Goal: Task Accomplishment & Management: Complete application form

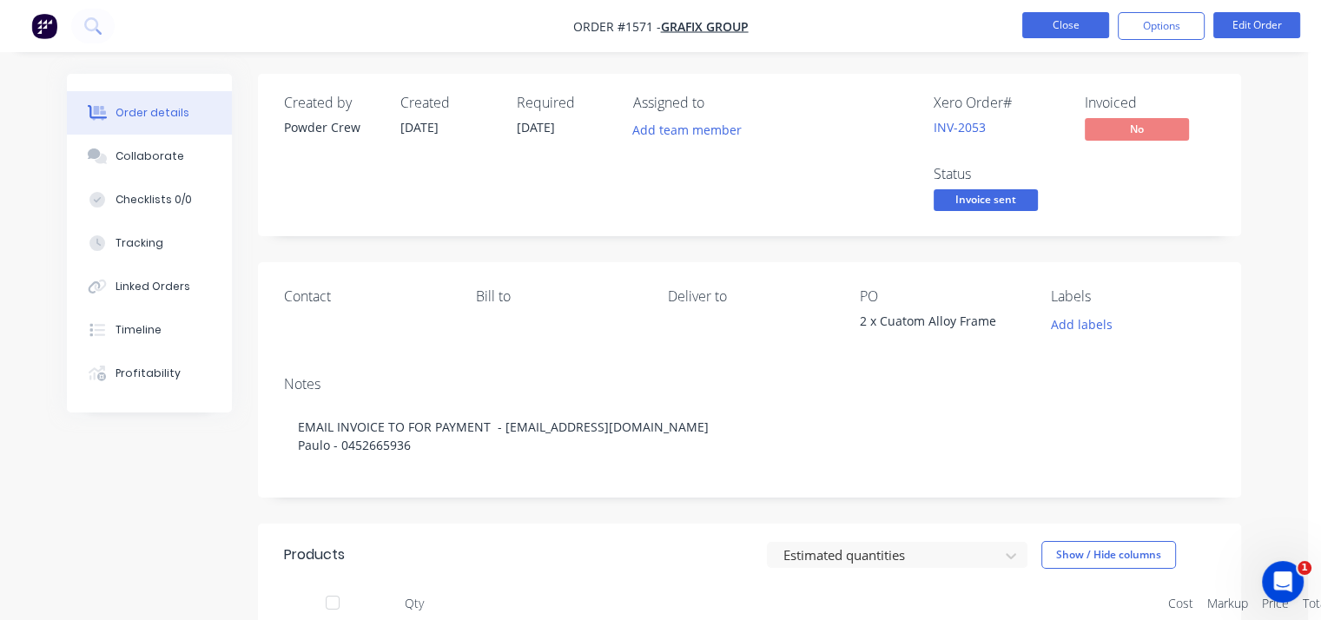
click at [1070, 17] on button "Close" at bounding box center [1065, 25] width 87 height 26
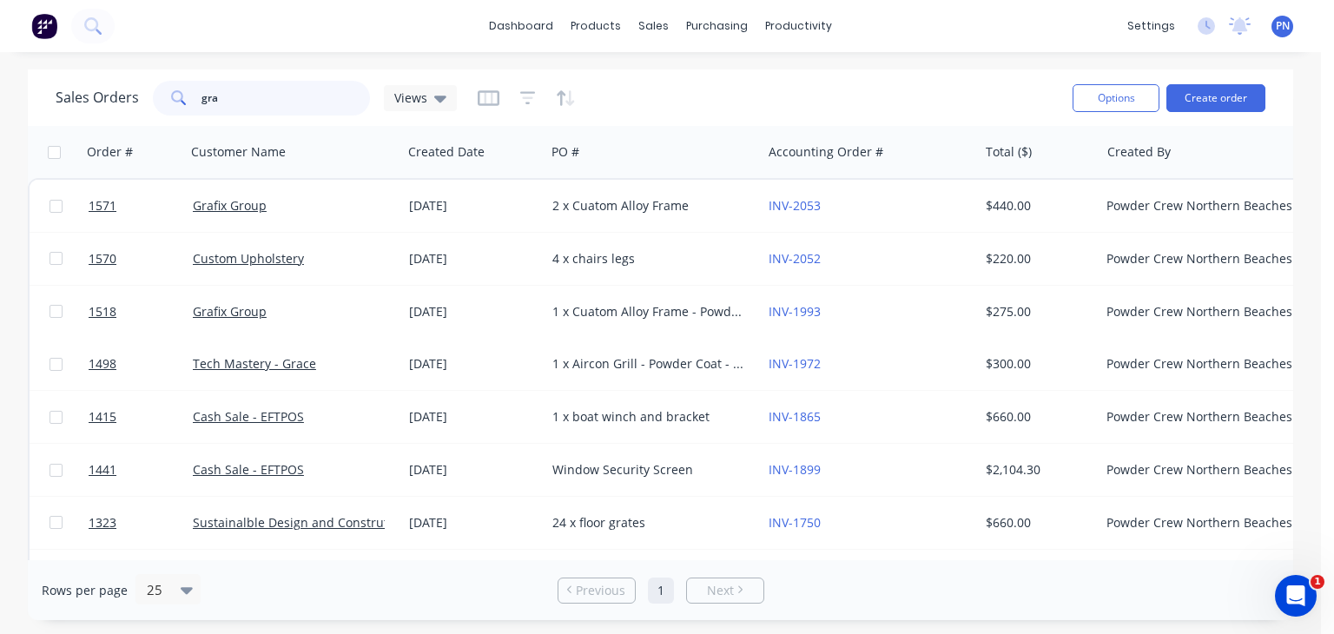
click at [223, 102] on input "gra" at bounding box center [286, 98] width 169 height 35
type input "1572"
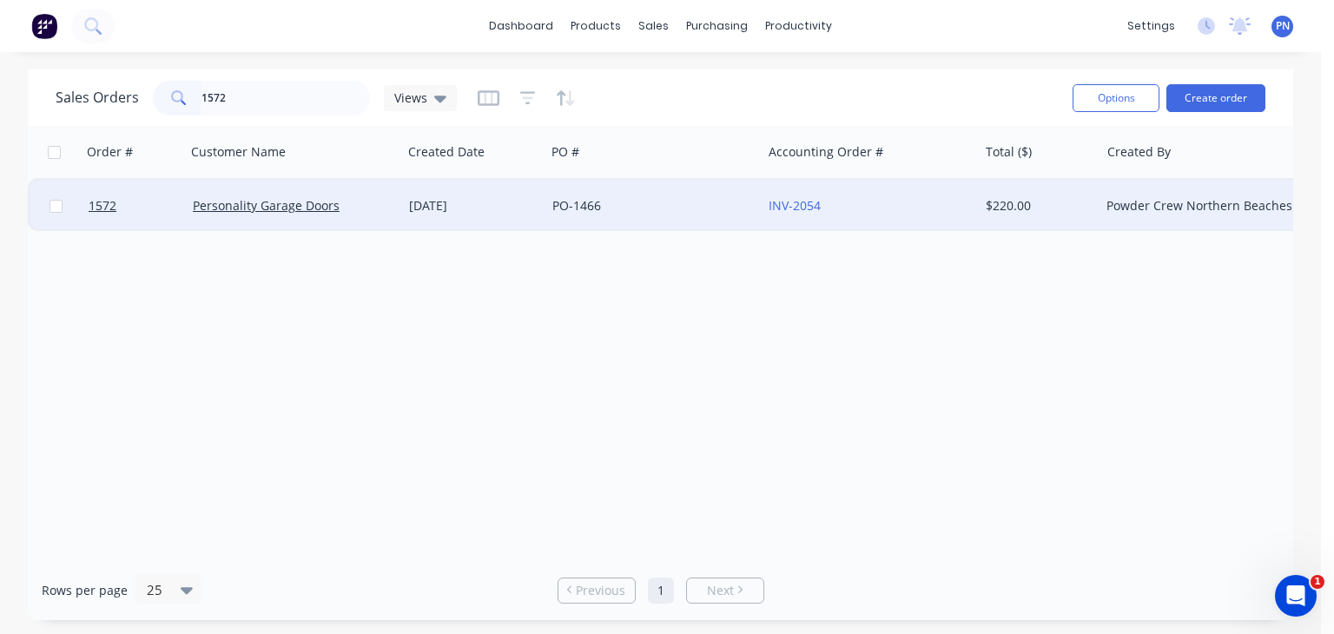
click at [407, 208] on div "25 Sep 2025" at bounding box center [473, 206] width 143 height 52
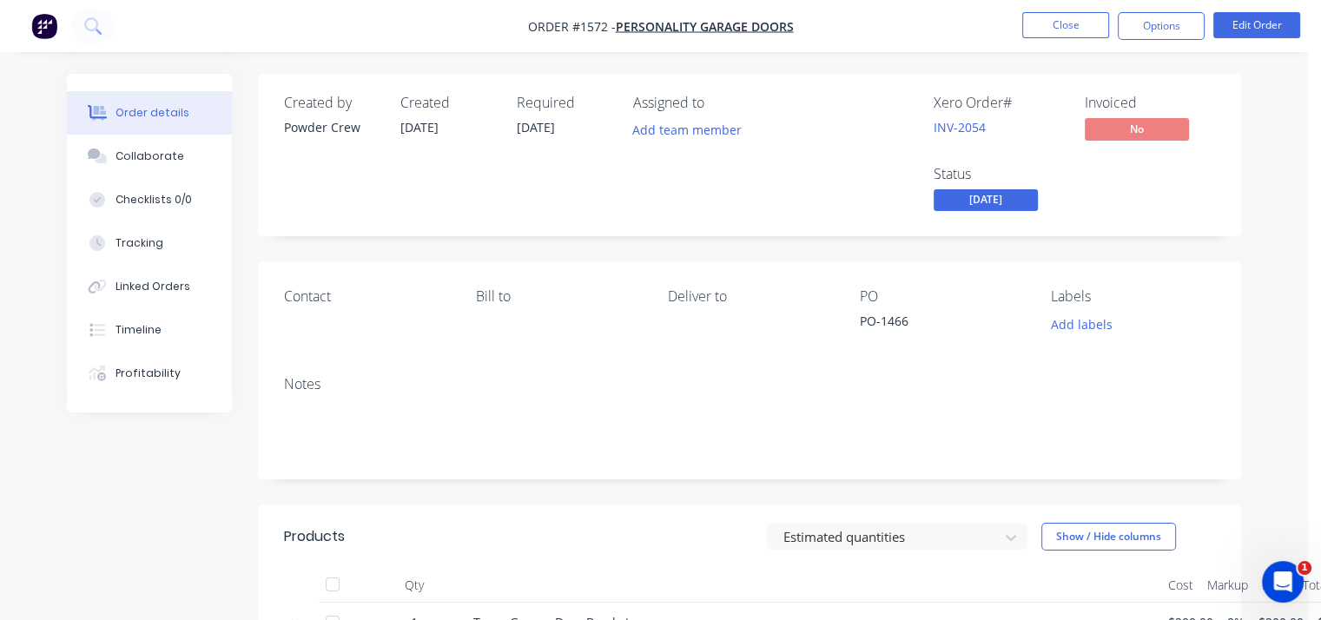
click at [1026, 196] on span "[DATE]" at bounding box center [986, 200] width 104 height 22
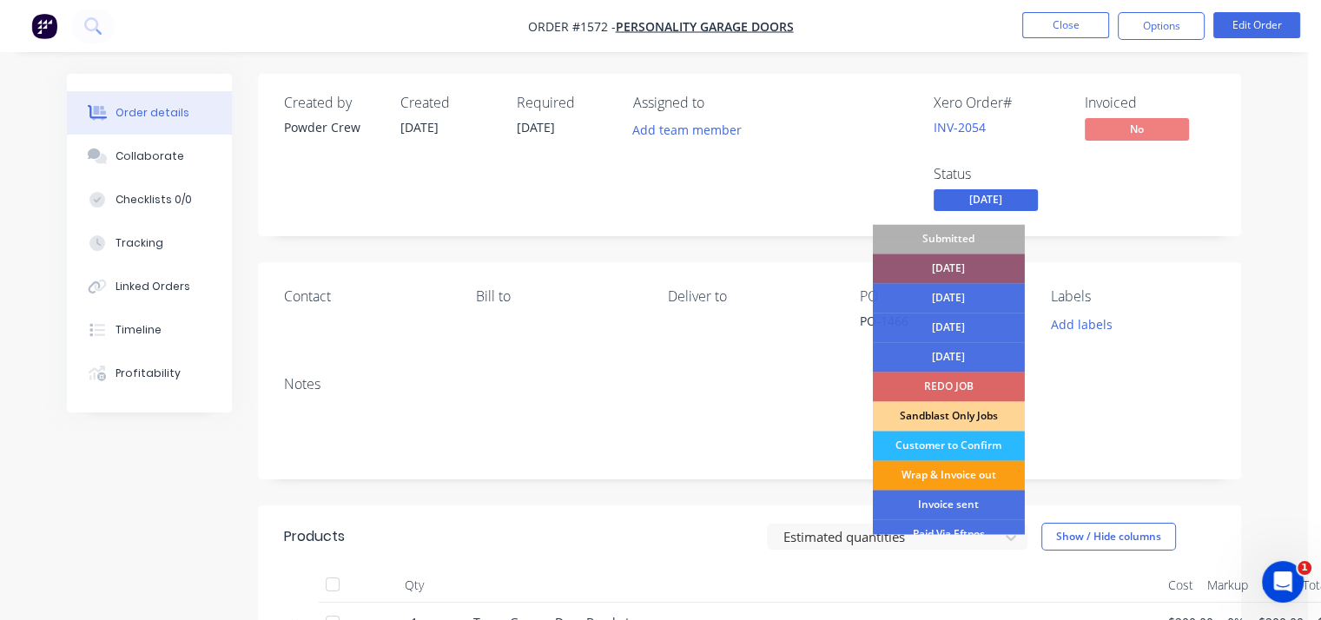
click at [936, 470] on div "Wrap & Invoice out" at bounding box center [949, 475] width 152 height 30
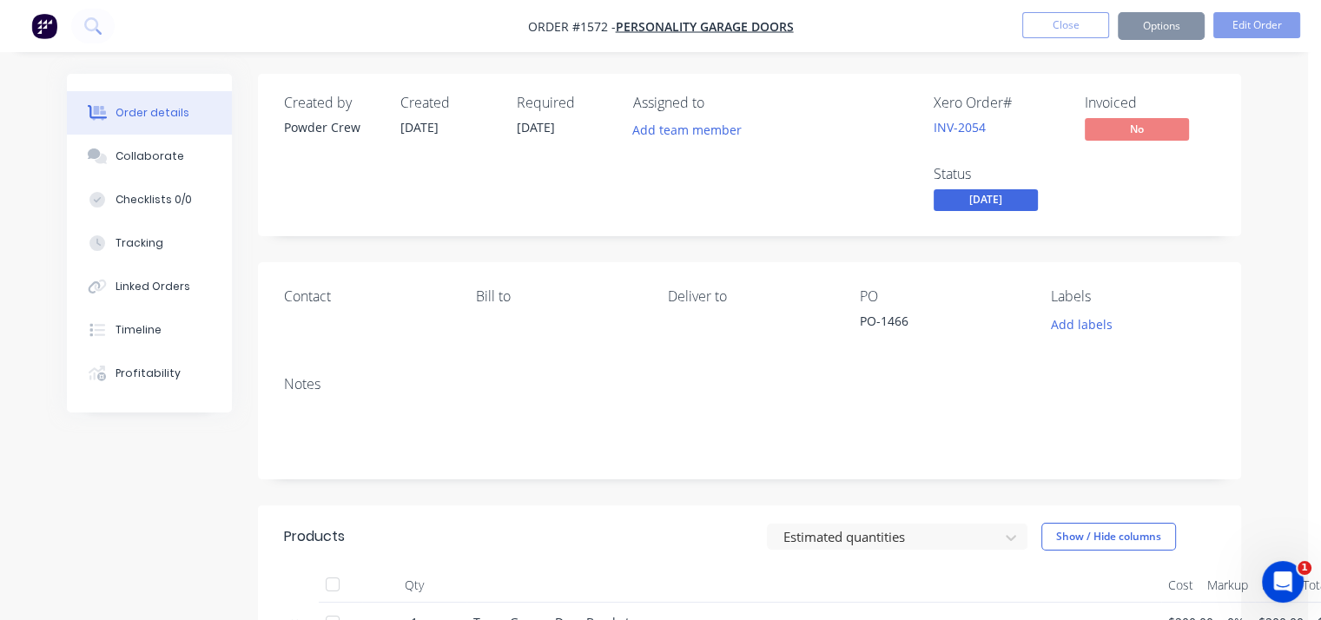
click at [1243, 196] on div "Order details Collaborate Checklists 0/0 Tracking Linked Orders Timeline Profit…" at bounding box center [654, 524] width 1209 height 900
click at [1009, 189] on div "Status THURSDAY" at bounding box center [999, 191] width 130 height 50
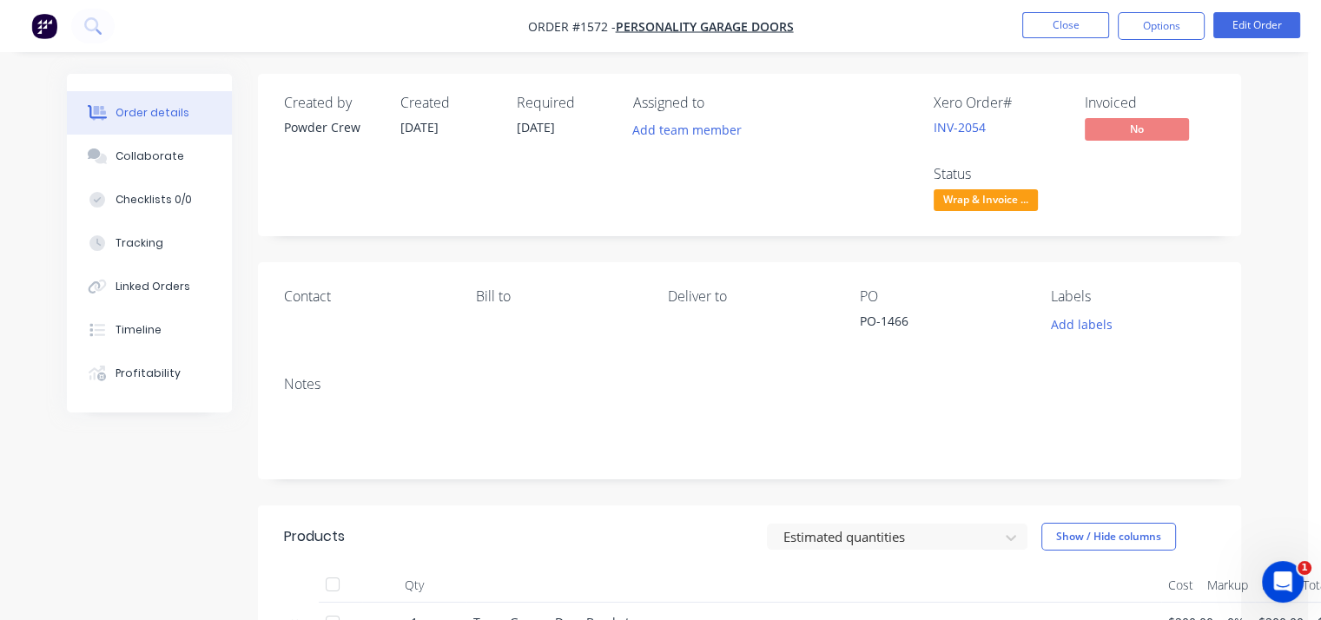
click at [1210, 195] on div "Xero Order # INV-2054 Invoiced No Status Wrap & Invoice ..." at bounding box center [1011, 155] width 408 height 121
click at [1063, 28] on button "Close" at bounding box center [1065, 25] width 87 height 26
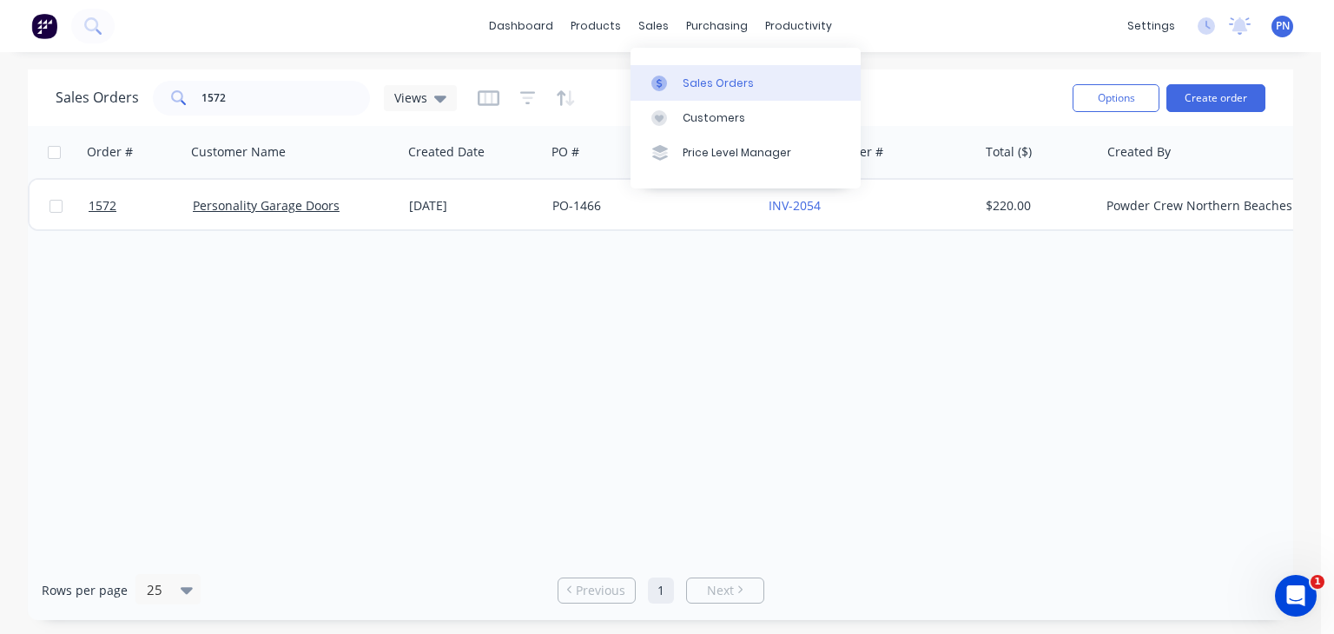
click at [678, 75] on link "Sales Orders" at bounding box center [746, 82] width 230 height 35
click at [691, 76] on div "Sales Orders" at bounding box center [718, 84] width 71 height 16
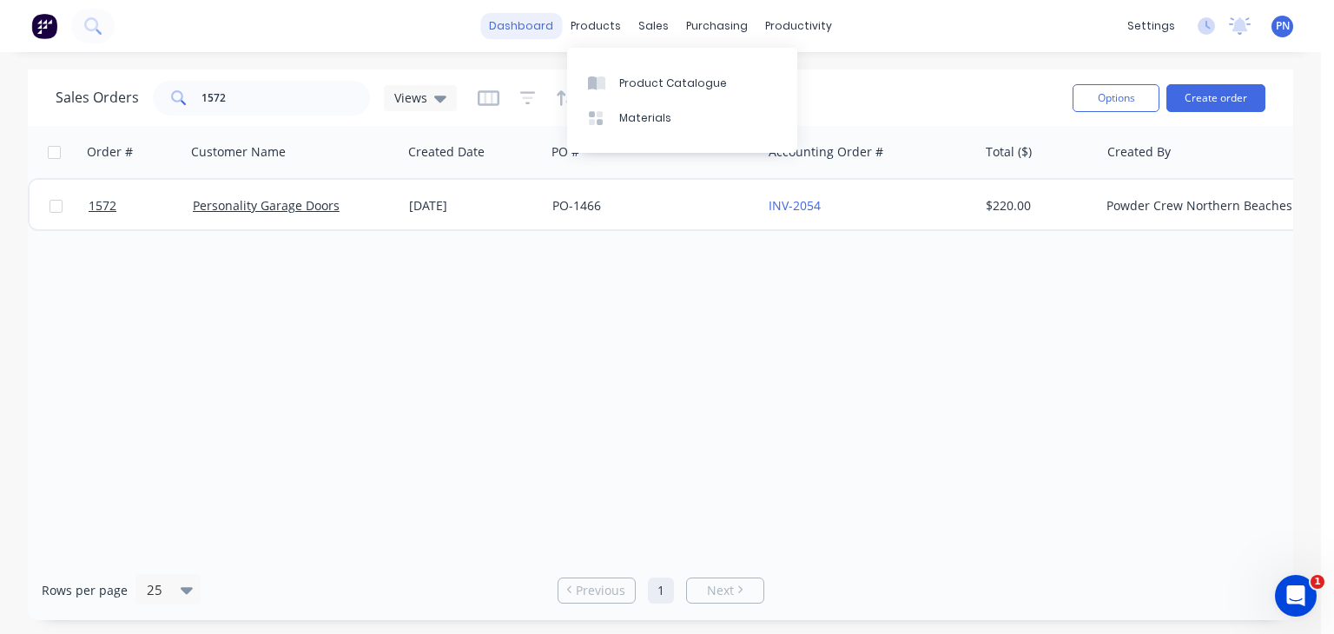
click at [549, 30] on link "dashboard" at bounding box center [521, 26] width 82 height 26
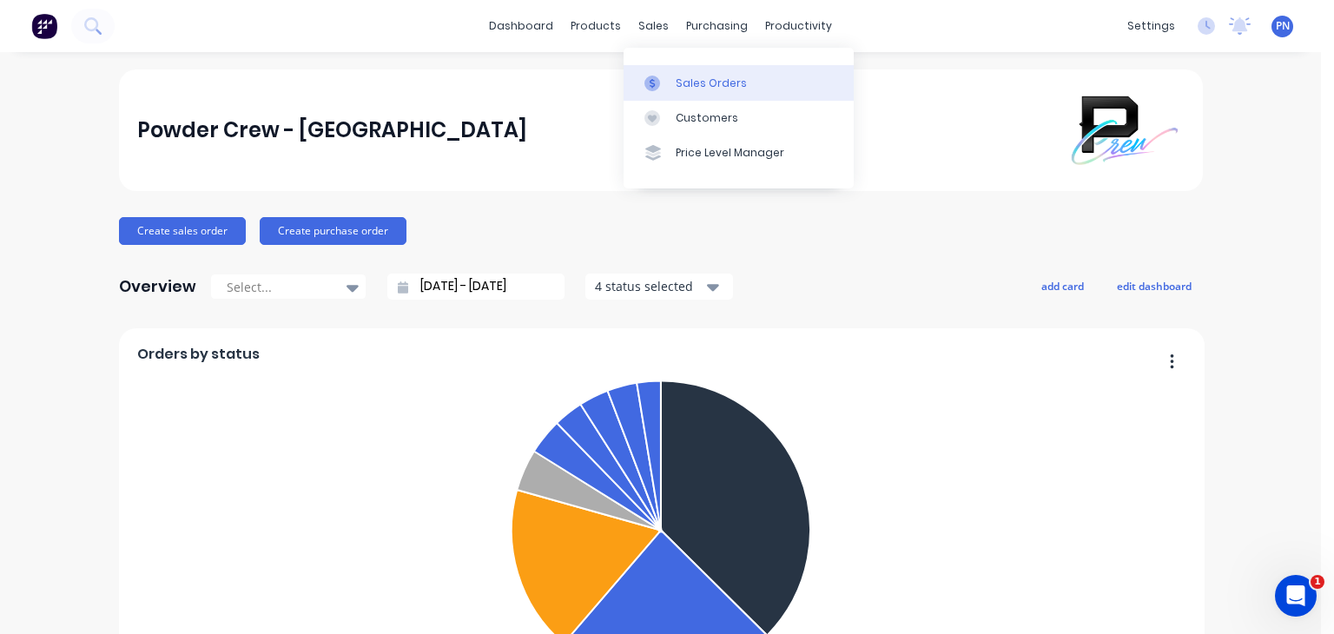
click at [688, 70] on link "Sales Orders" at bounding box center [739, 82] width 230 height 35
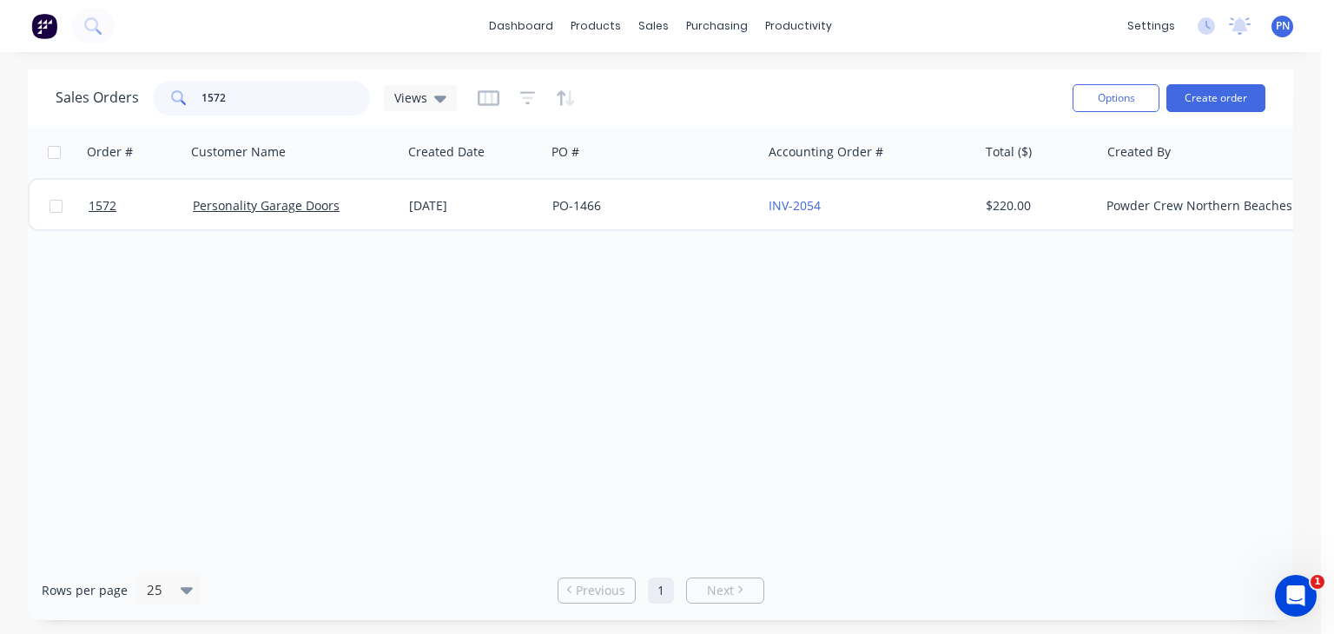
click at [243, 97] on input "1572" at bounding box center [286, 98] width 169 height 35
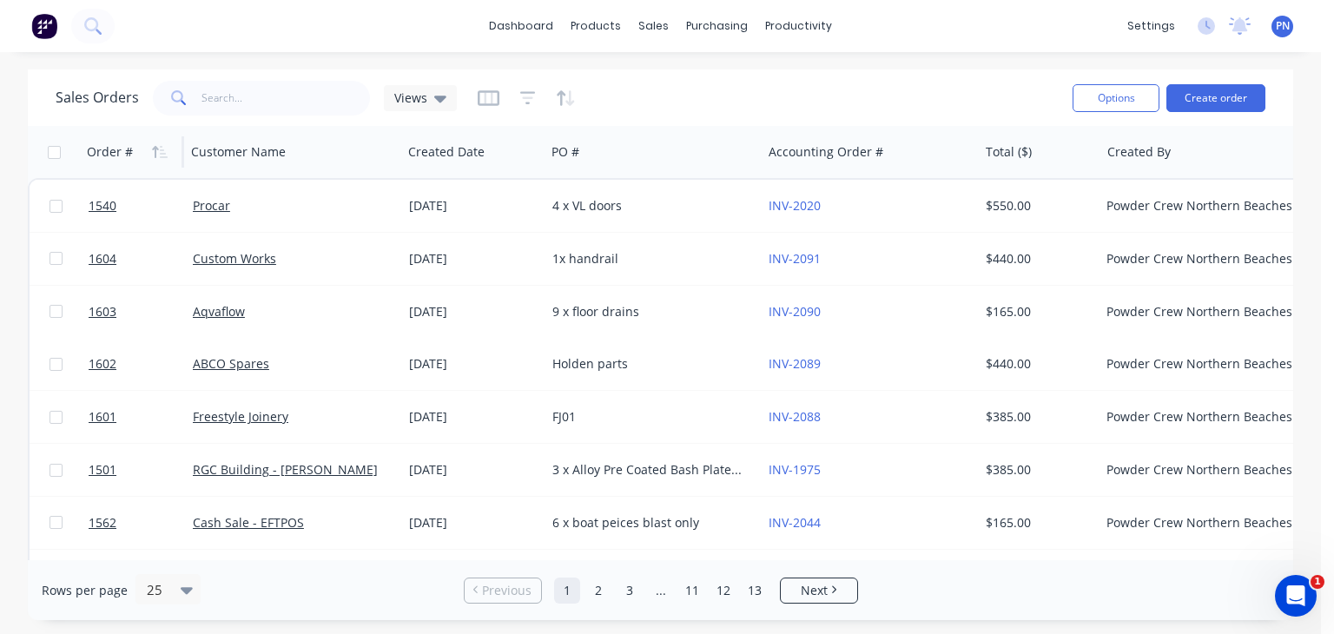
click at [89, 145] on div "Order #" at bounding box center [110, 151] width 46 height 17
click at [156, 153] on icon "button" at bounding box center [155, 152] width 6 height 12
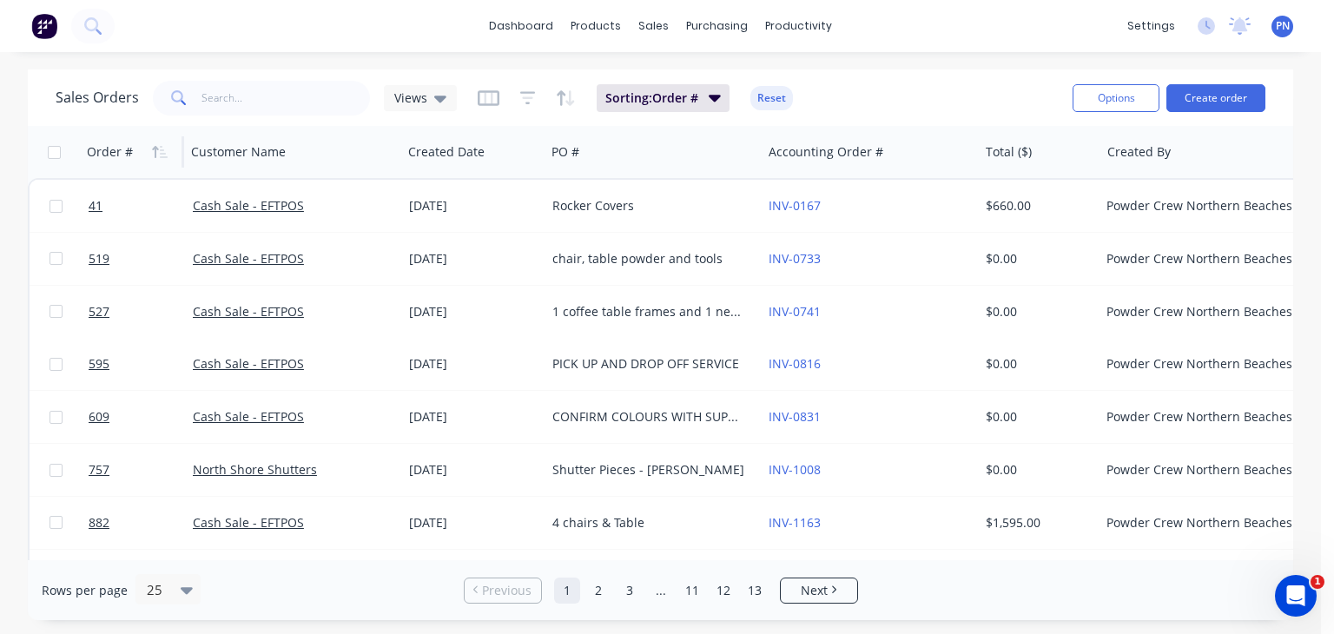
click at [156, 153] on icon "button" at bounding box center [155, 152] width 6 height 12
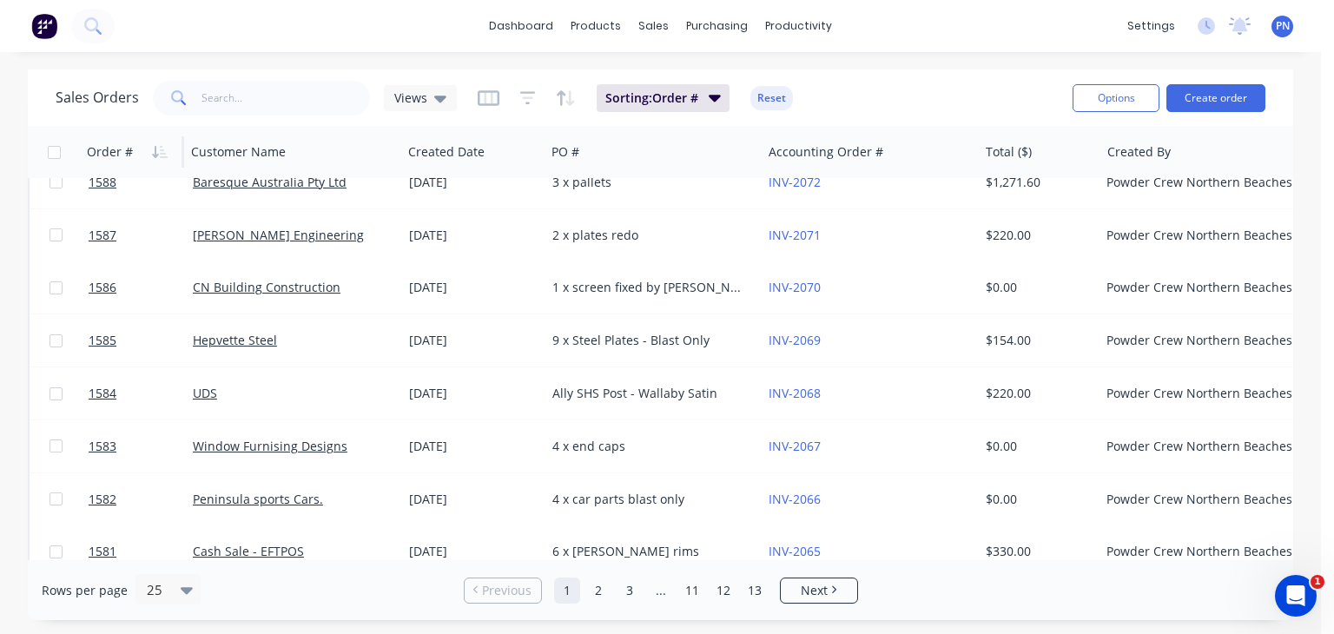
scroll to position [946, 0]
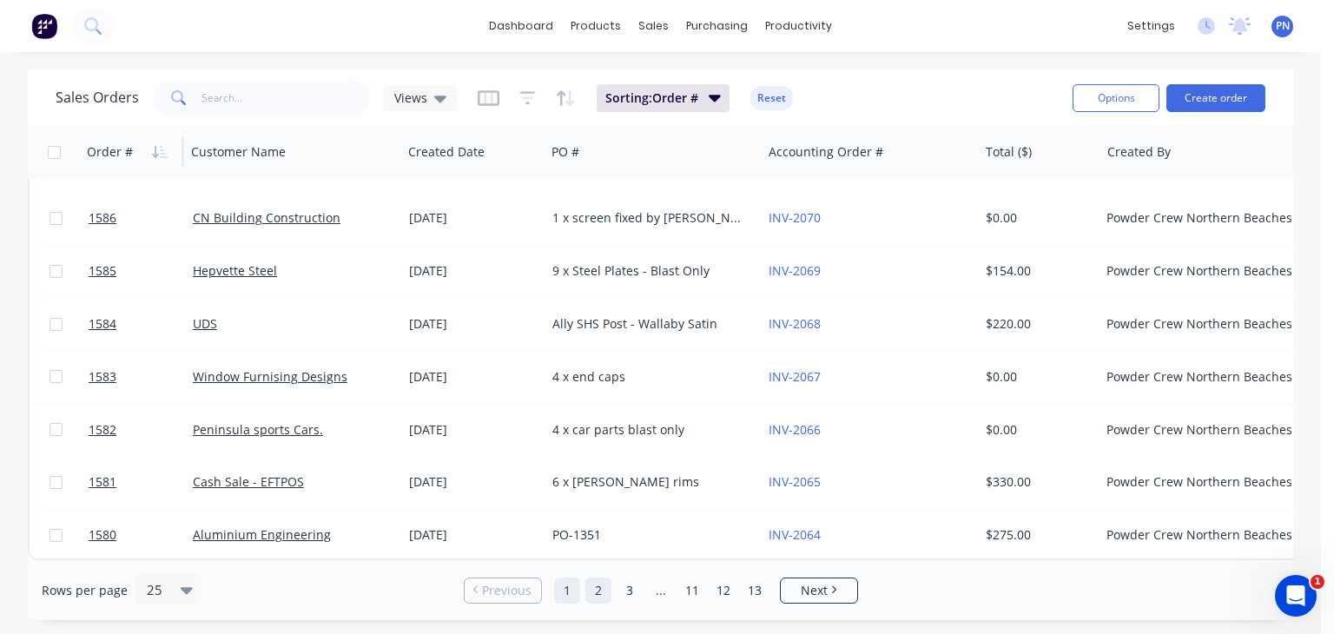
click at [600, 592] on link "2" at bounding box center [599, 591] width 26 height 26
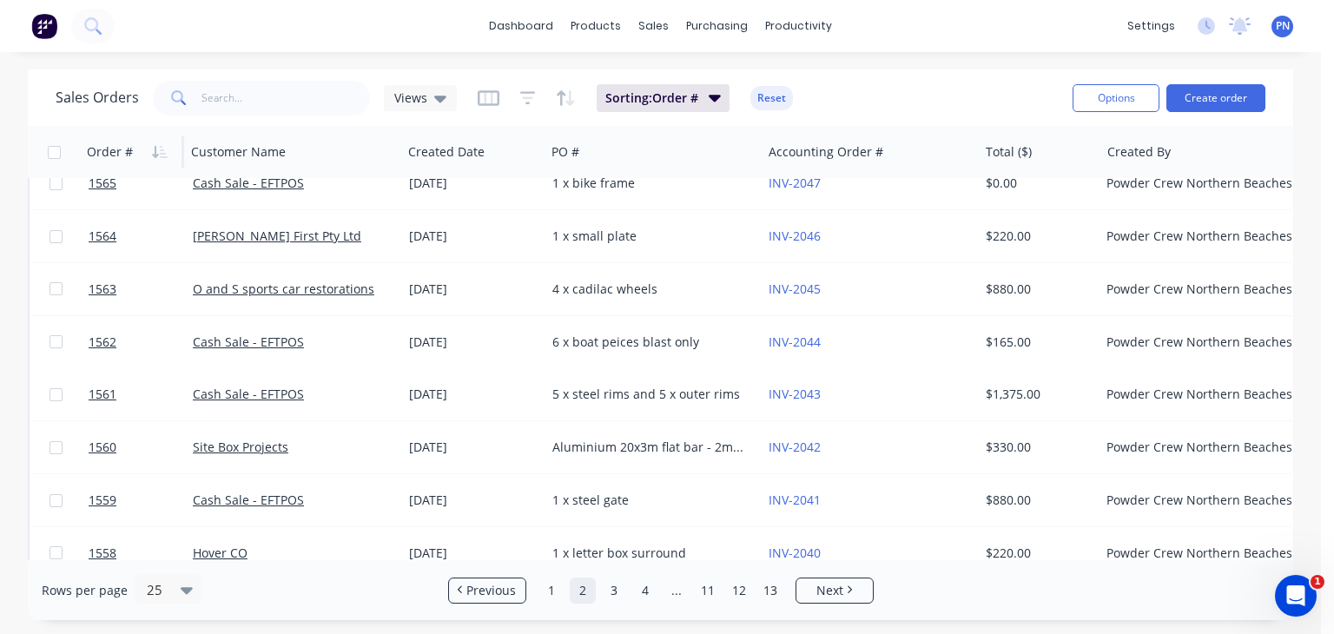
scroll to position [782, 0]
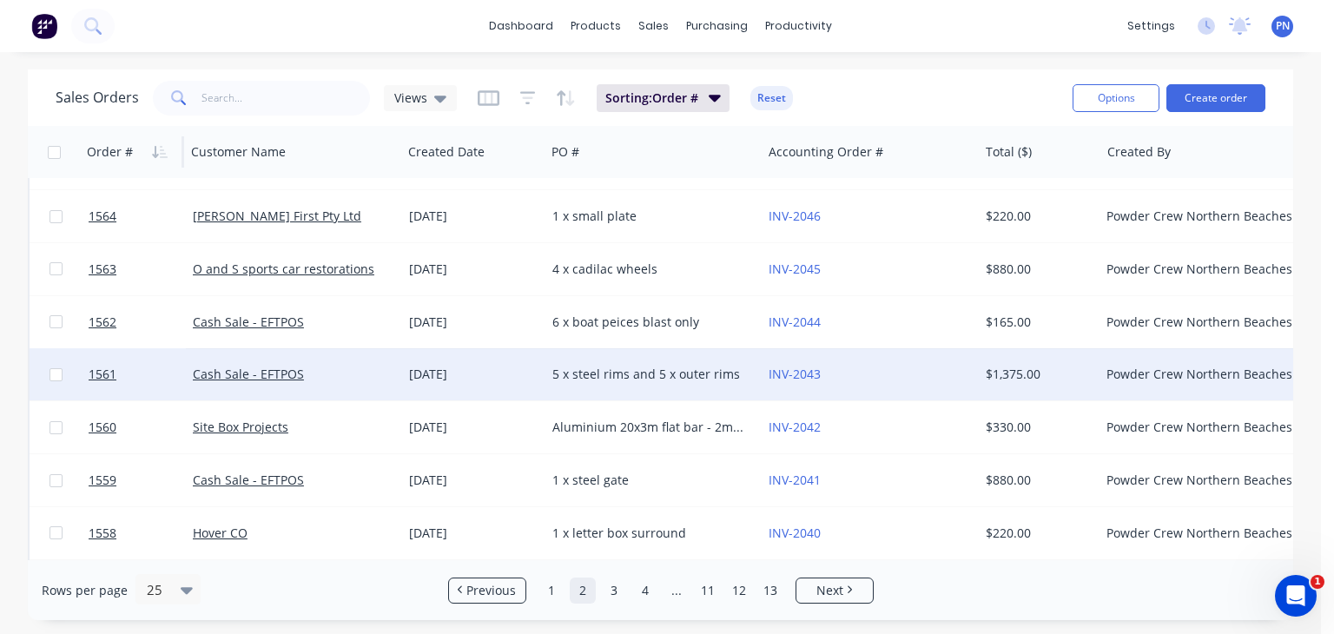
click at [634, 383] on div "5 x steel rims and 5 x outer rims" at bounding box center [654, 374] width 216 height 52
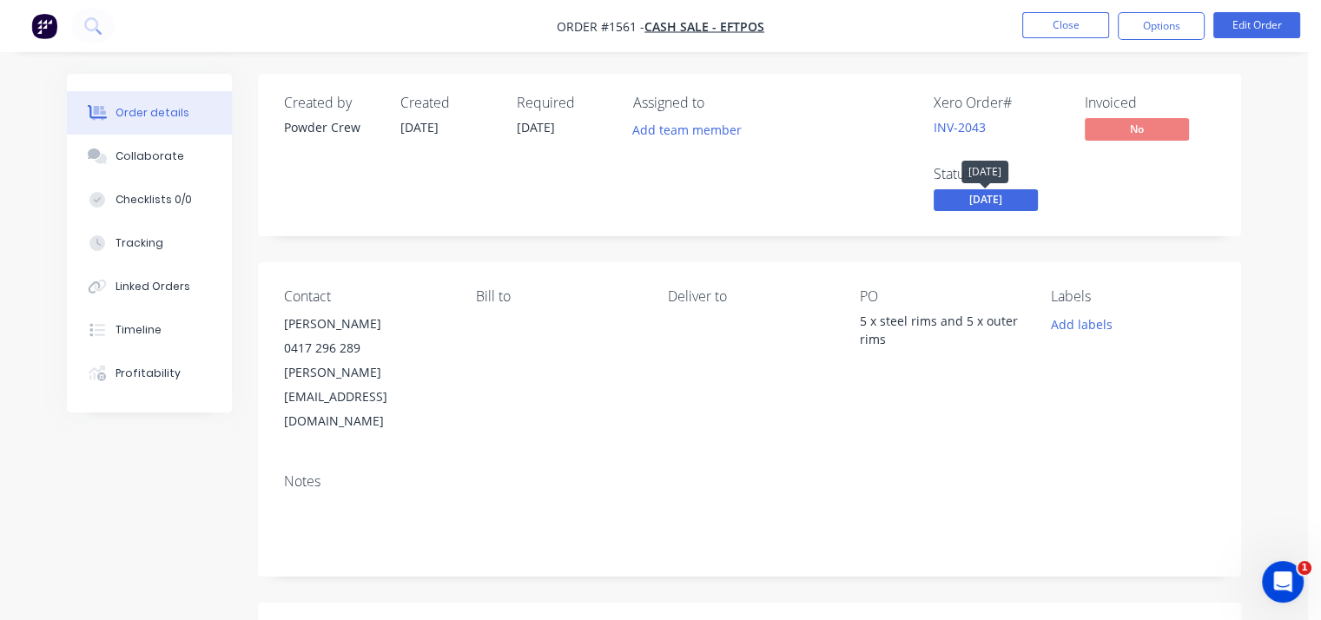
click at [1001, 197] on span "[DATE]" at bounding box center [986, 200] width 104 height 22
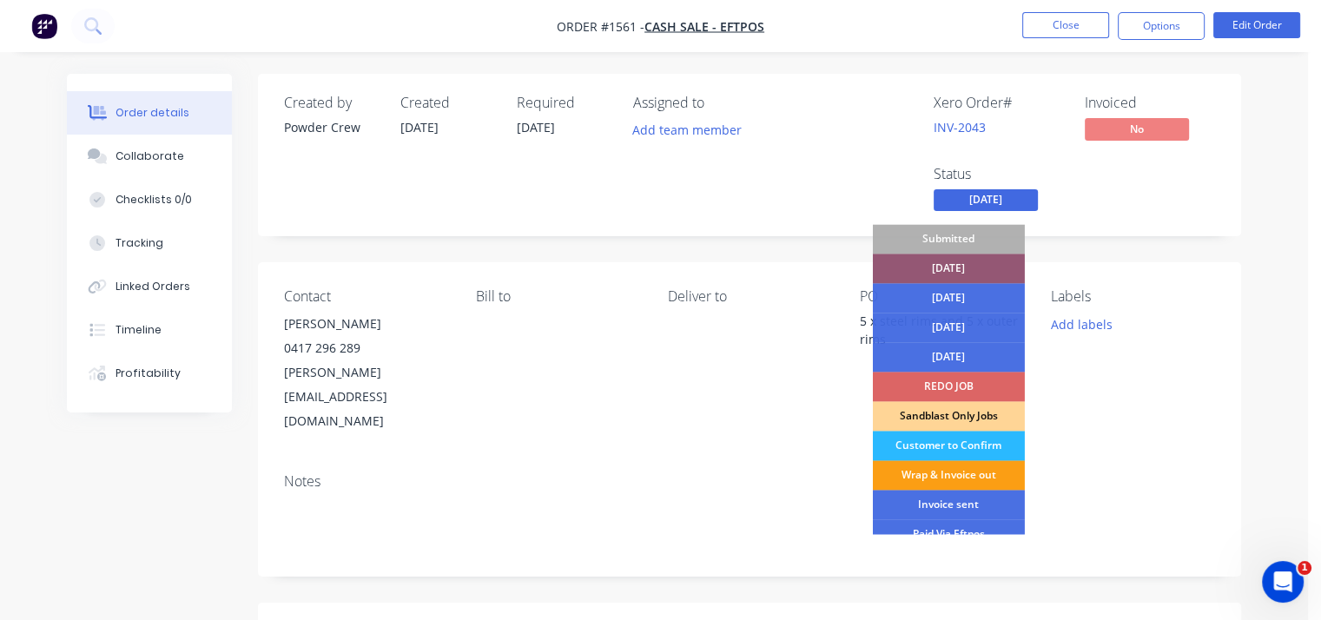
click at [990, 470] on div "Wrap & Invoice out" at bounding box center [949, 475] width 152 height 30
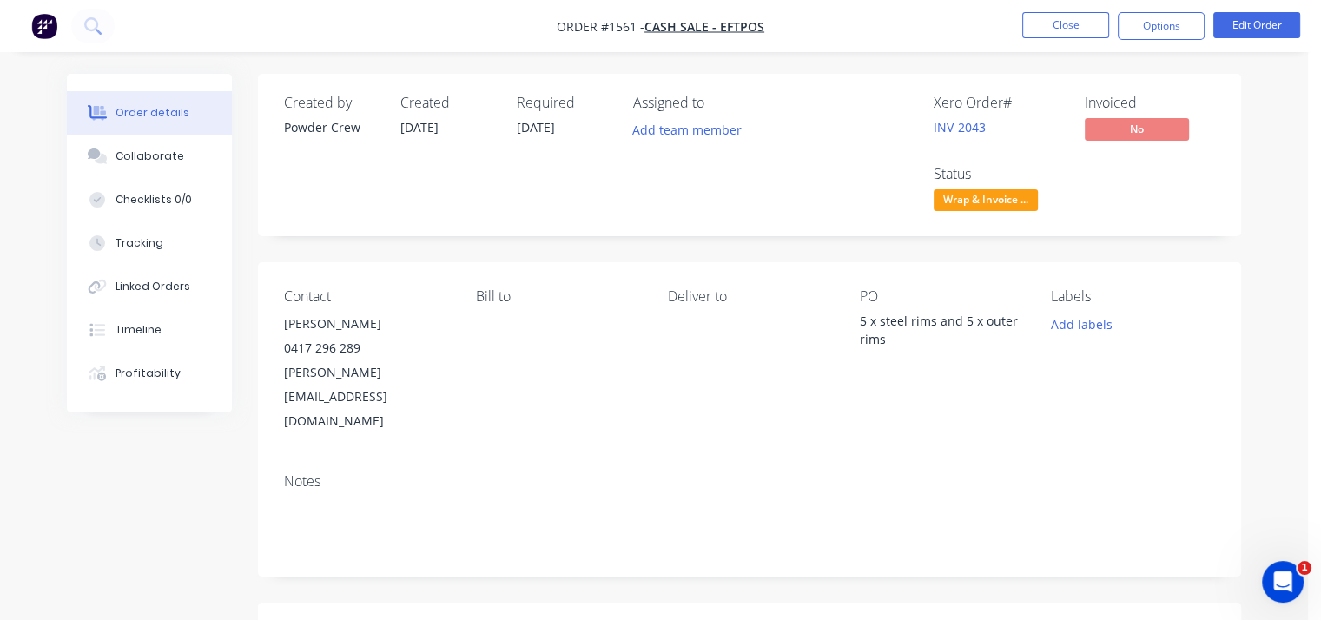
click at [1178, 236] on div "Created by Powder Crew Created 24/09/25 Required 24/09/25 Assigned to Add team …" at bounding box center [749, 561] width 983 height 975
click at [1070, 29] on button "Close" at bounding box center [1065, 25] width 87 height 26
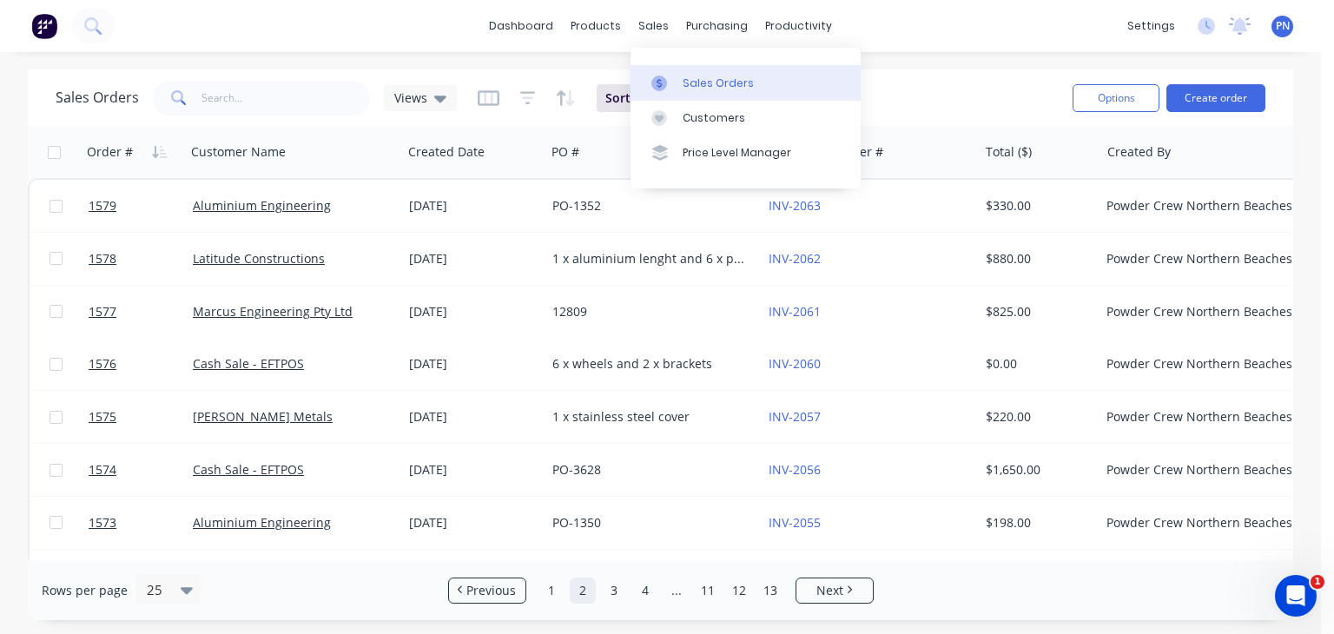
click at [685, 77] on div "Sales Orders" at bounding box center [718, 84] width 71 height 16
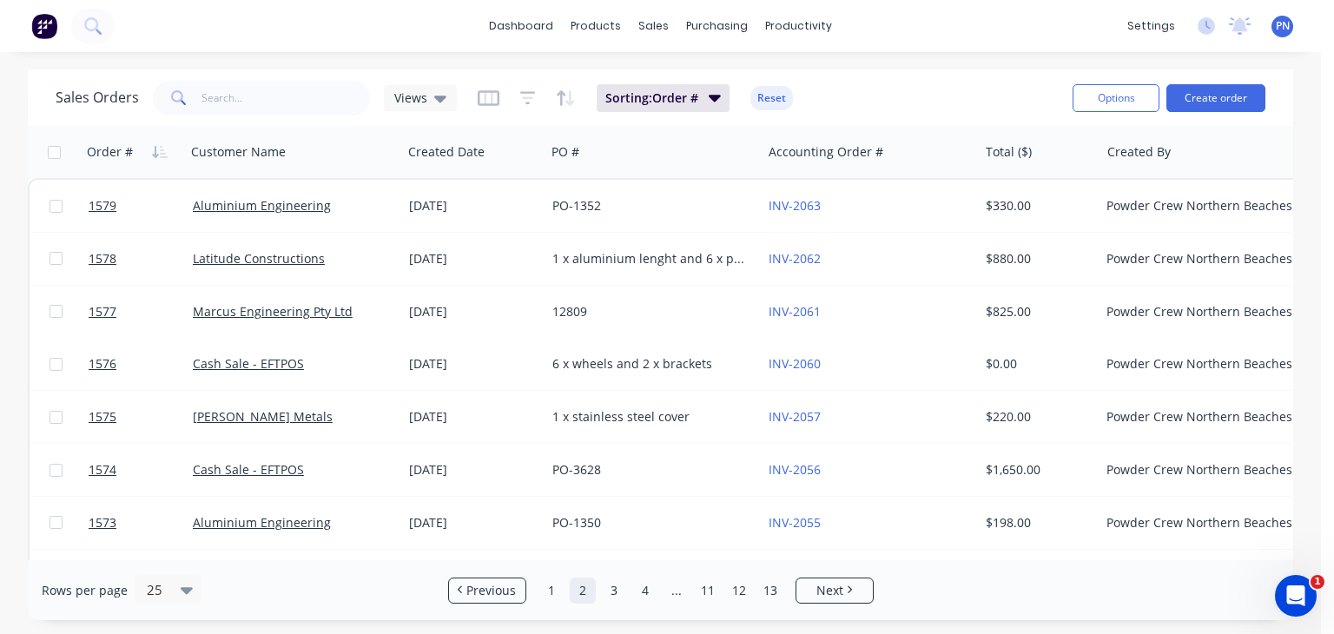
drag, startPoint x: 545, startPoint y: 586, endPoint x: 544, endPoint y: 565, distance: 21.7
click at [546, 587] on link "1" at bounding box center [552, 591] width 26 height 26
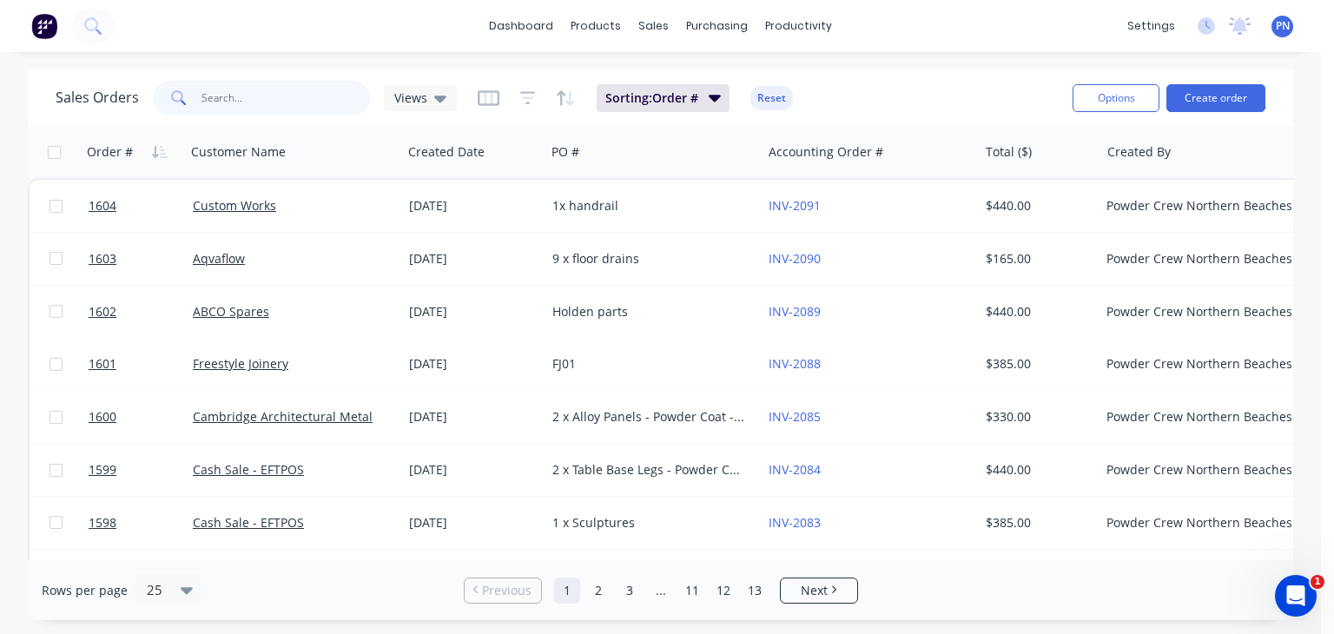
click at [310, 100] on input "text" at bounding box center [286, 98] width 169 height 35
type input "a"
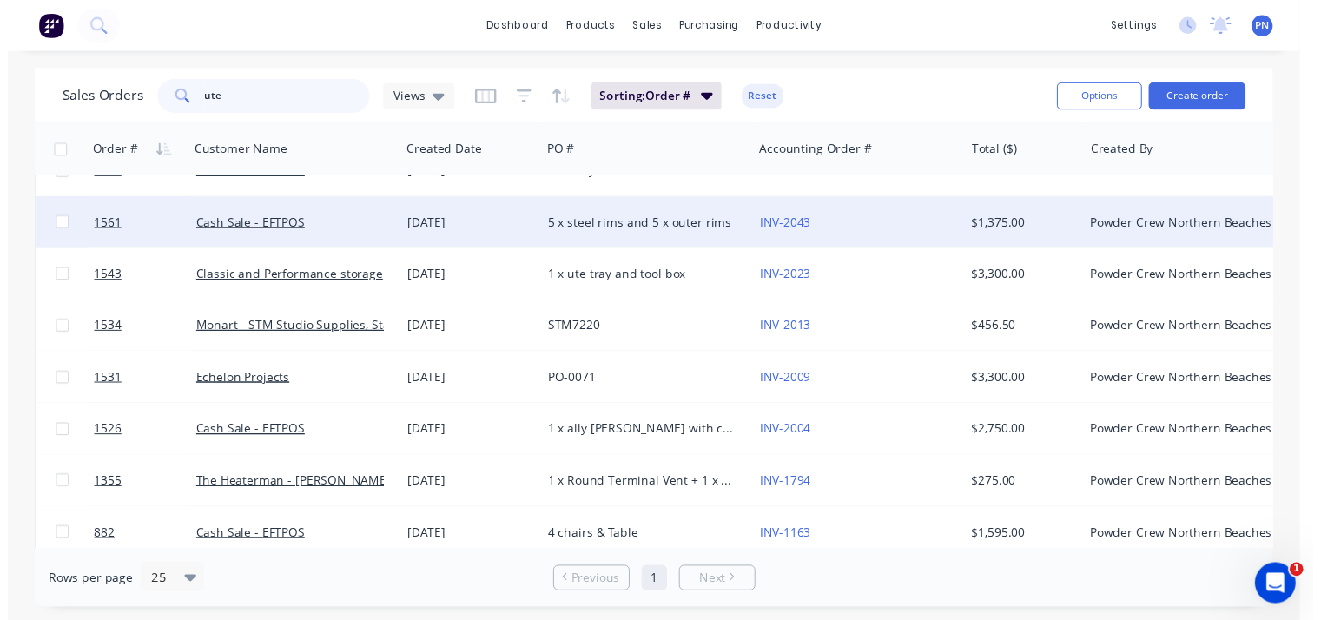
scroll to position [49, 0]
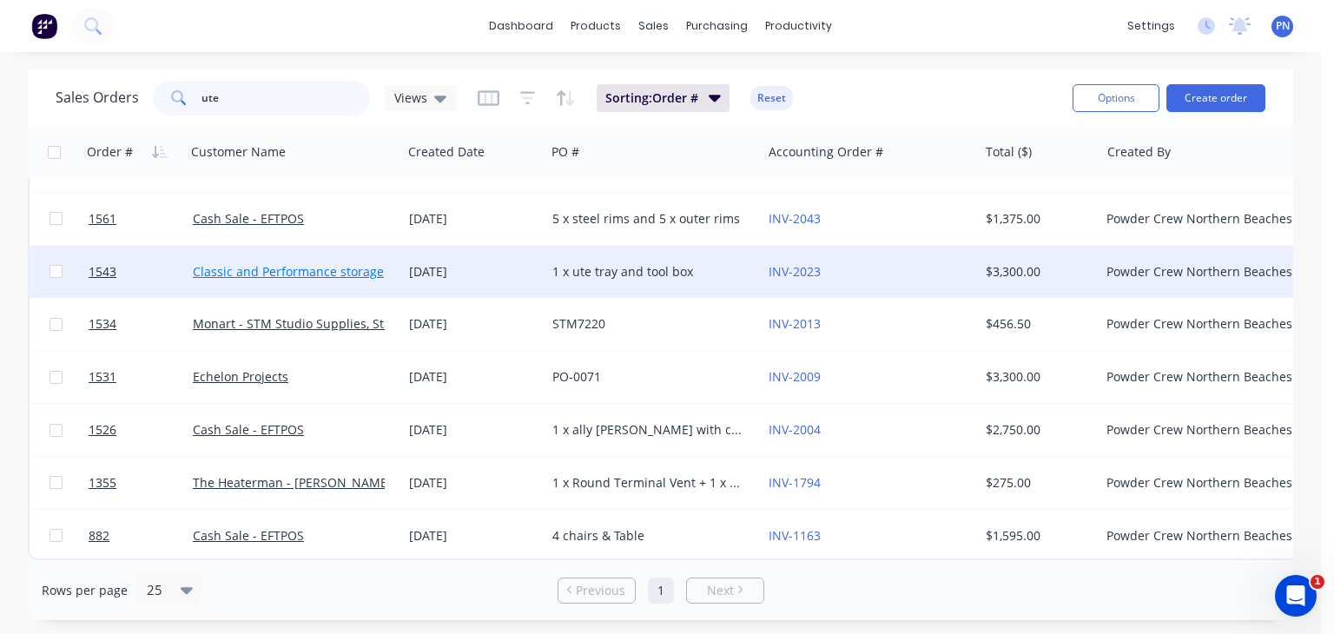
type input "ute"
click at [344, 263] on link "Classic and Performance storage" at bounding box center [288, 271] width 191 height 17
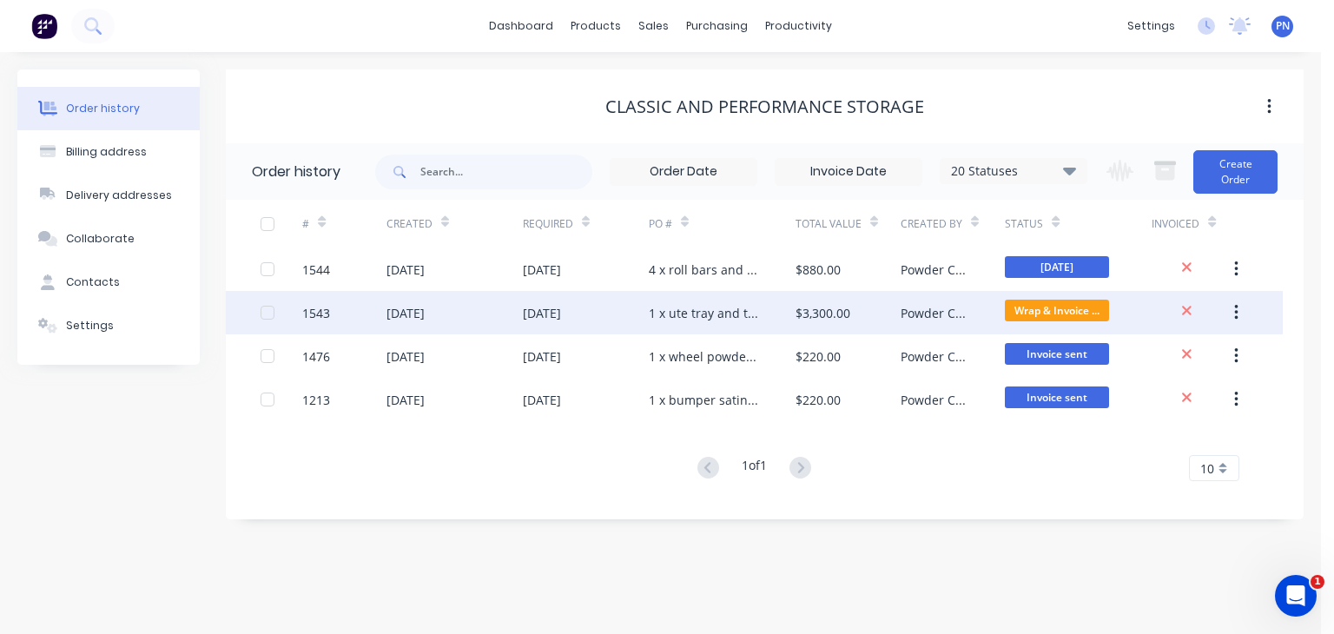
click at [363, 314] on div "1543" at bounding box center [344, 312] width 84 height 43
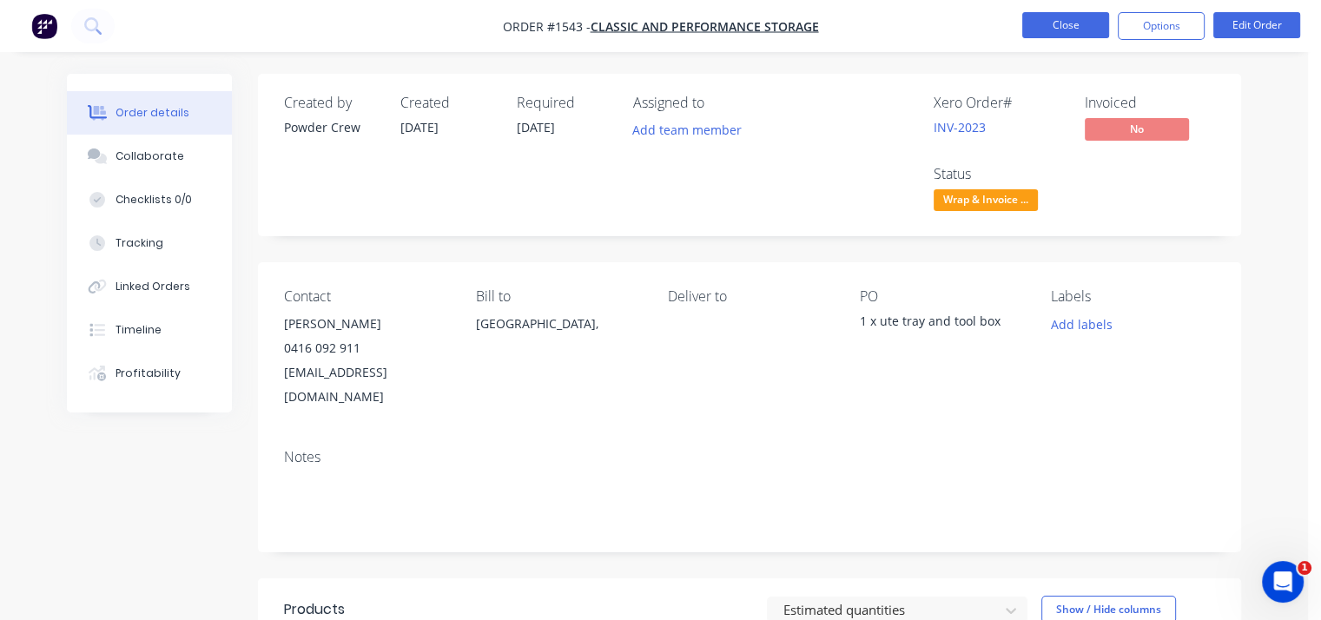
click at [1075, 29] on button "Close" at bounding box center [1065, 25] width 87 height 26
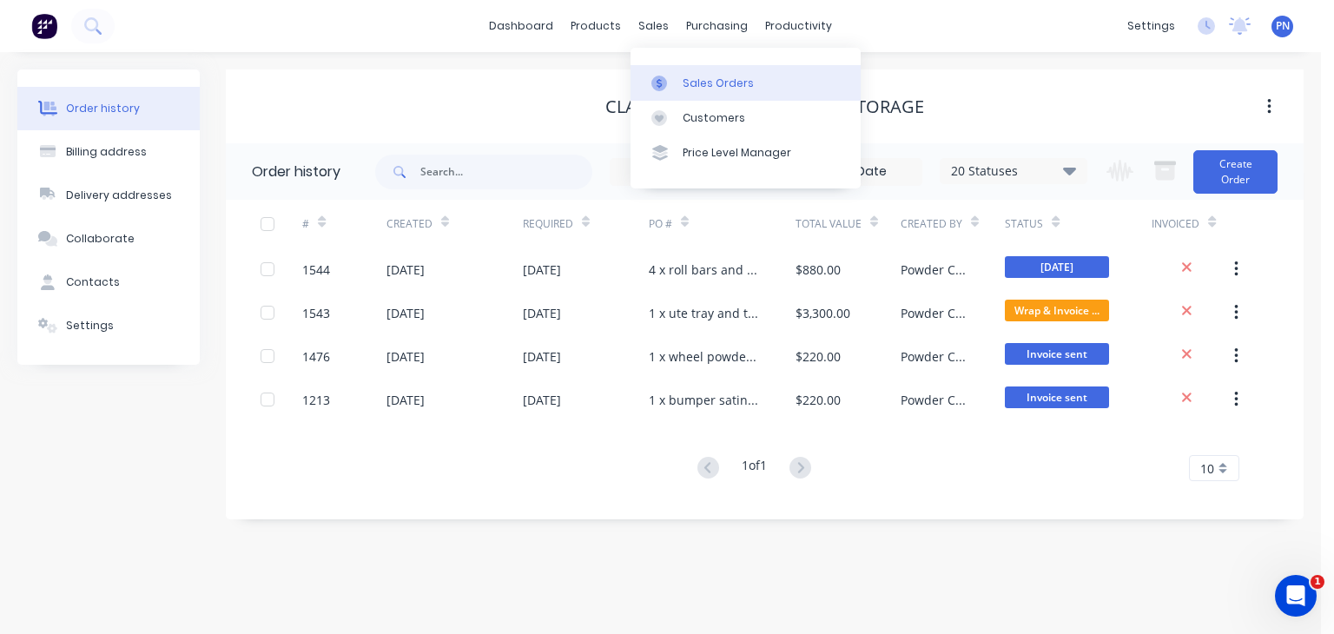
click at [677, 83] on div at bounding box center [665, 84] width 26 height 16
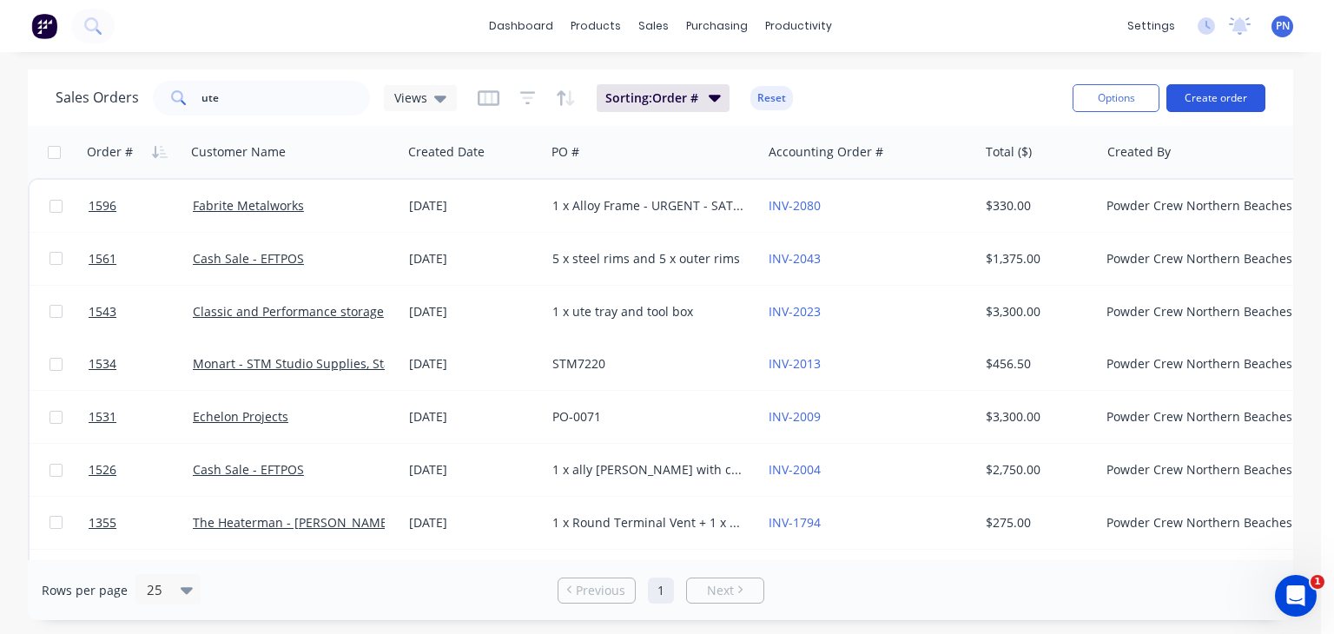
click at [1212, 96] on button "Create order" at bounding box center [1216, 98] width 99 height 28
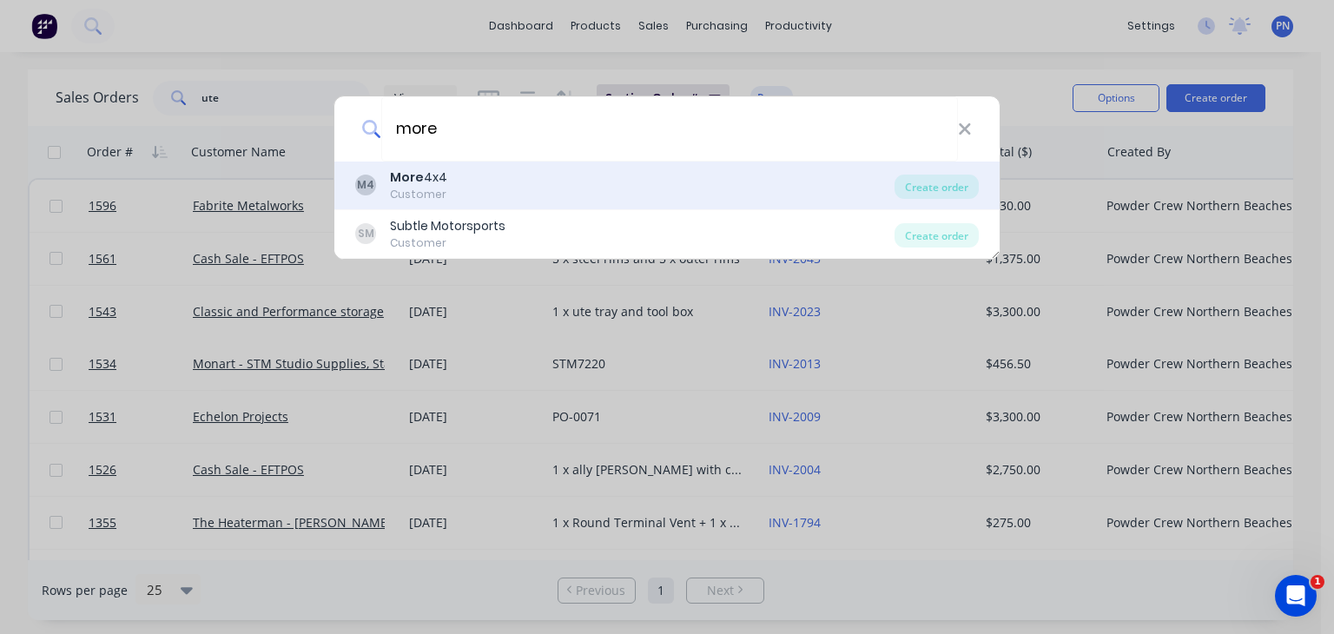
type input "more"
click at [570, 185] on div "M4 More 4x4 Customer" at bounding box center [624, 186] width 539 height 34
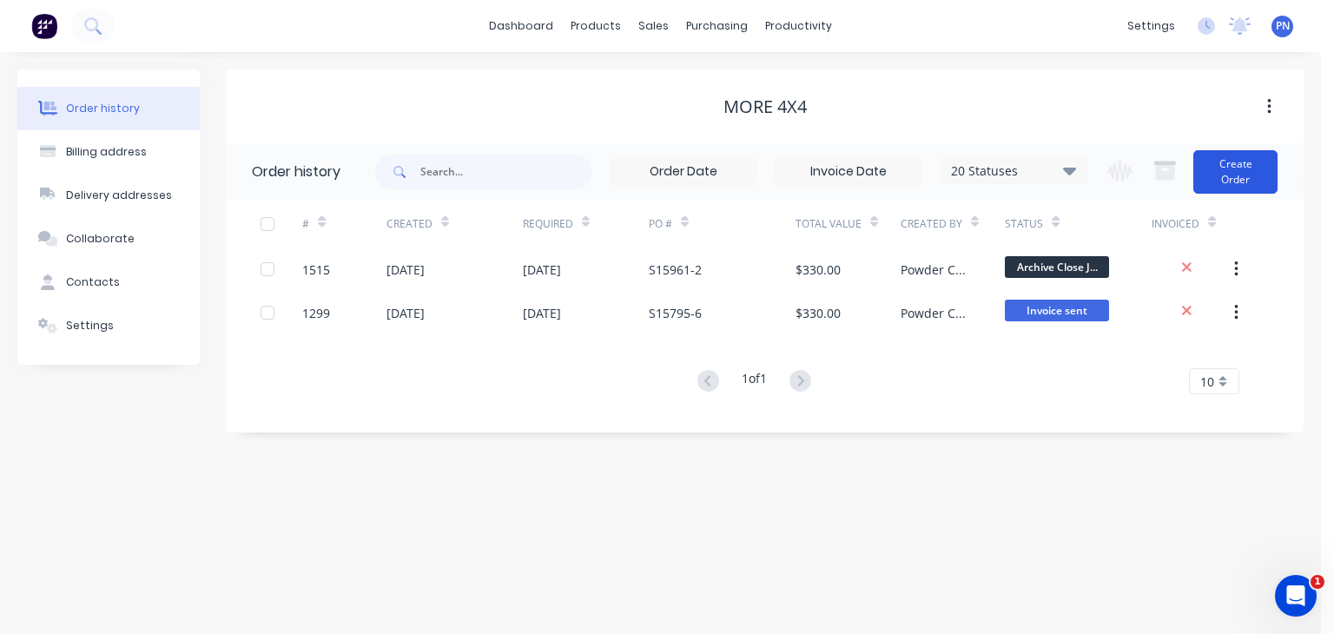
click at [1235, 185] on button "Create Order" at bounding box center [1236, 171] width 84 height 43
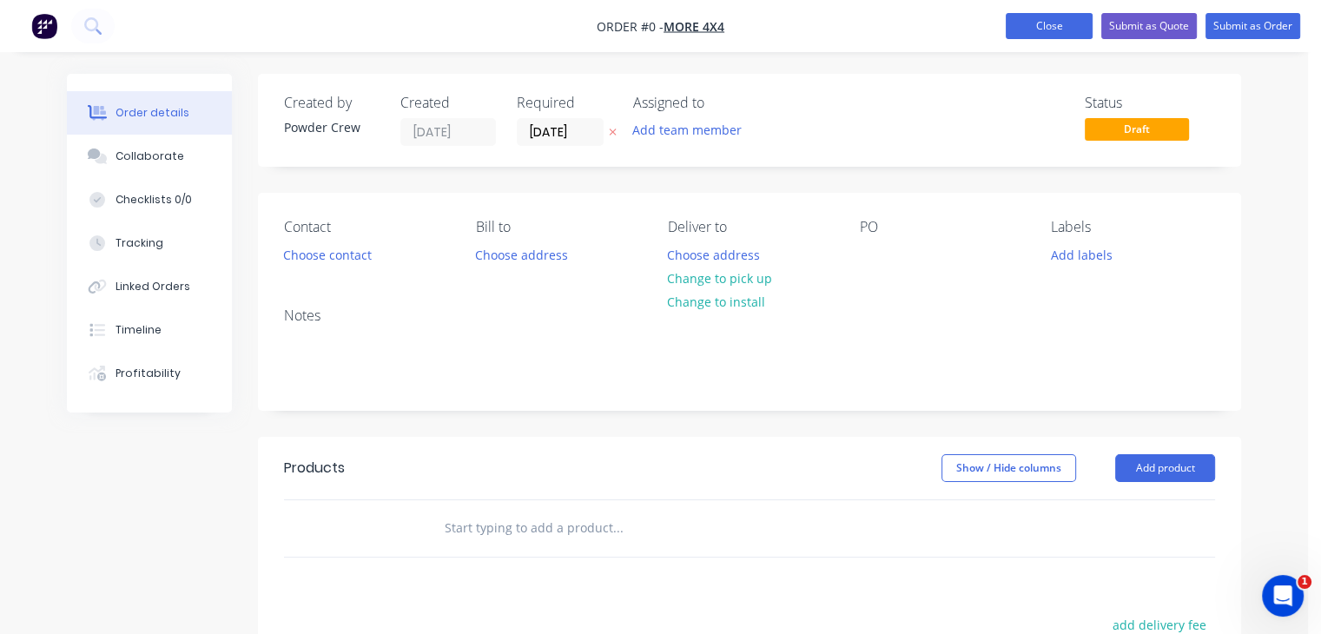
click at [1074, 33] on button "Close" at bounding box center [1049, 26] width 87 height 26
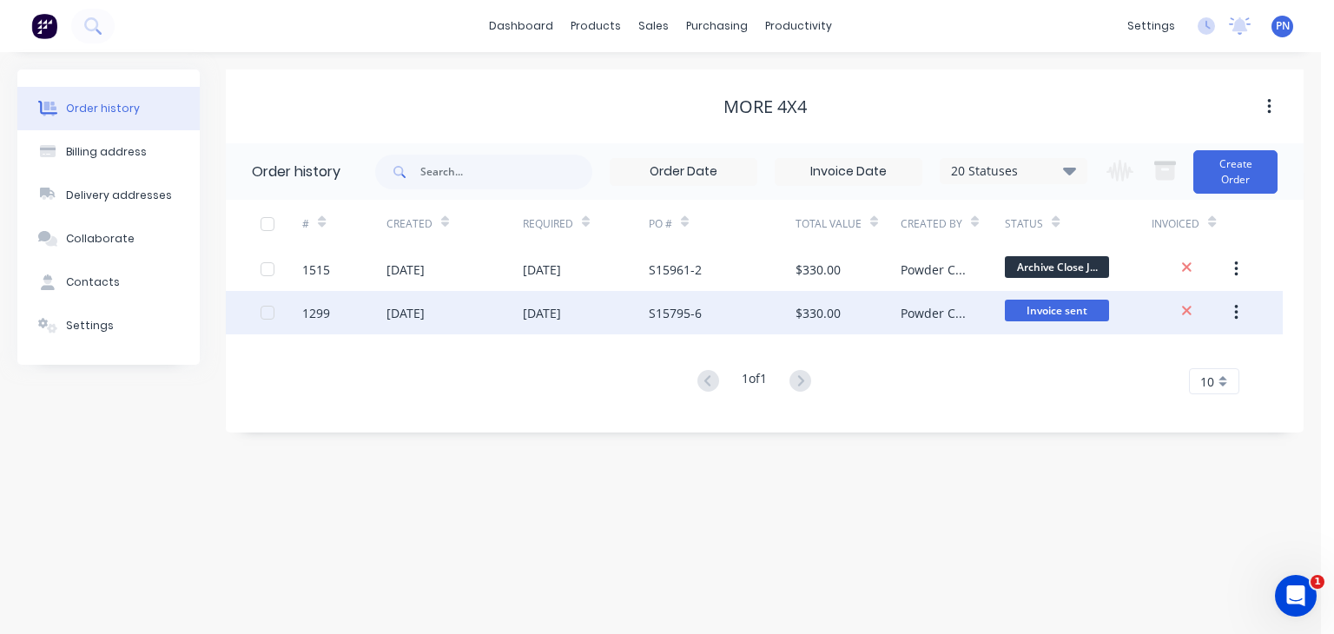
click at [756, 307] on div "S15795-6" at bounding box center [722, 312] width 147 height 43
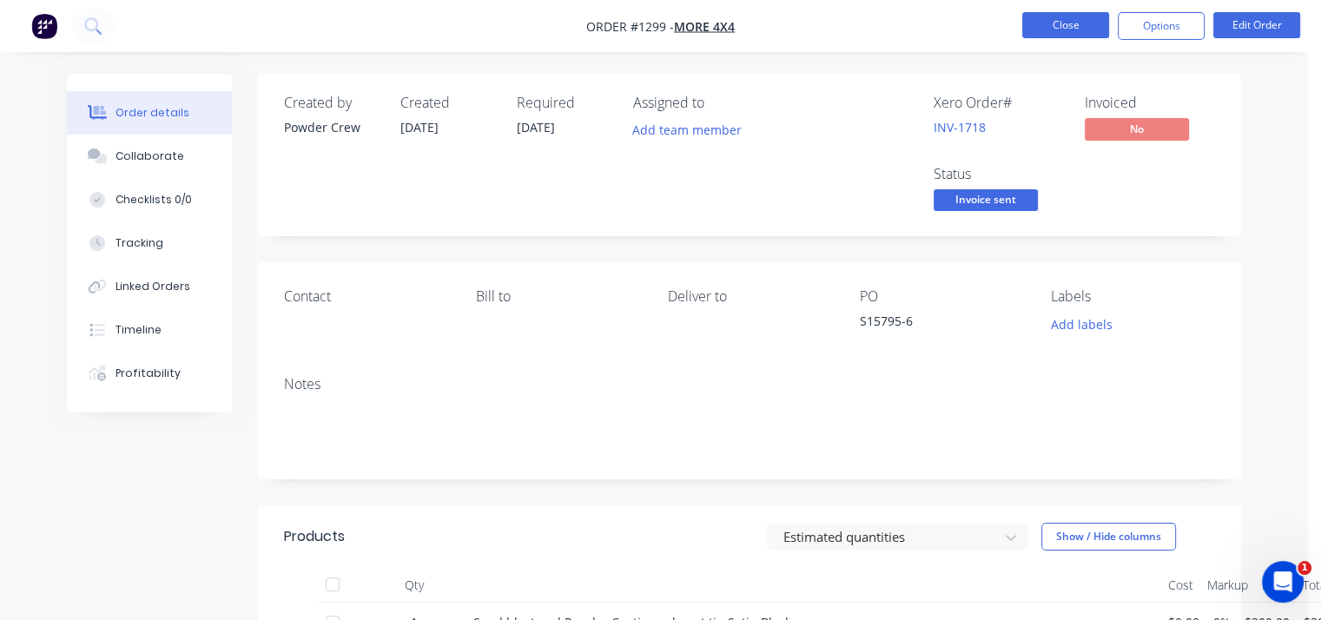
click at [1077, 24] on button "Close" at bounding box center [1065, 25] width 87 height 26
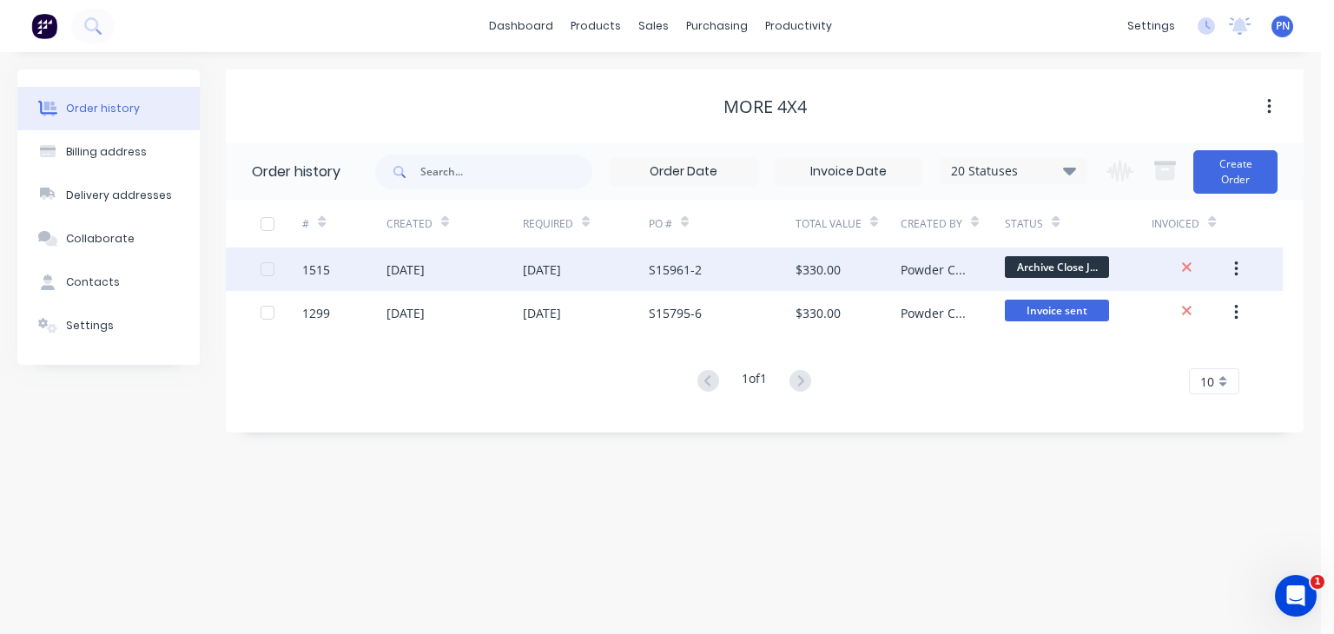
click at [761, 267] on div "S15961-2" at bounding box center [722, 269] width 147 height 43
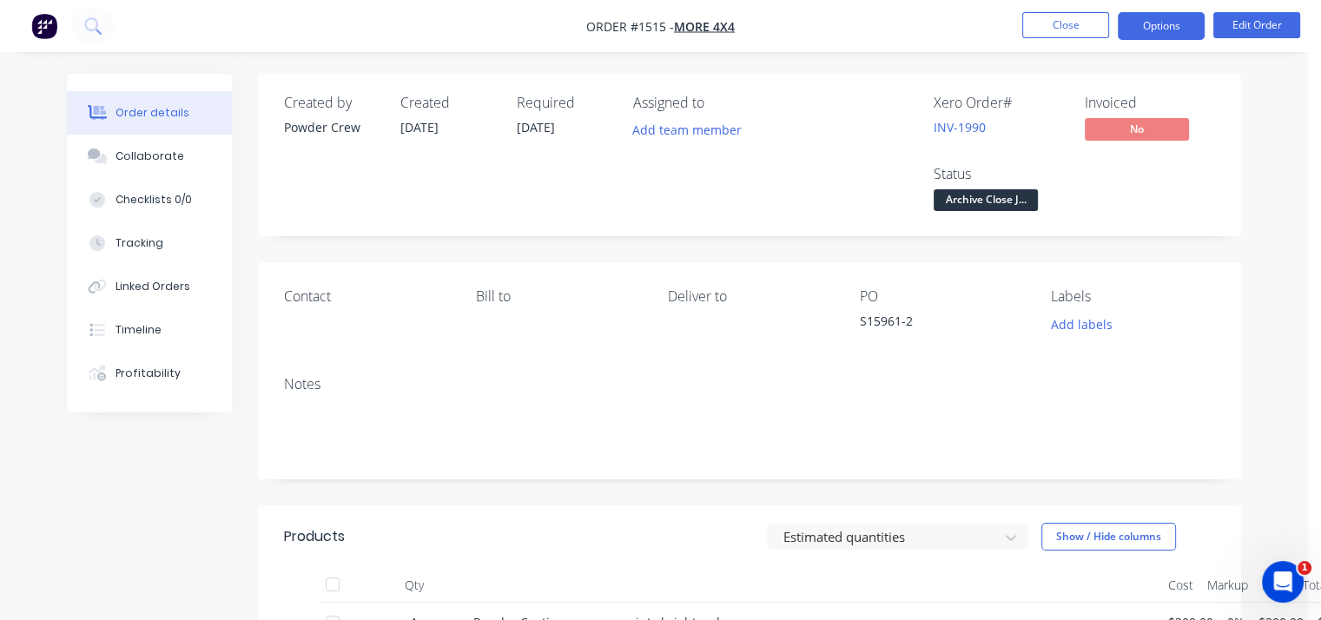
click at [1164, 30] on button "Options" at bounding box center [1161, 26] width 87 height 28
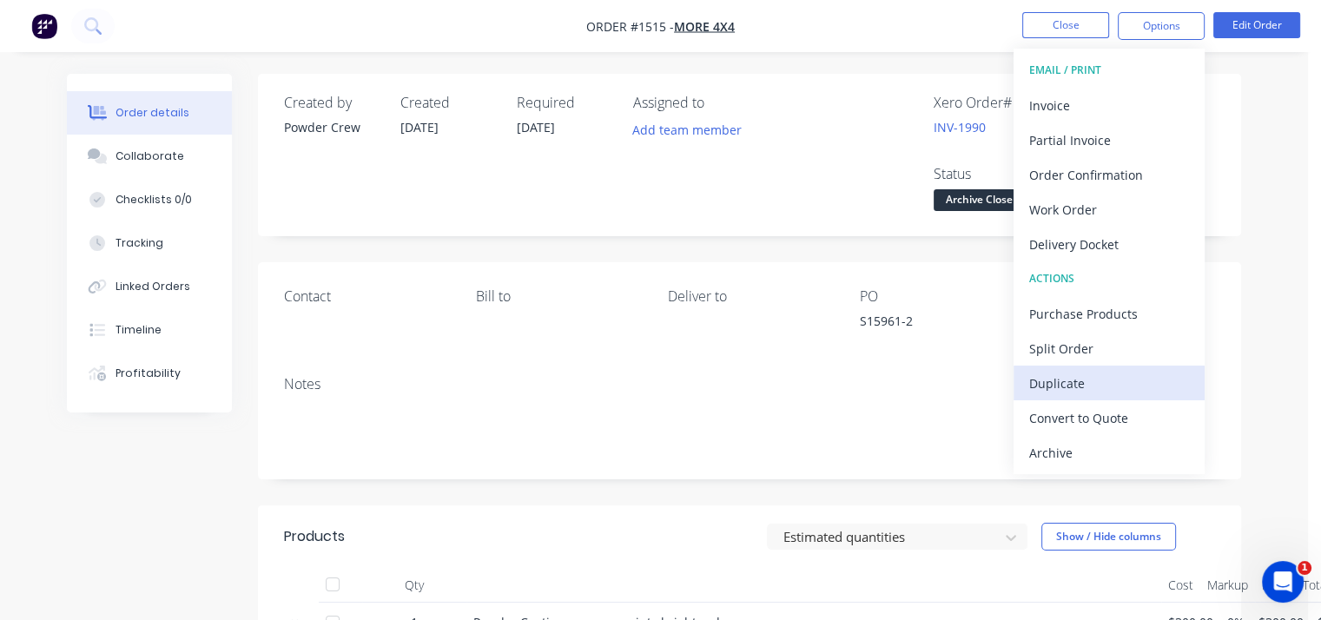
click at [1077, 380] on div "Duplicate" at bounding box center [1109, 383] width 160 height 25
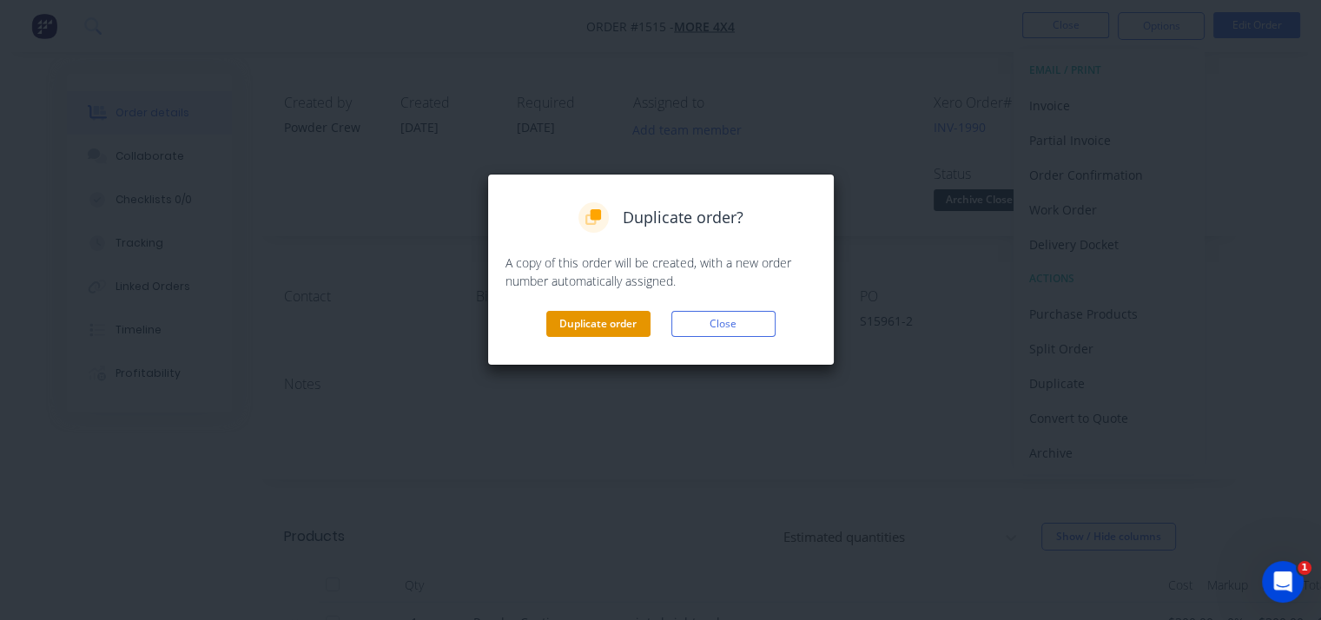
click at [605, 316] on button "Duplicate order" at bounding box center [598, 324] width 104 height 26
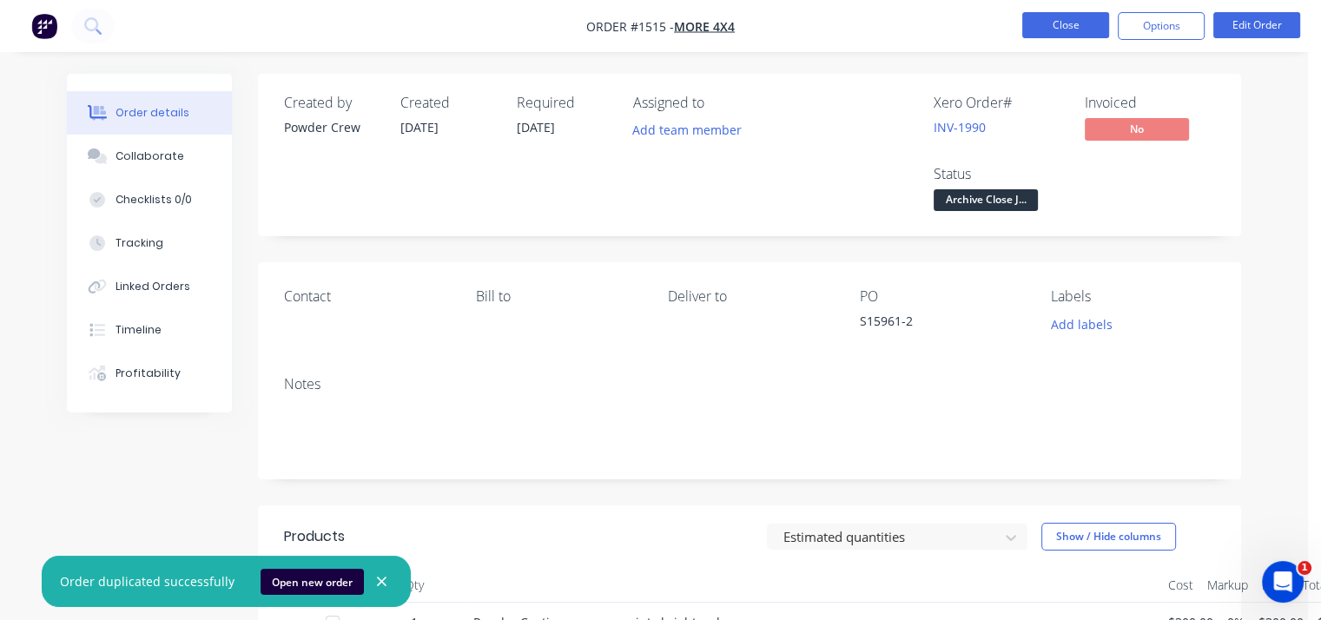
click at [1058, 24] on button "Close" at bounding box center [1065, 25] width 87 height 26
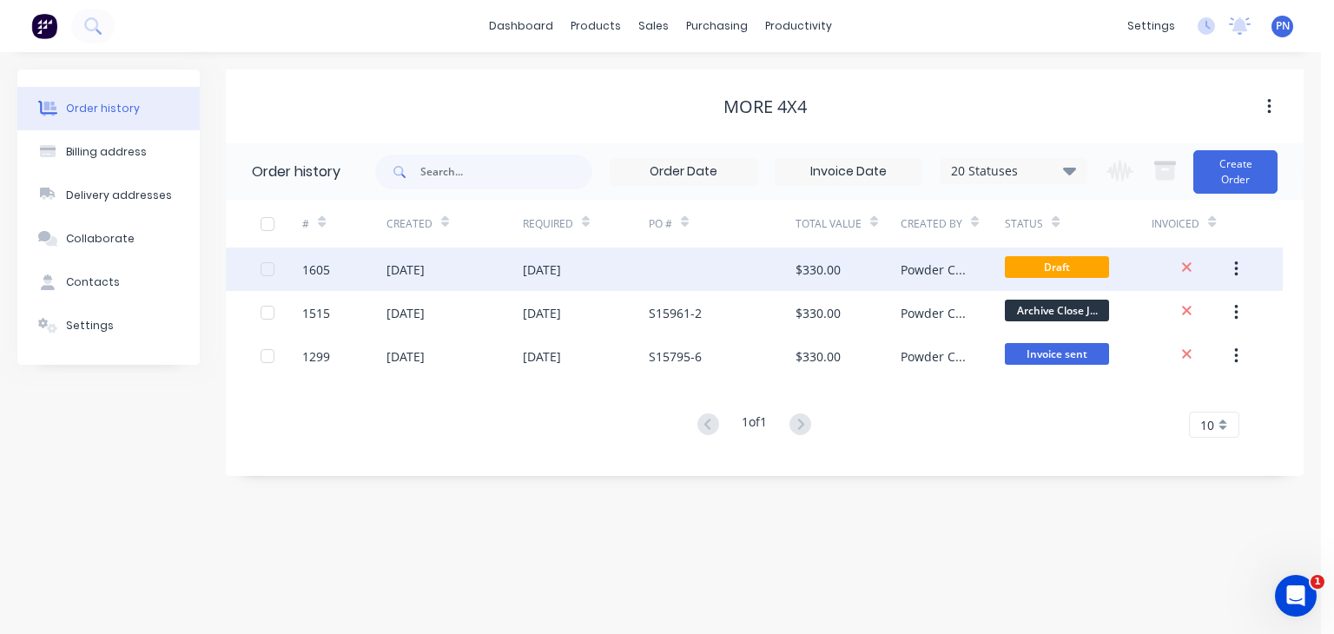
click at [706, 268] on div at bounding box center [722, 269] width 147 height 43
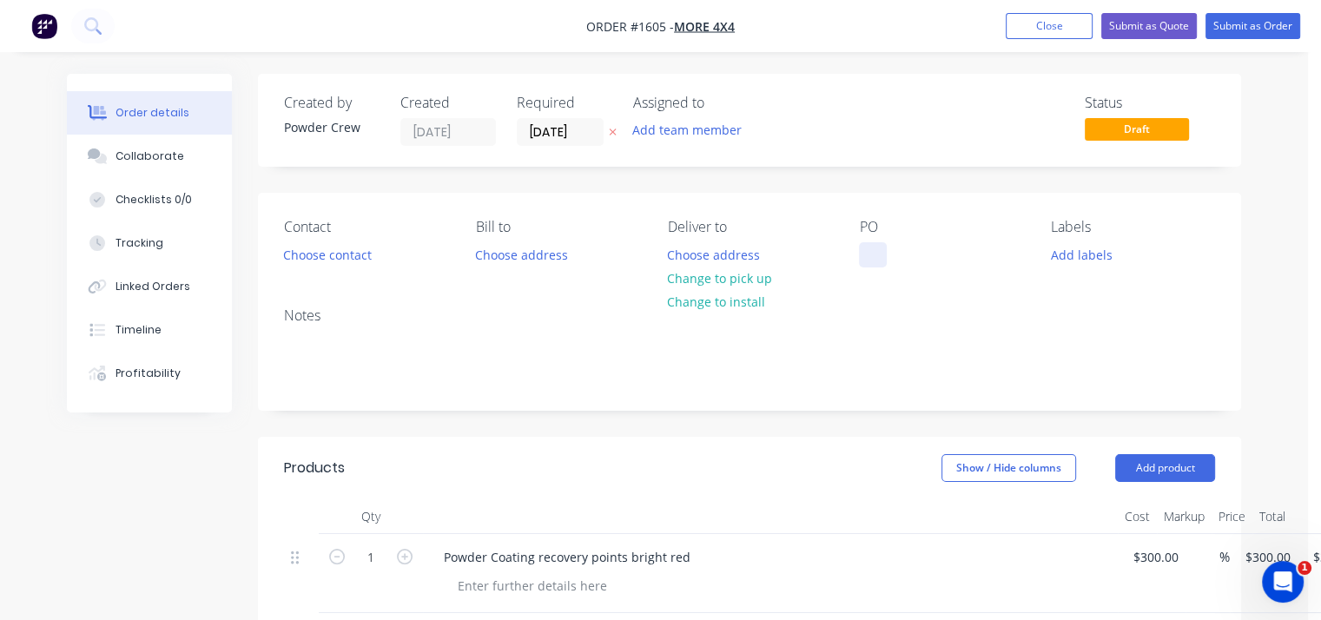
click at [870, 251] on div at bounding box center [873, 254] width 28 height 25
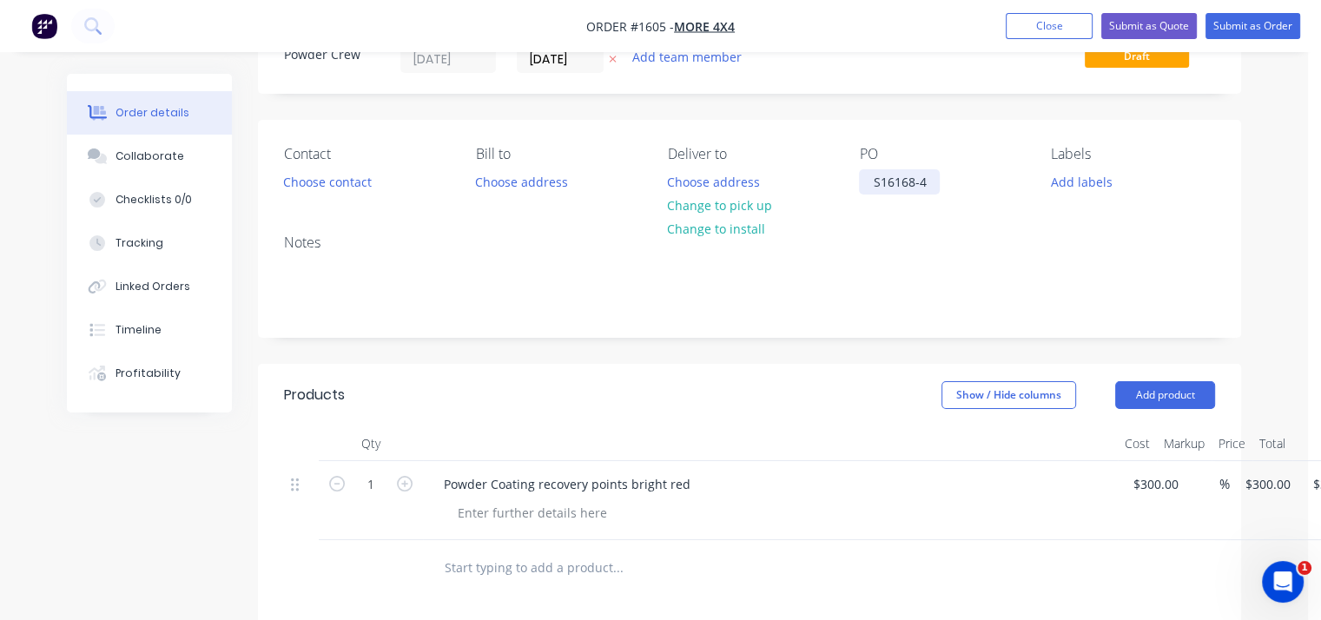
scroll to position [174, 0]
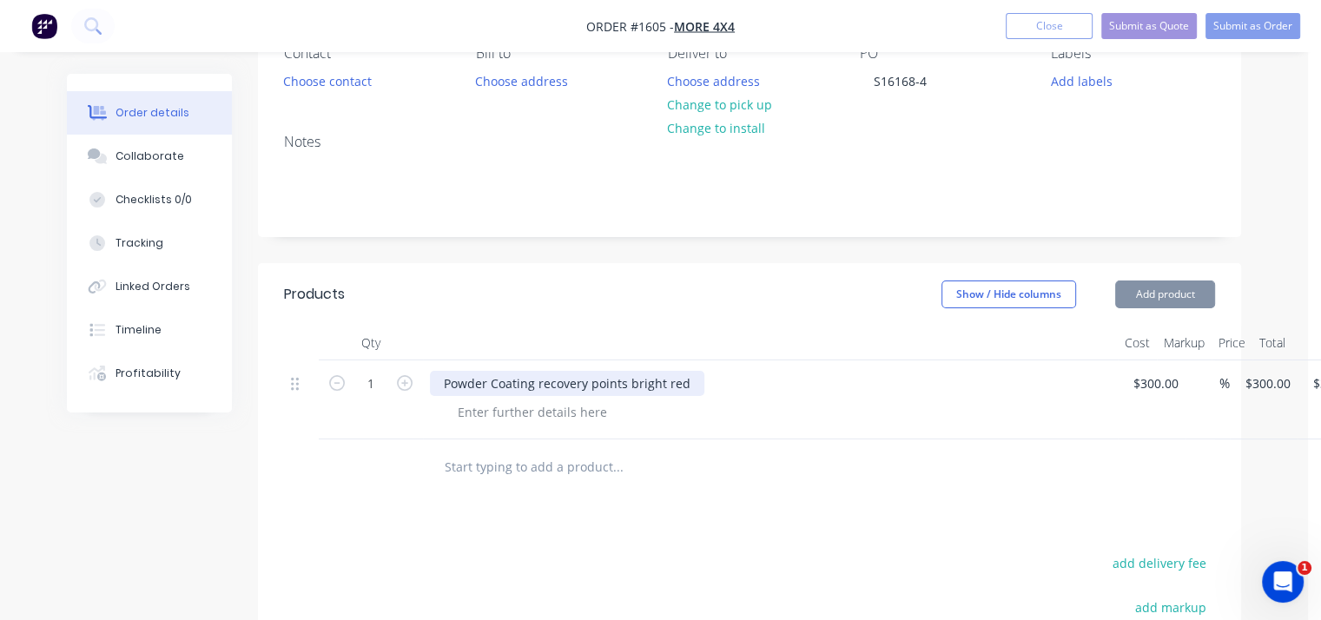
click at [536, 385] on div "Powder Coating recovery points bright red" at bounding box center [567, 383] width 275 height 25
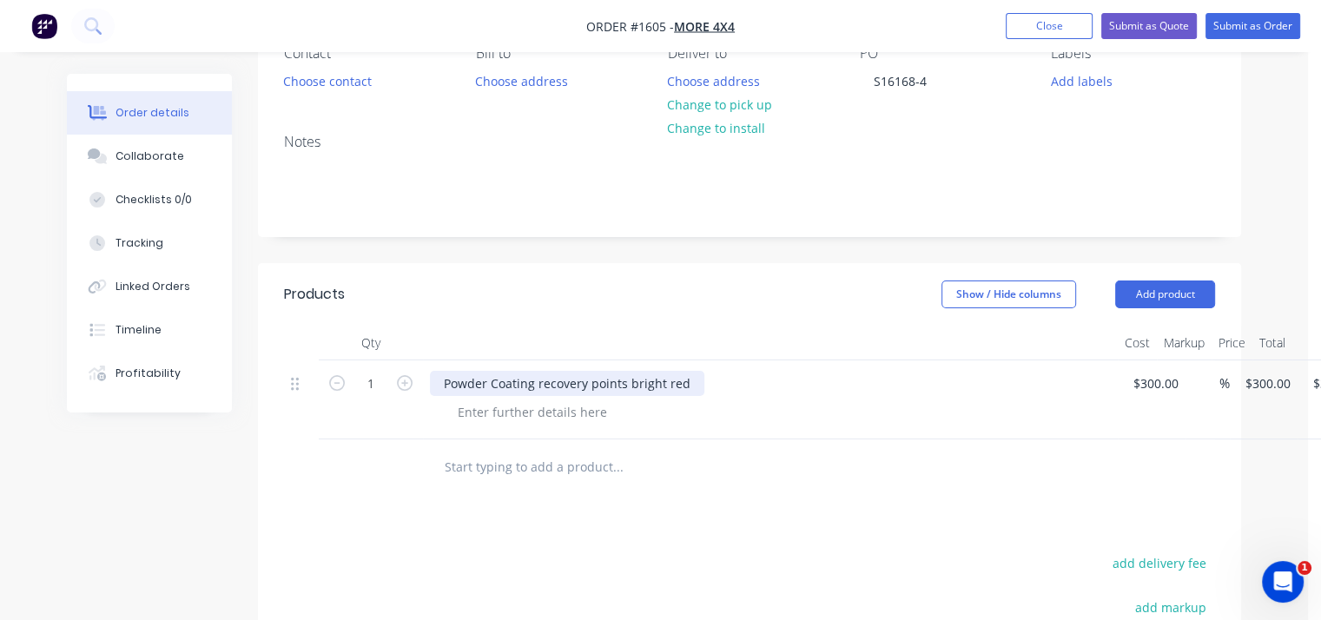
click at [535, 383] on div "Powder Coating recovery points bright red" at bounding box center [567, 383] width 275 height 25
click at [709, 388] on div "Powder Coating 2 x recovery points bright red" at bounding box center [577, 383] width 294 height 25
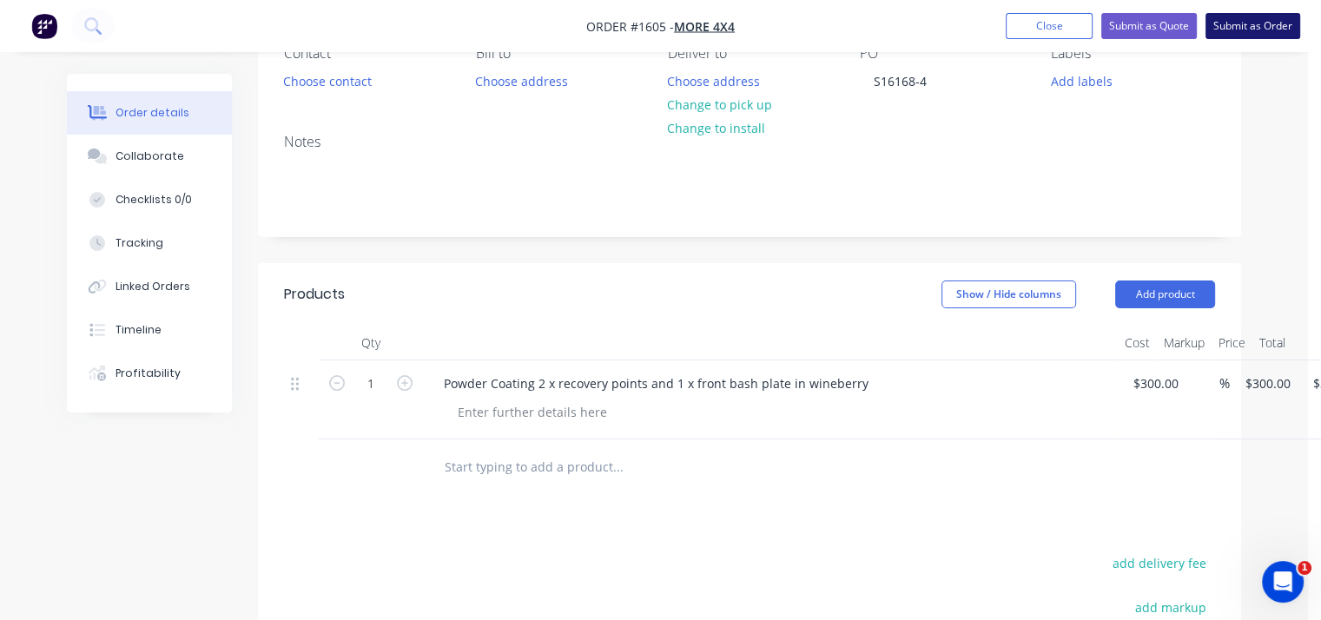
click at [1237, 29] on button "Submit as Order" at bounding box center [1253, 26] width 95 height 26
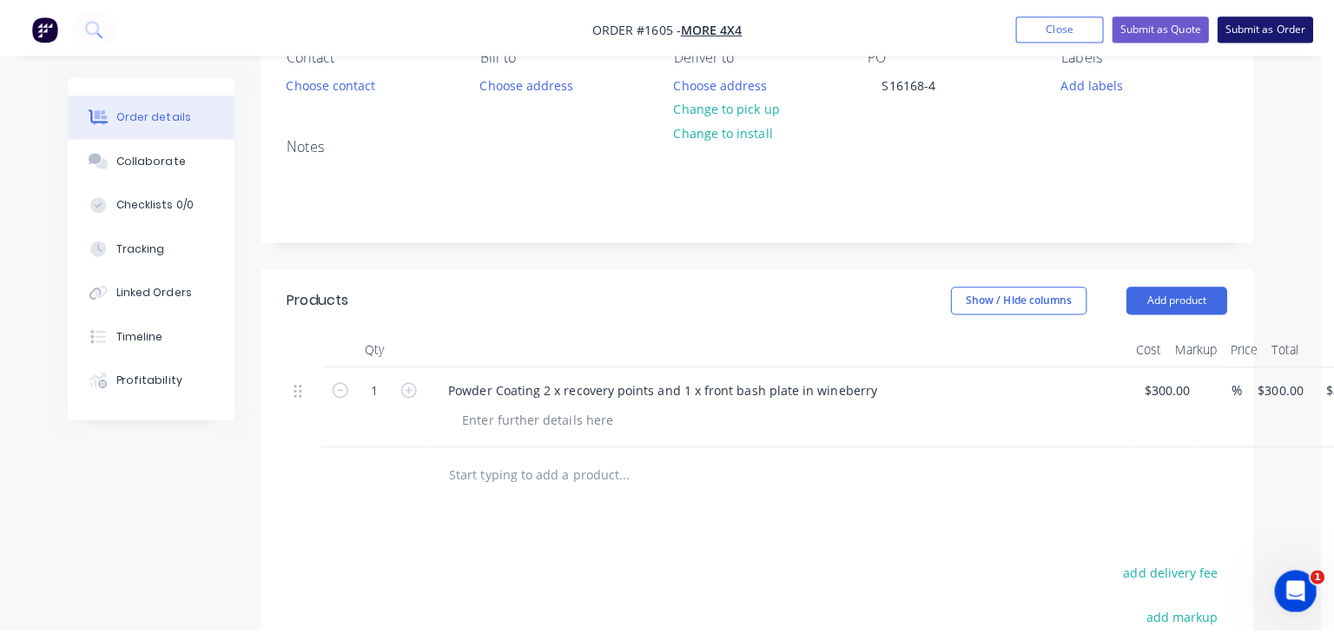
scroll to position [0, 0]
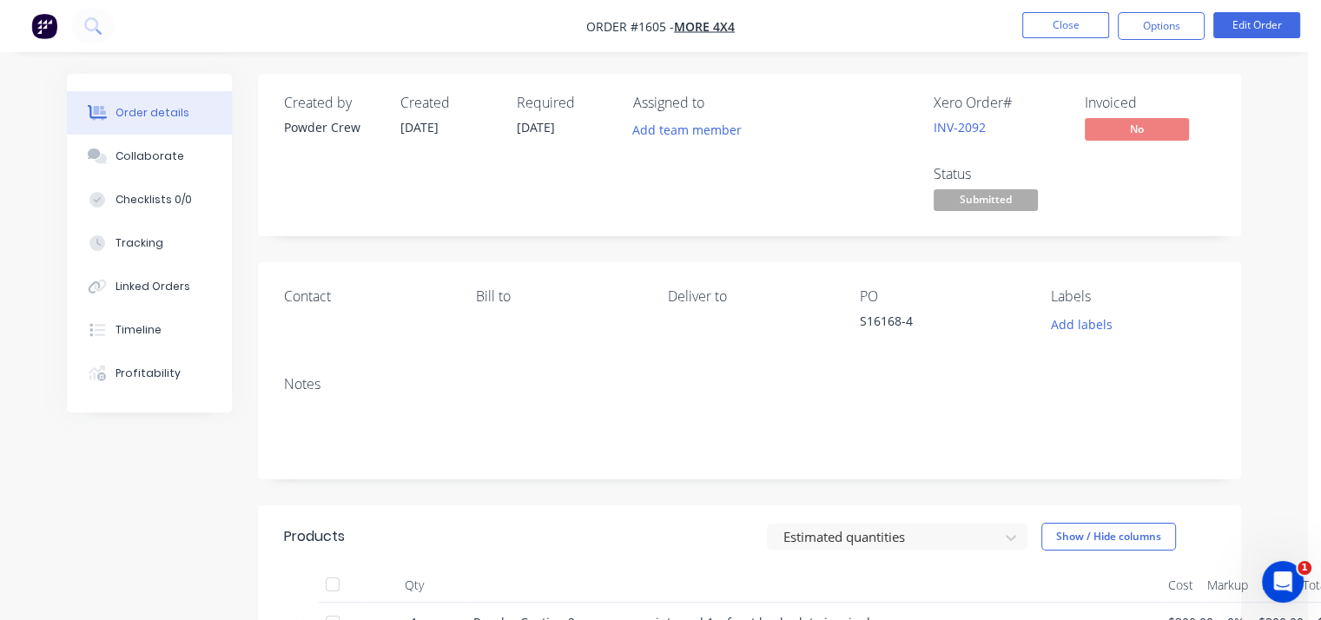
click at [1002, 198] on span "Submitted" at bounding box center [986, 200] width 104 height 22
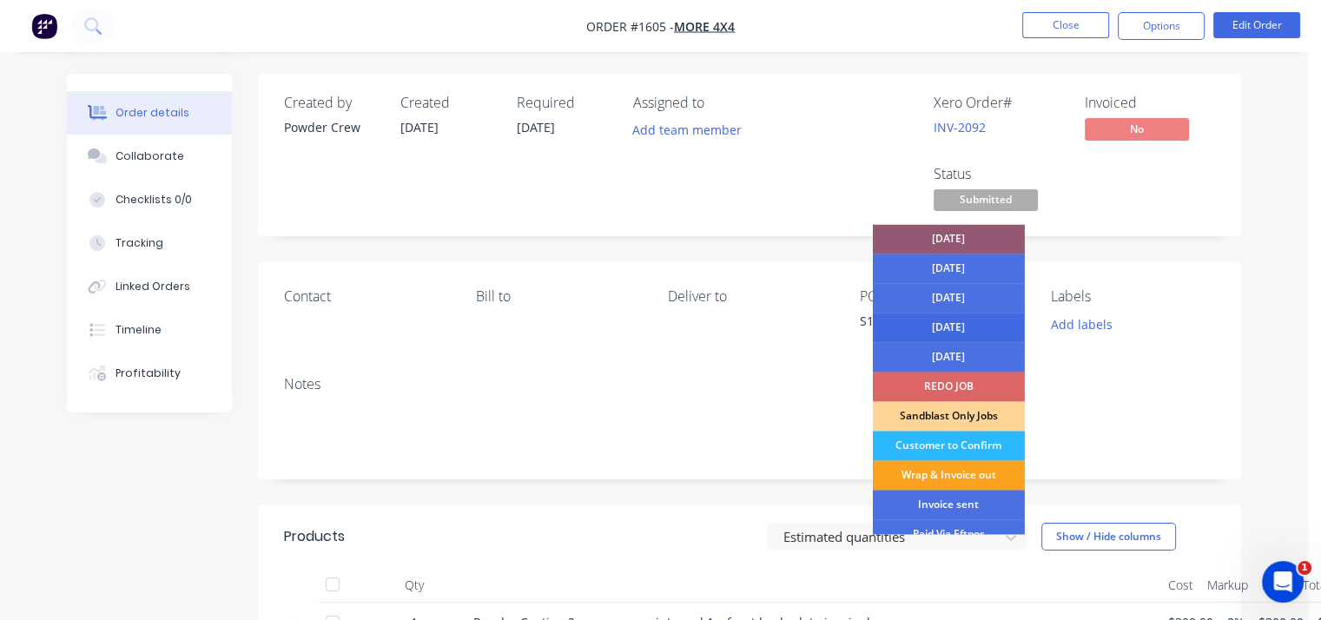
click at [981, 331] on div "[DATE]" at bounding box center [949, 328] width 152 height 30
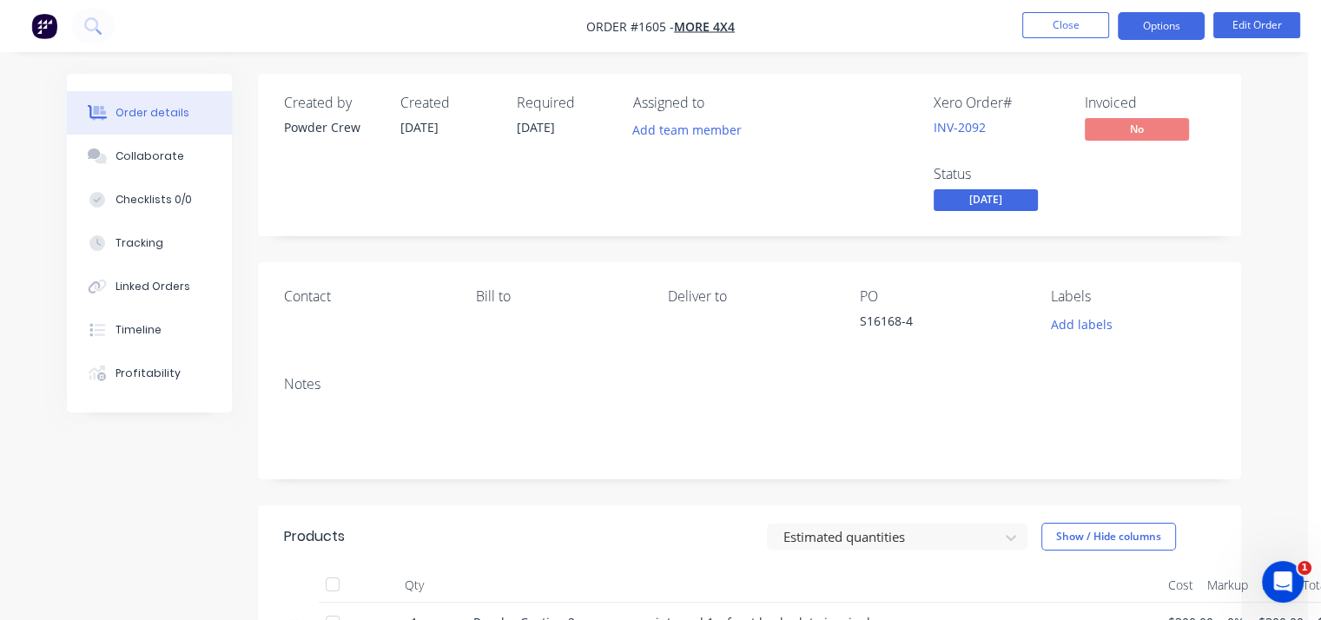
click at [1145, 23] on button "Options" at bounding box center [1161, 26] width 87 height 28
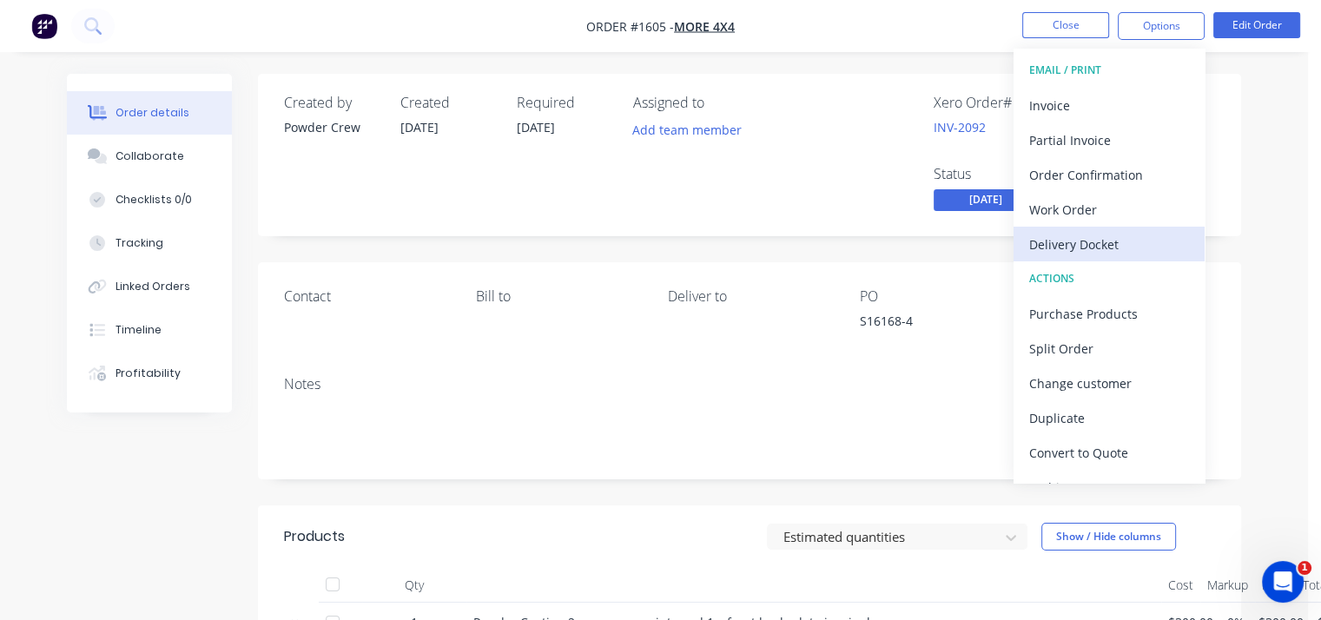
click at [1108, 230] on button "Delivery Docket" at bounding box center [1109, 244] width 191 height 35
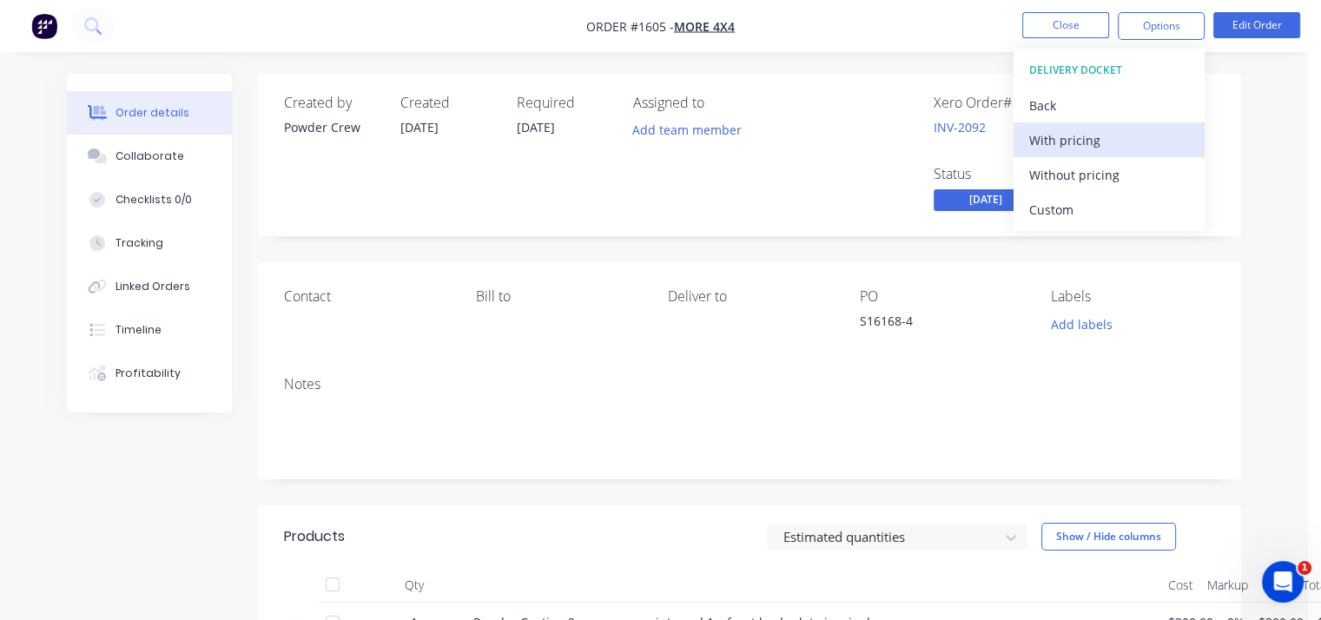
click at [1057, 139] on div "With pricing" at bounding box center [1109, 140] width 160 height 25
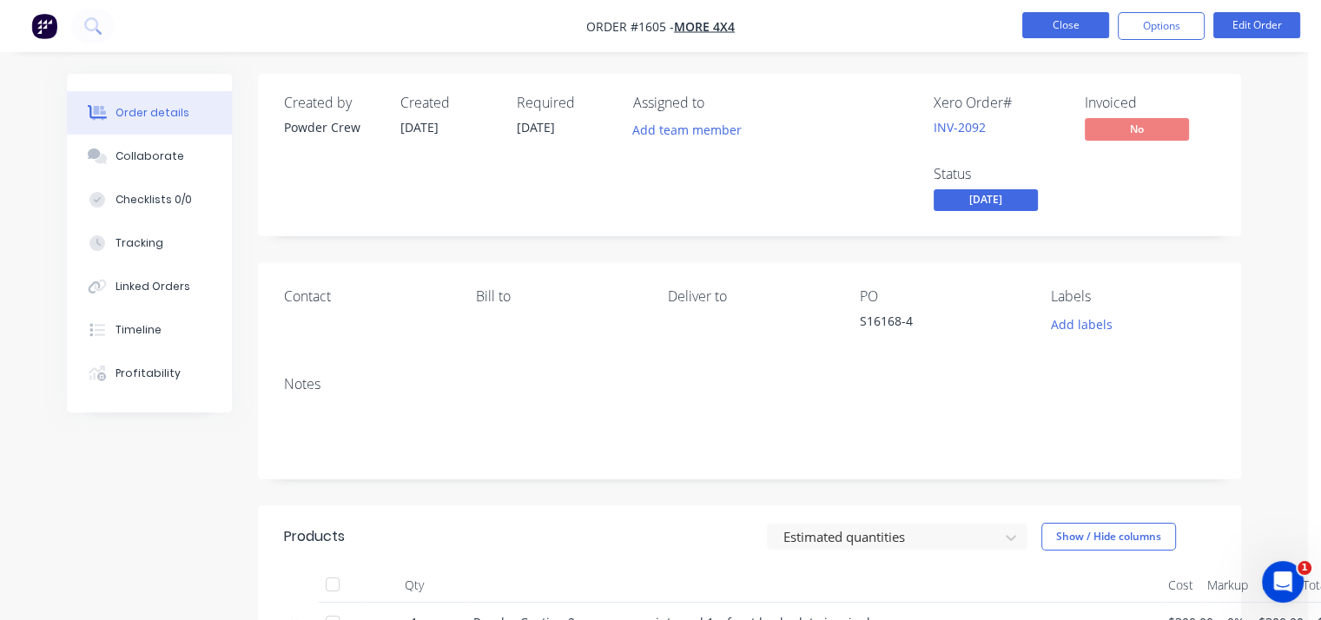
click at [1075, 23] on button "Close" at bounding box center [1065, 25] width 87 height 26
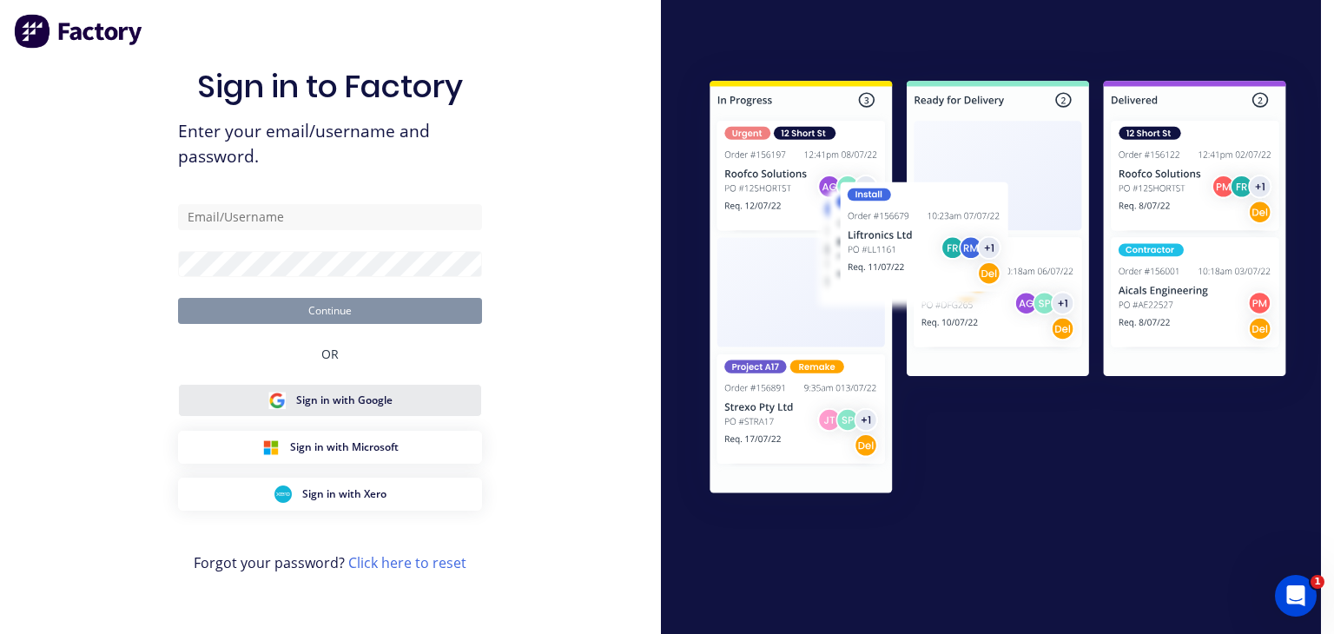
click at [354, 396] on span "Sign in with Google" at bounding box center [344, 401] width 96 height 16
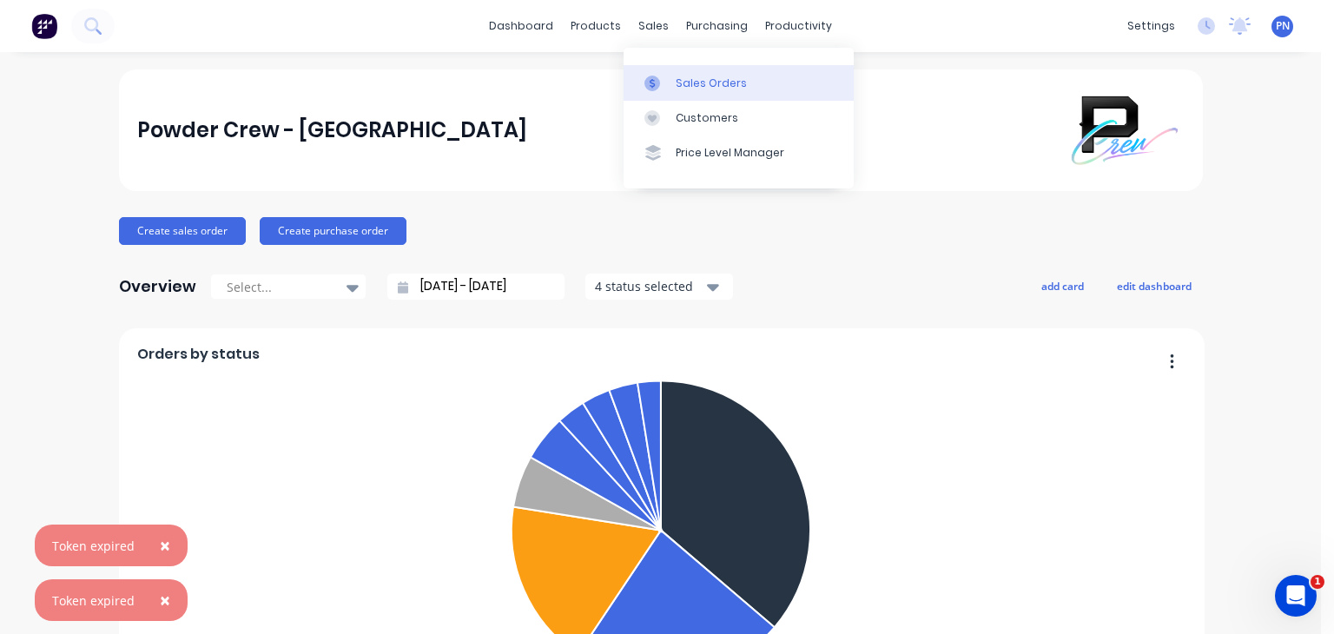
click at [684, 83] on div "Sales Orders" at bounding box center [711, 84] width 71 height 16
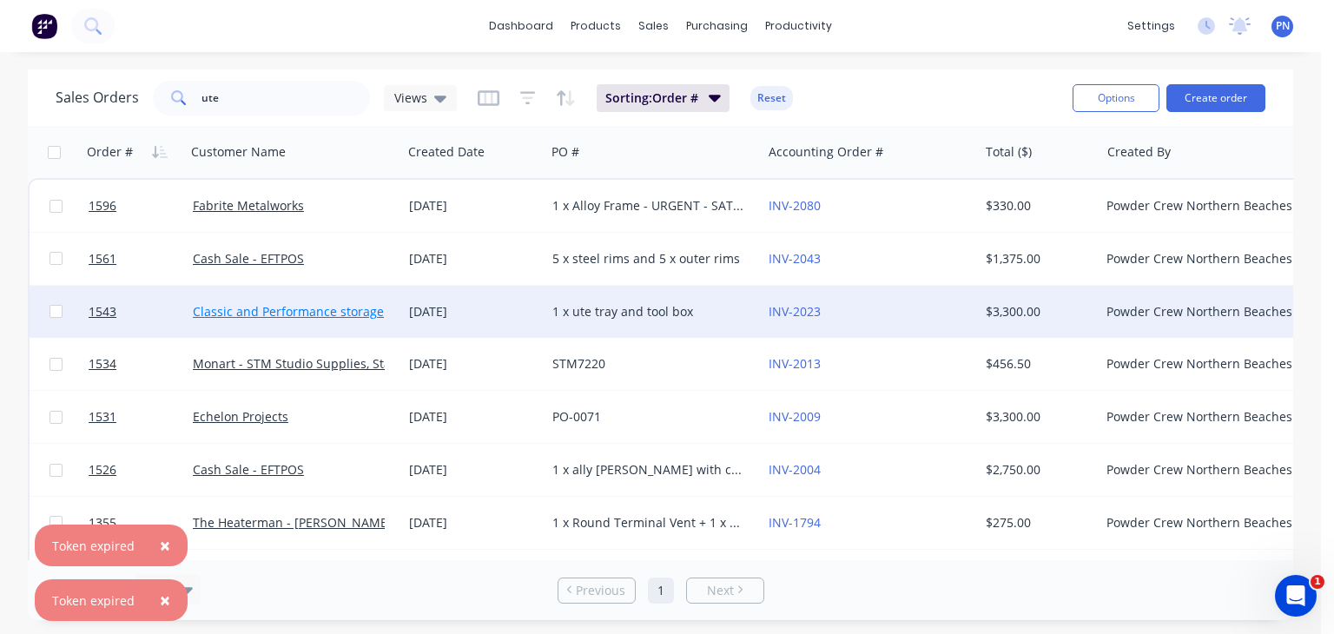
click at [320, 303] on link "Classic and Performance storage" at bounding box center [288, 311] width 191 height 17
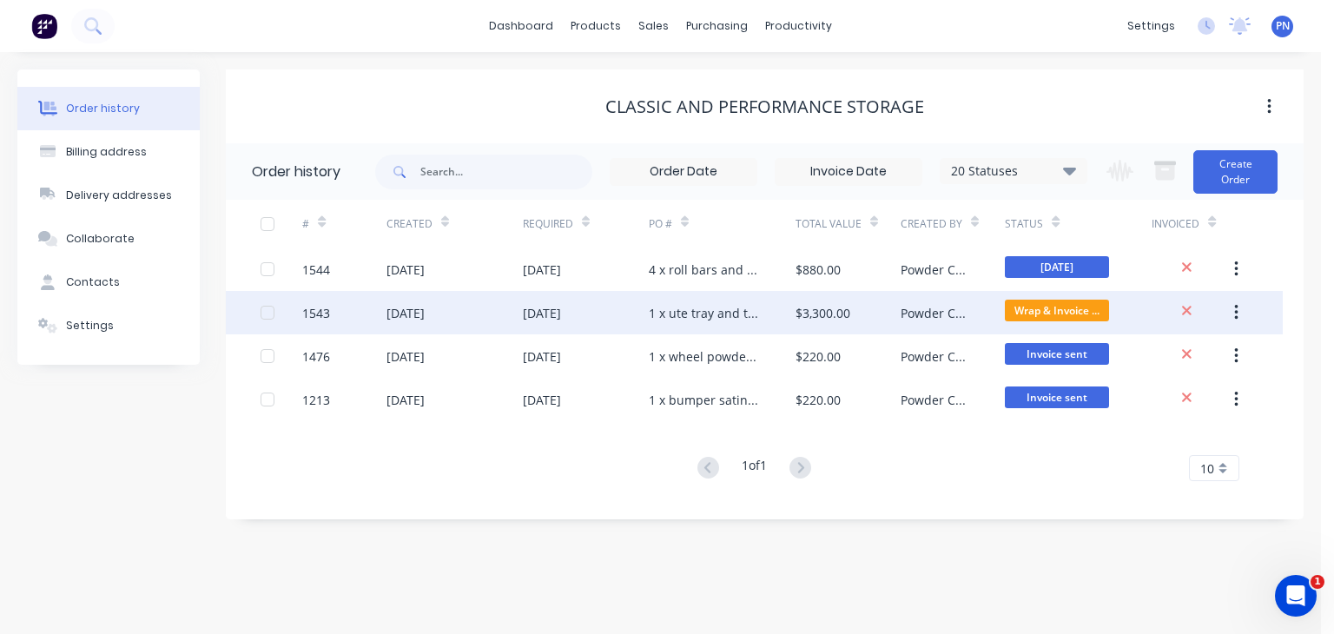
click at [474, 314] on div "22 Sep 2025" at bounding box center [455, 312] width 136 height 43
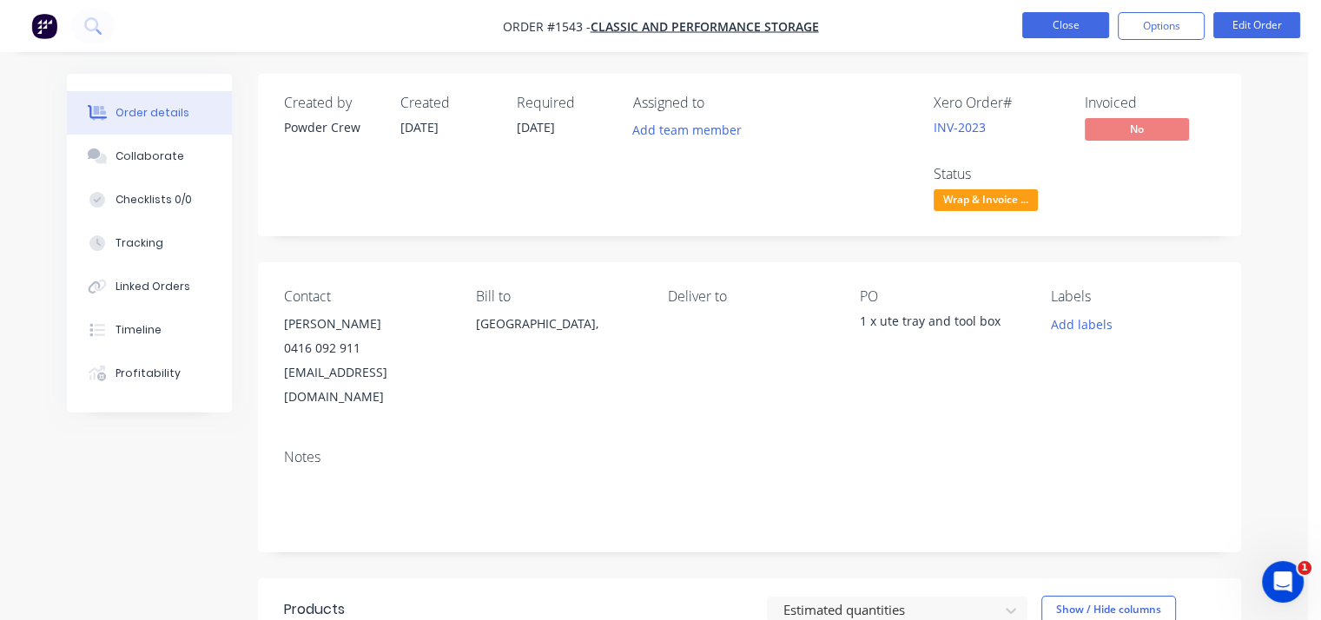
click at [1066, 30] on button "Close" at bounding box center [1065, 25] width 87 height 26
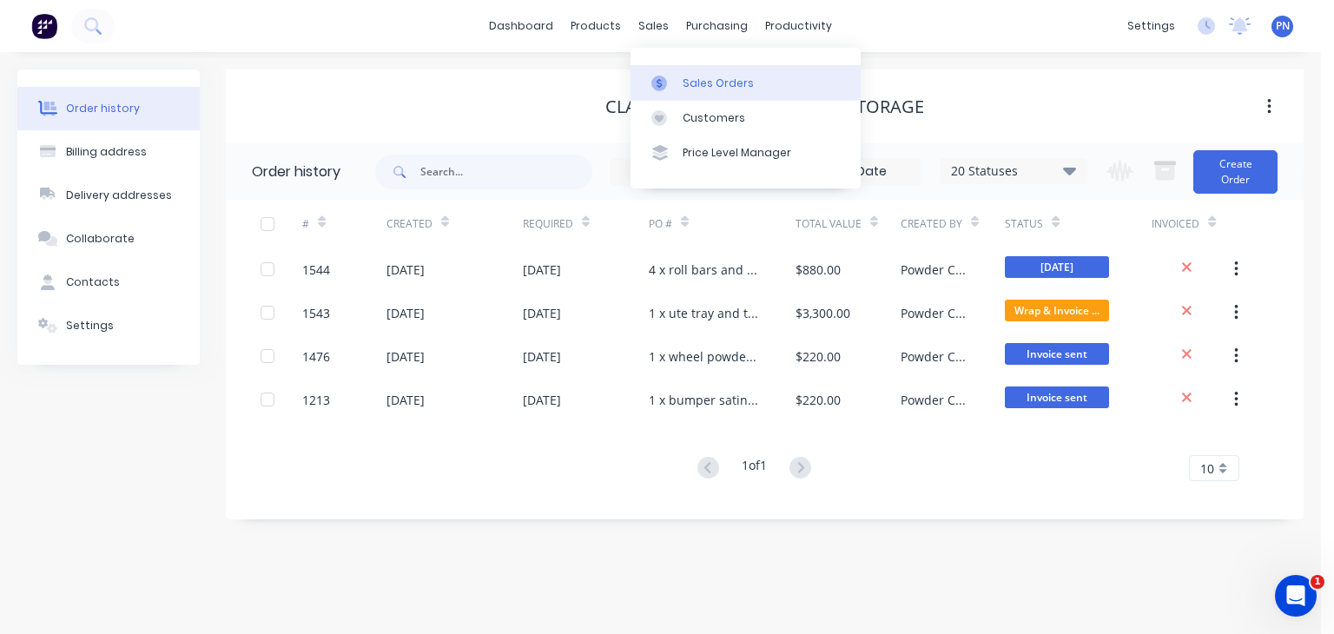
click at [691, 83] on div "Sales Orders" at bounding box center [718, 84] width 71 height 16
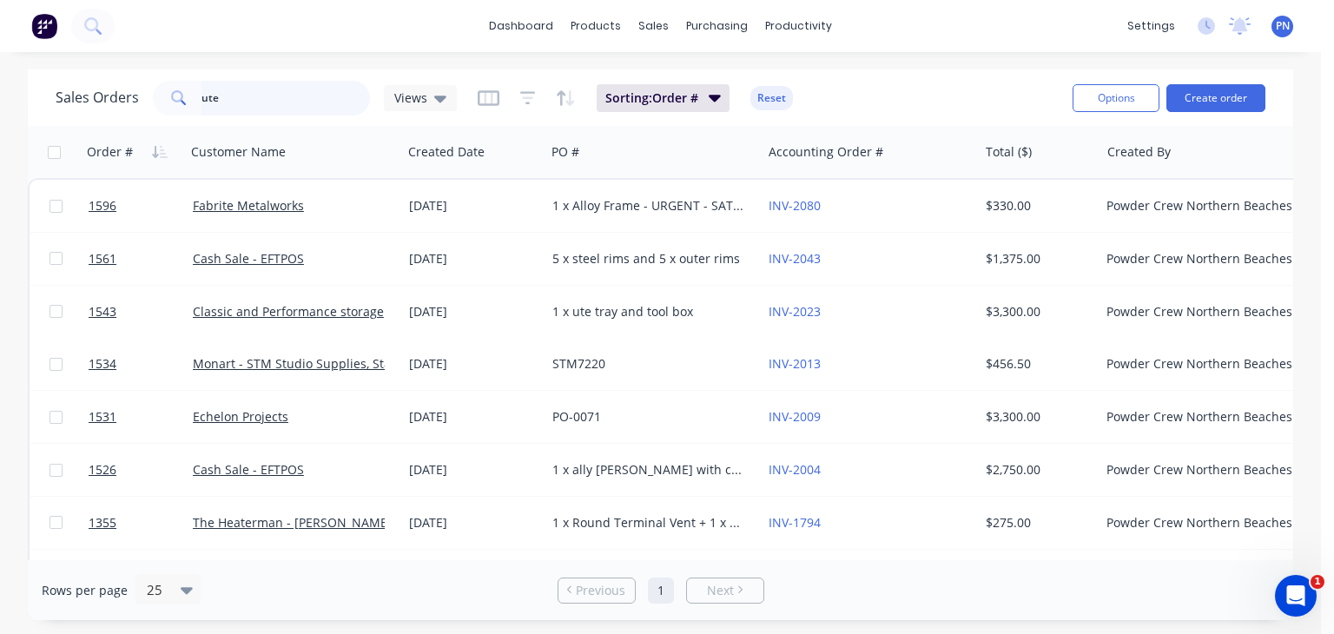
drag, startPoint x: 122, startPoint y: 88, endPoint x: 19, endPoint y: 56, distance: 108.3
click at [32, 61] on div "dashboard products sales purchasing productivity dashboard products Product Cat…" at bounding box center [660, 317] width 1321 height 634
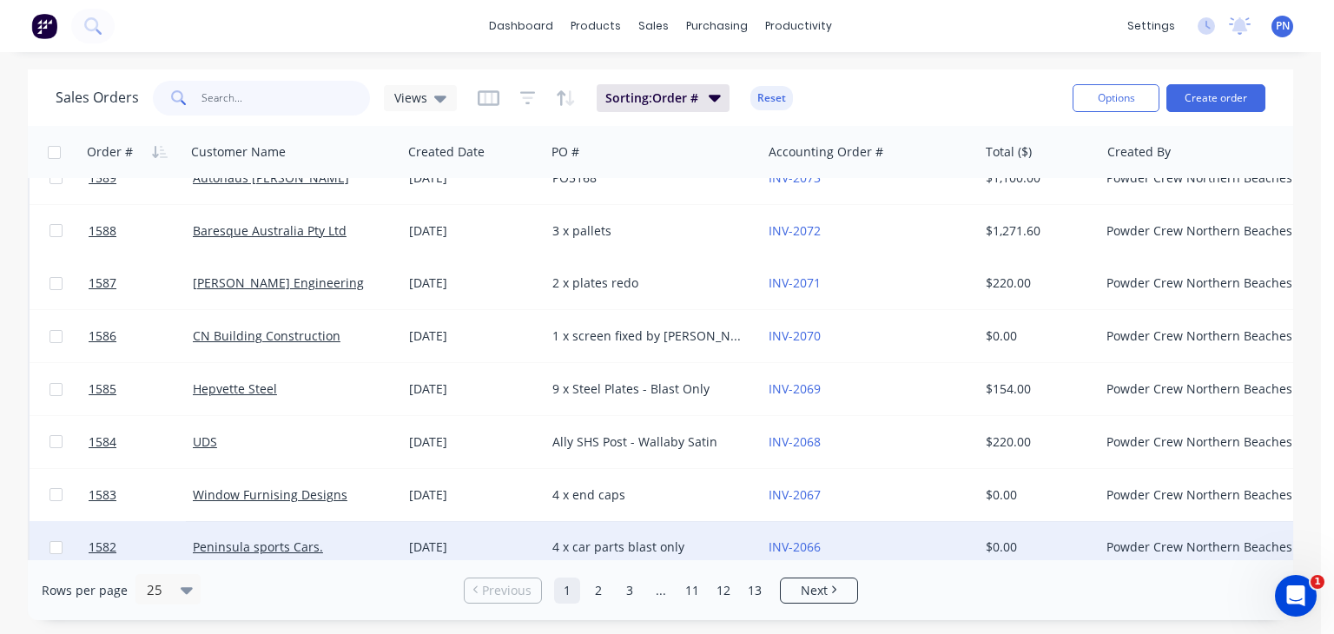
scroll to position [946, 0]
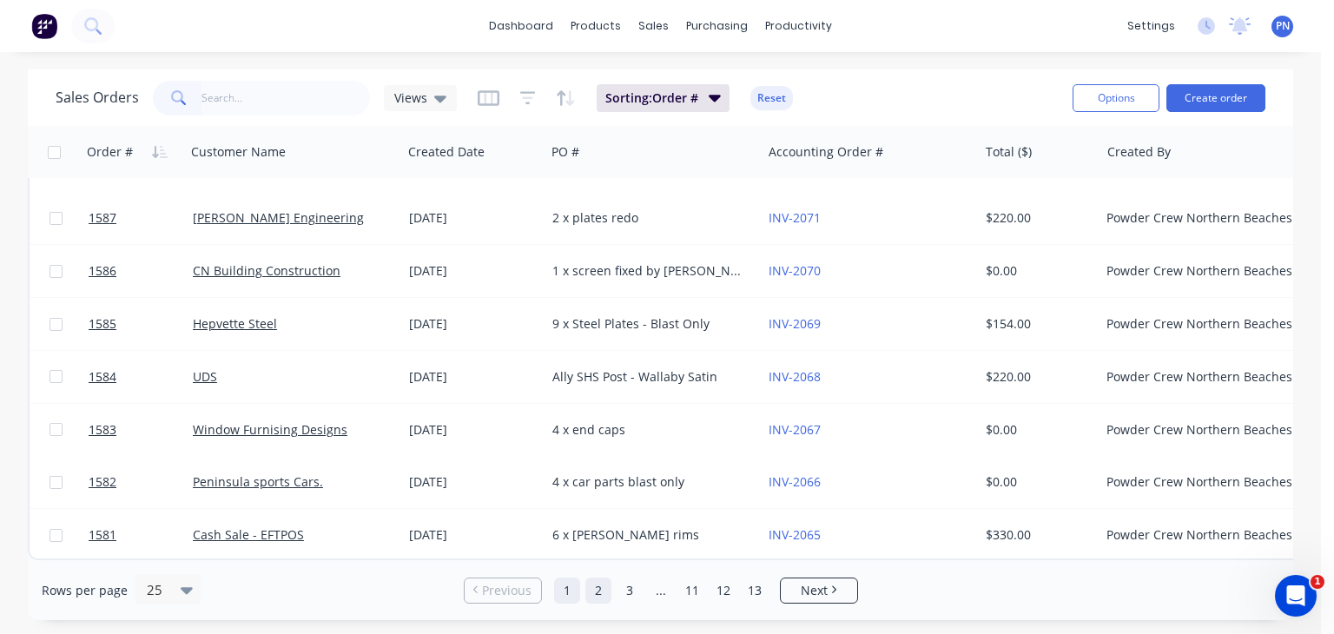
click at [593, 588] on link "2" at bounding box center [599, 591] width 26 height 26
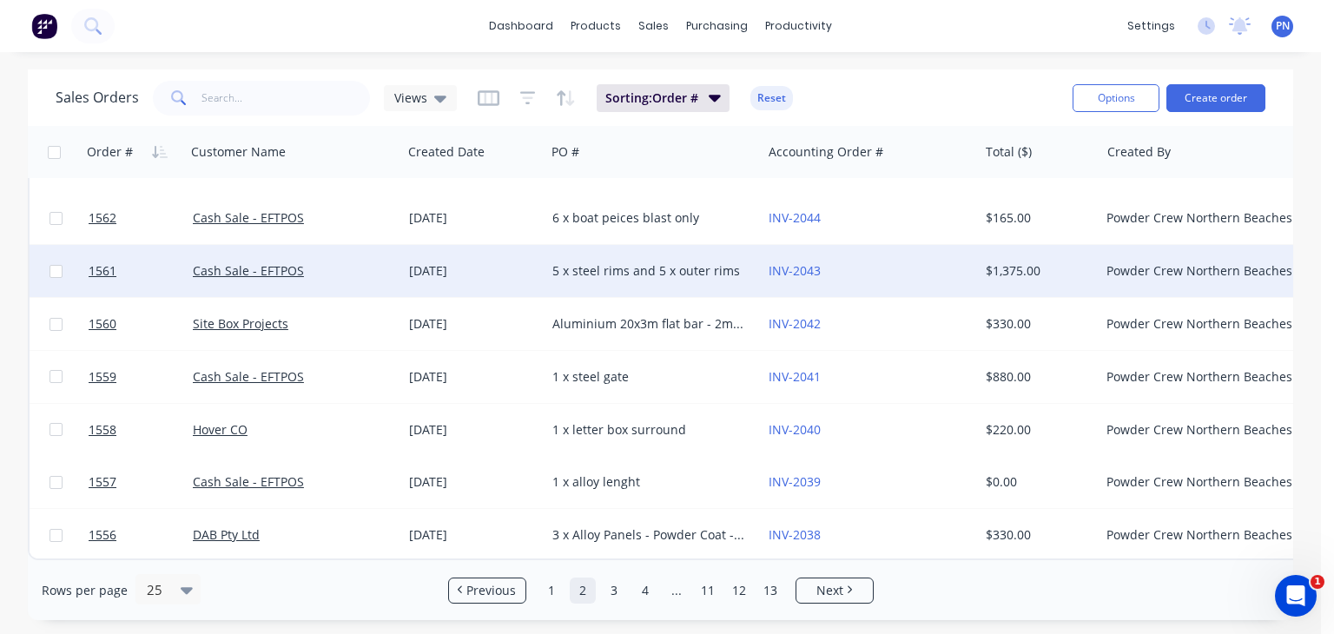
click at [579, 264] on div "5 x steel rims and 5 x outer rims" at bounding box center [649, 270] width 193 height 17
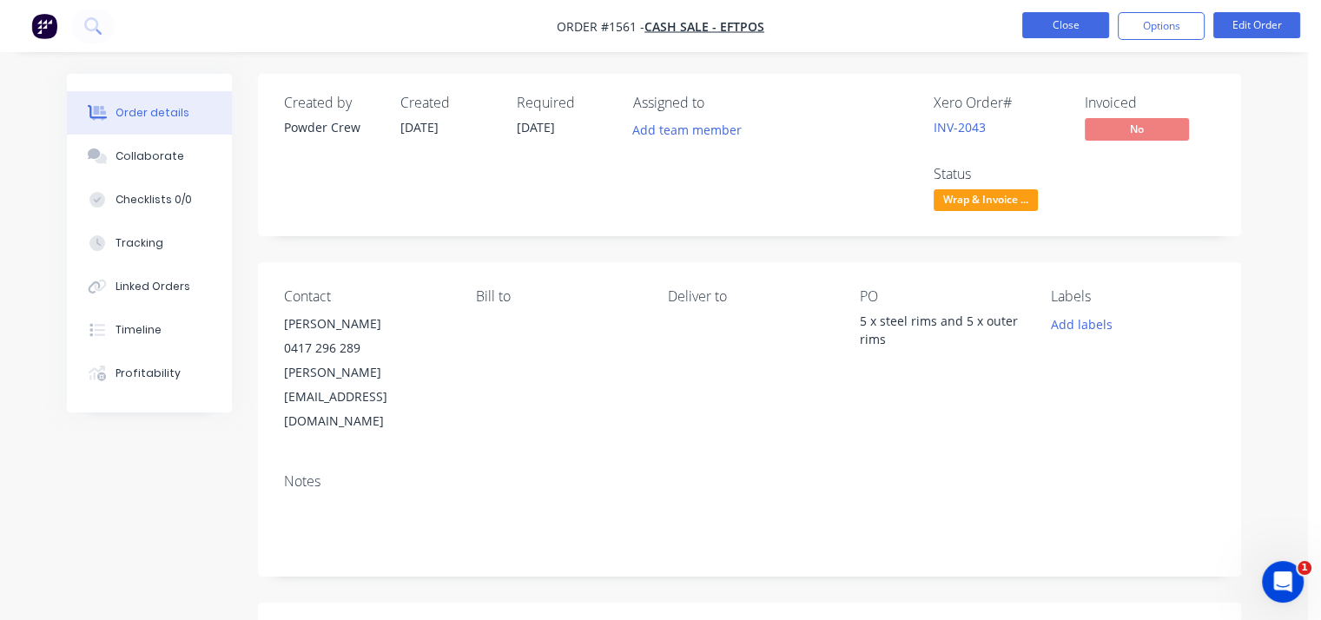
click at [1072, 35] on button "Close" at bounding box center [1065, 25] width 87 height 26
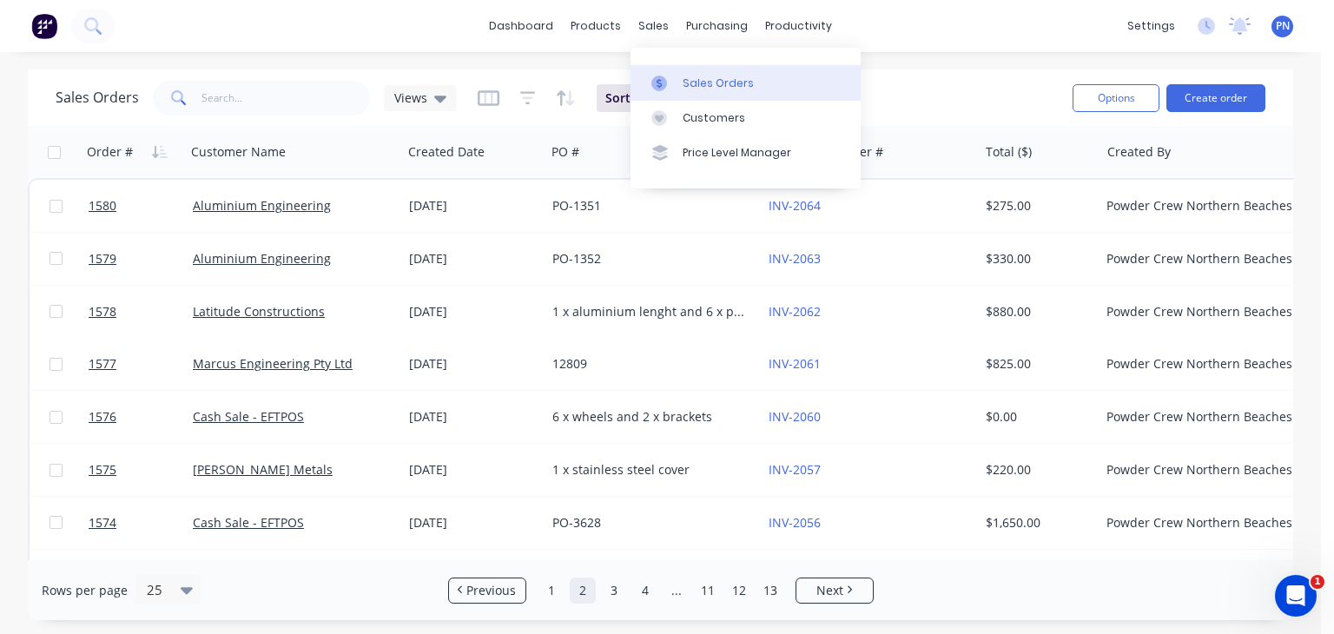
click at [705, 73] on link "Sales Orders" at bounding box center [746, 82] width 230 height 35
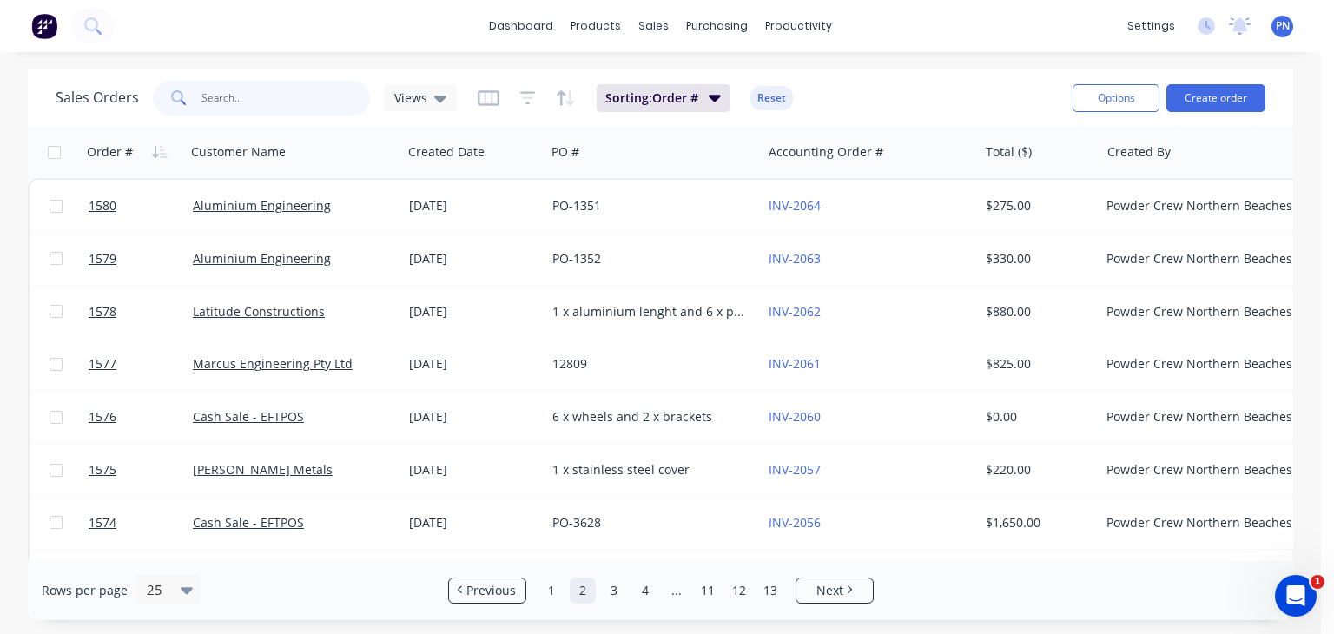
click at [281, 91] on input "text" at bounding box center [286, 98] width 169 height 35
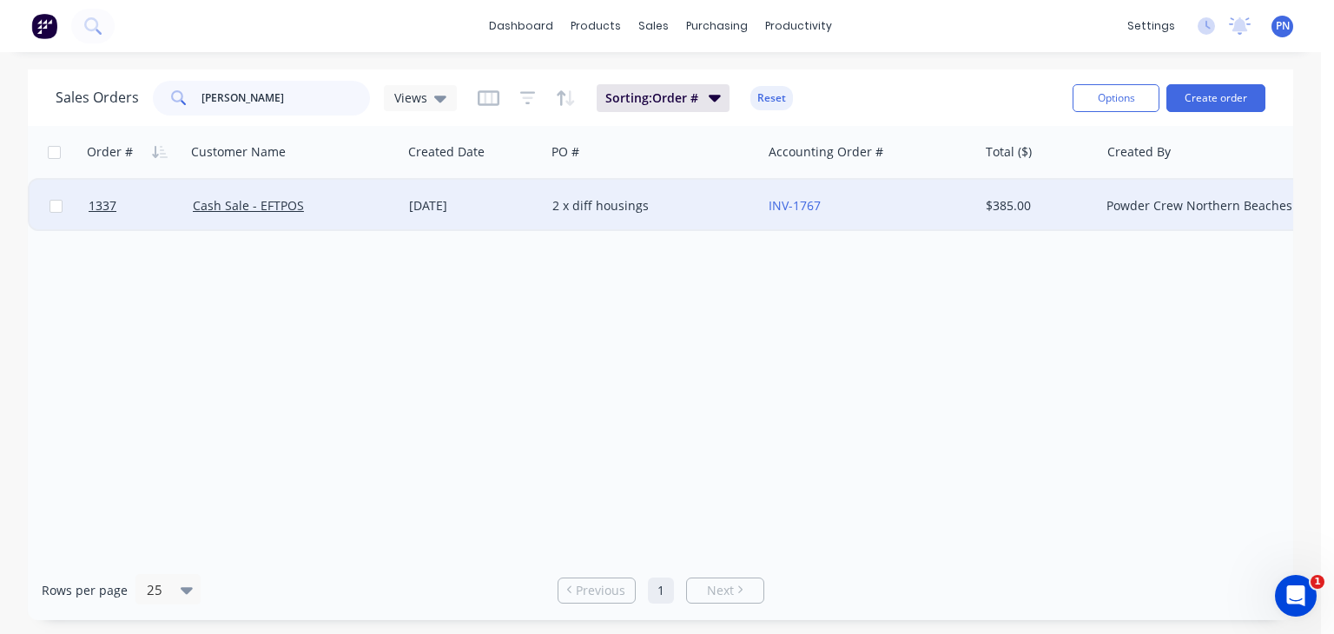
type input "john c"
click at [353, 209] on div "Cash Sale - EFTPOS" at bounding box center [289, 205] width 193 height 17
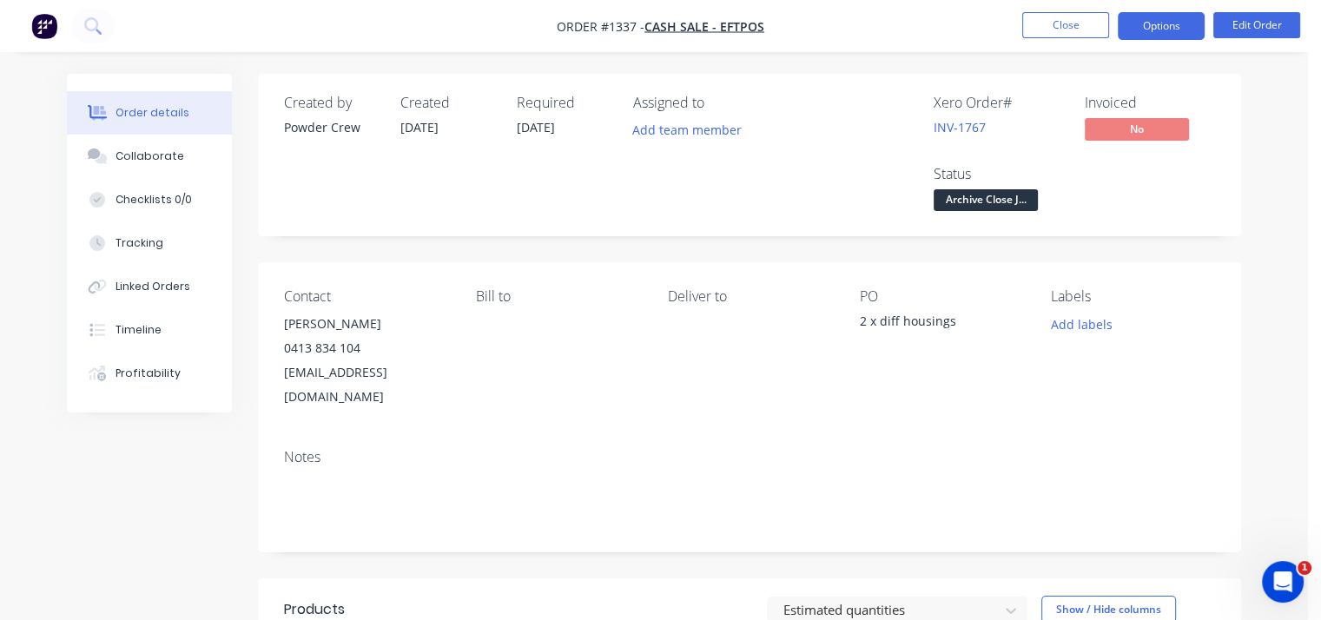
click at [1154, 36] on button "Options" at bounding box center [1161, 26] width 87 height 28
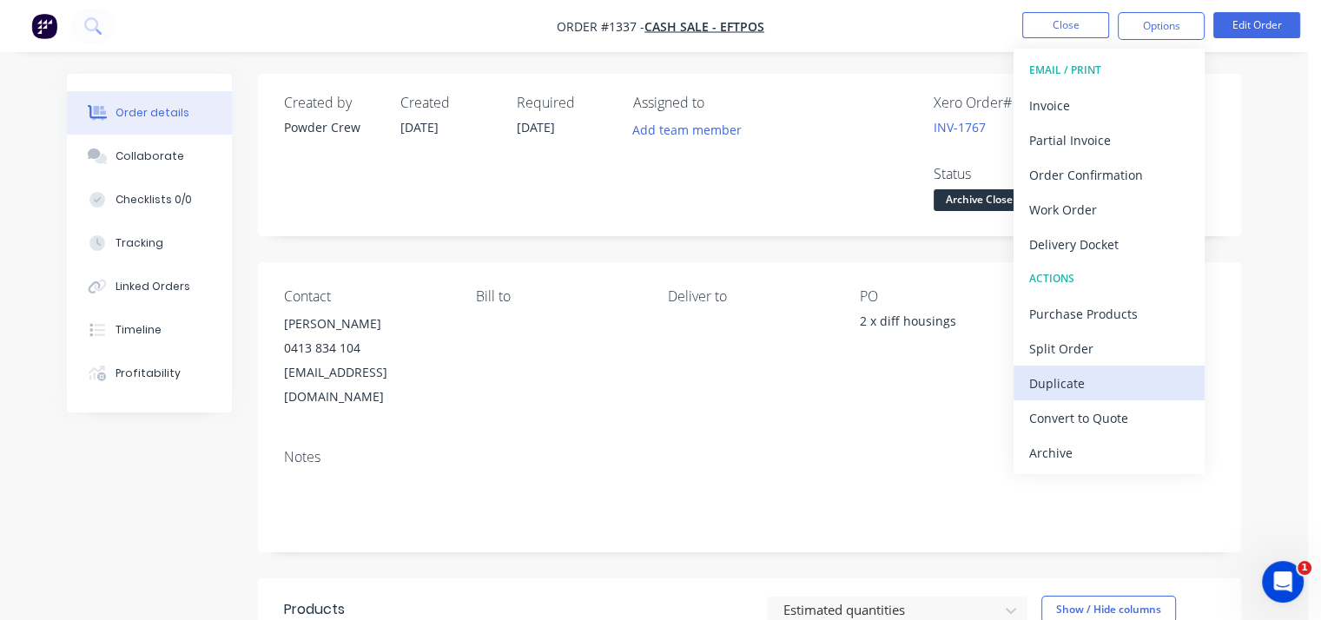
click at [1108, 371] on div "Duplicate" at bounding box center [1109, 383] width 160 height 25
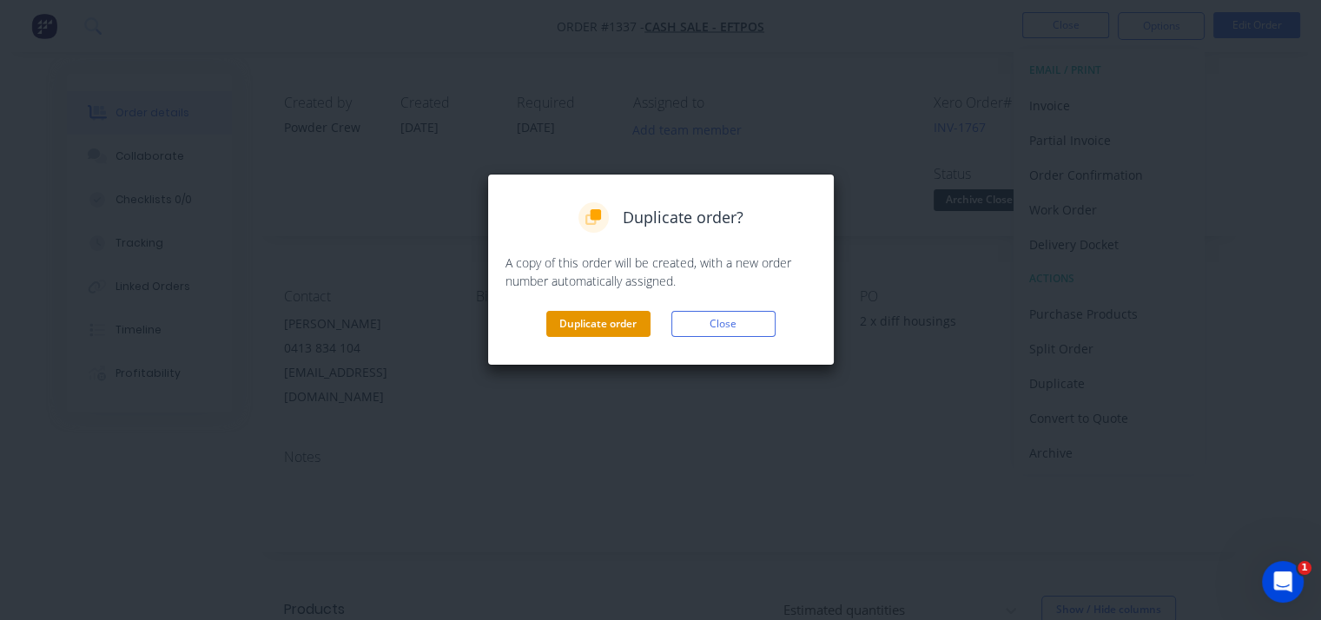
click at [609, 328] on button "Duplicate order" at bounding box center [598, 324] width 104 height 26
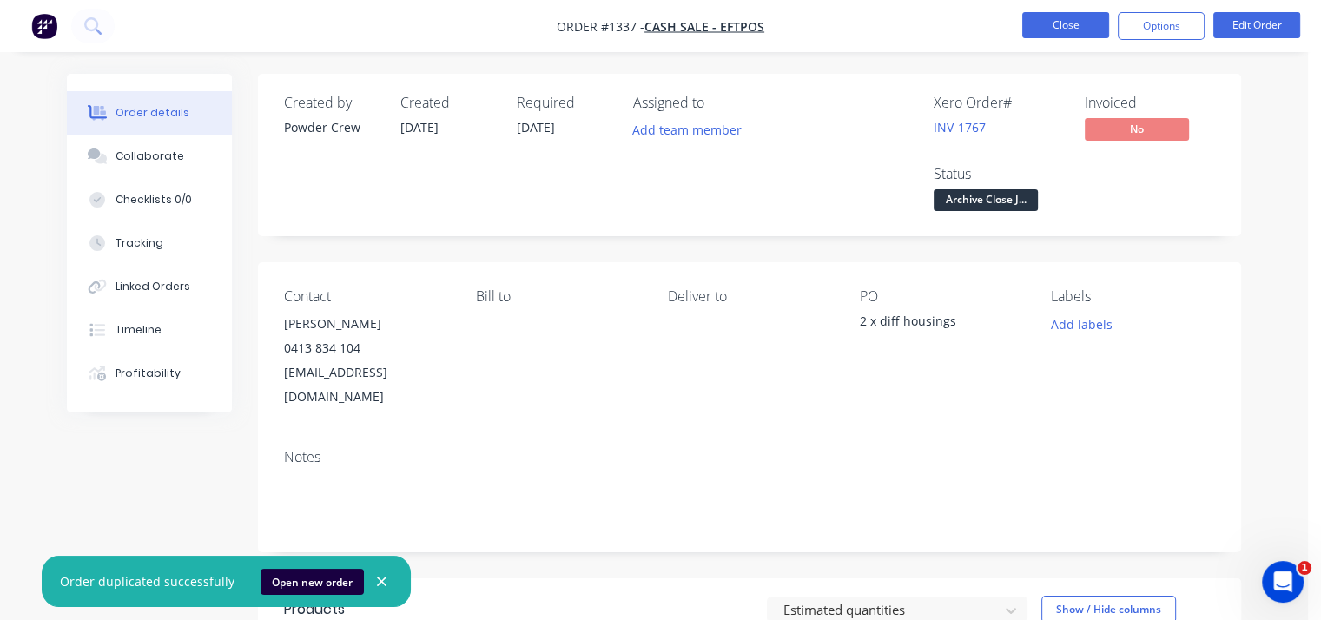
click at [1064, 31] on button "Close" at bounding box center [1065, 25] width 87 height 26
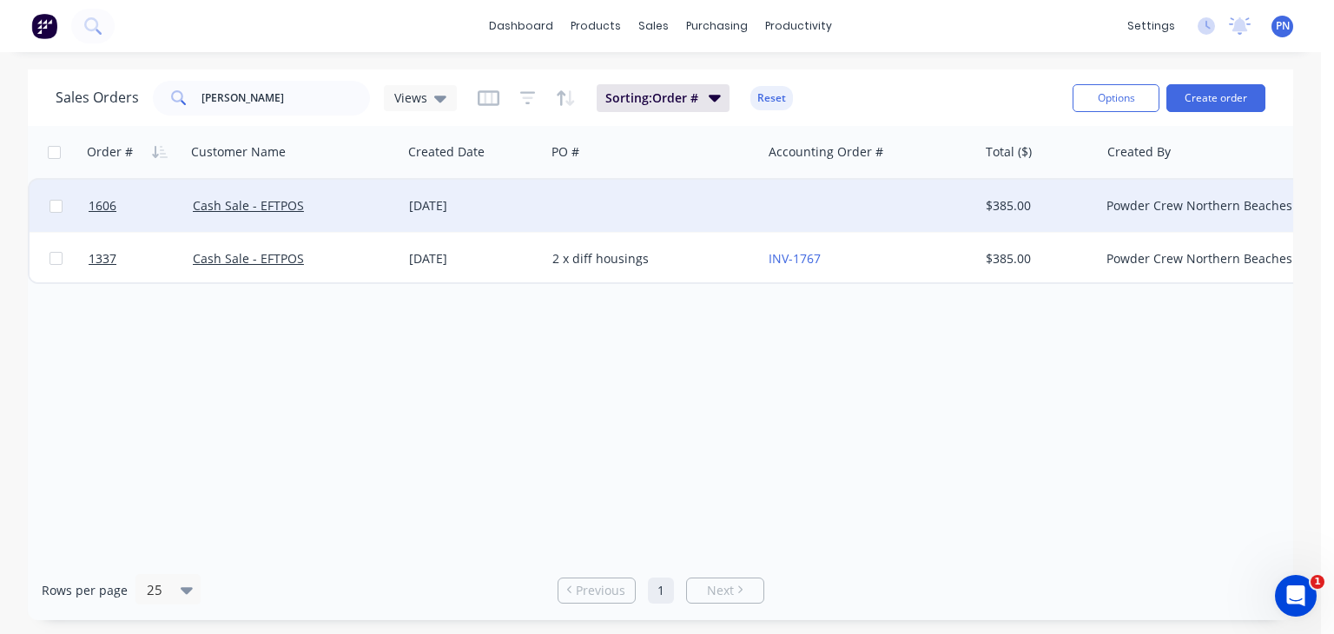
click at [605, 210] on div at bounding box center [654, 206] width 216 height 52
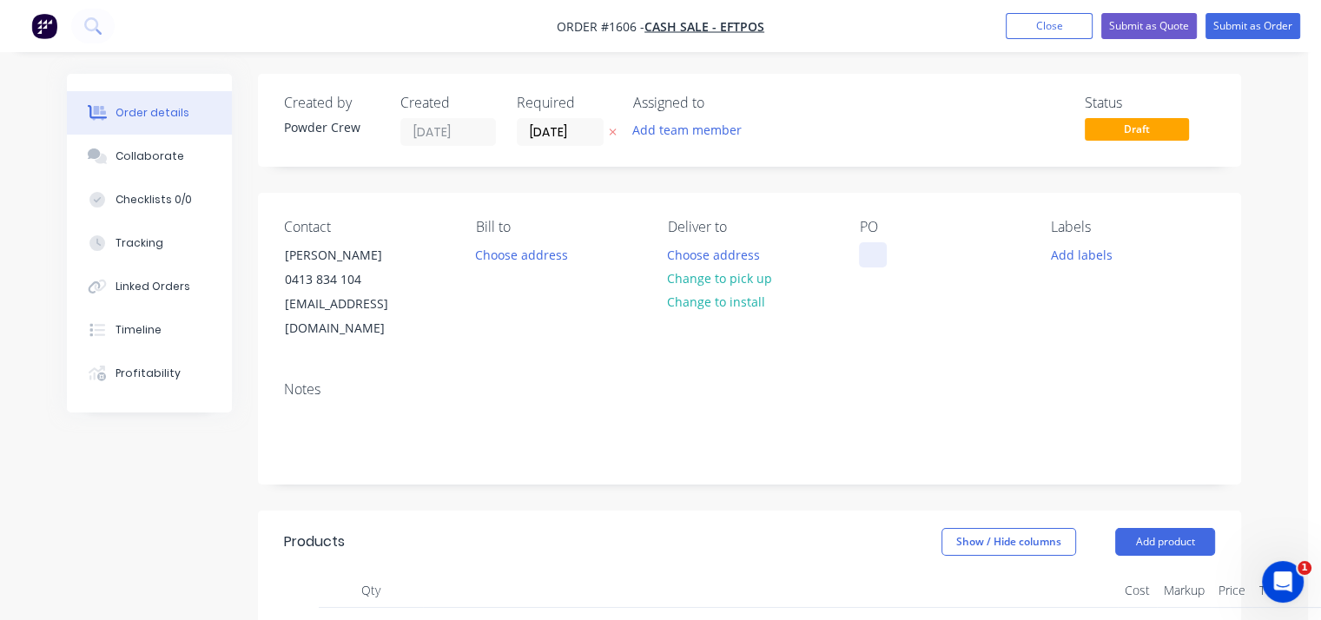
click at [864, 255] on div at bounding box center [873, 254] width 28 height 25
click at [900, 259] on div "1 x truck chassis" at bounding box center [920, 254] width 123 height 25
copy div "1 x truck chassis"
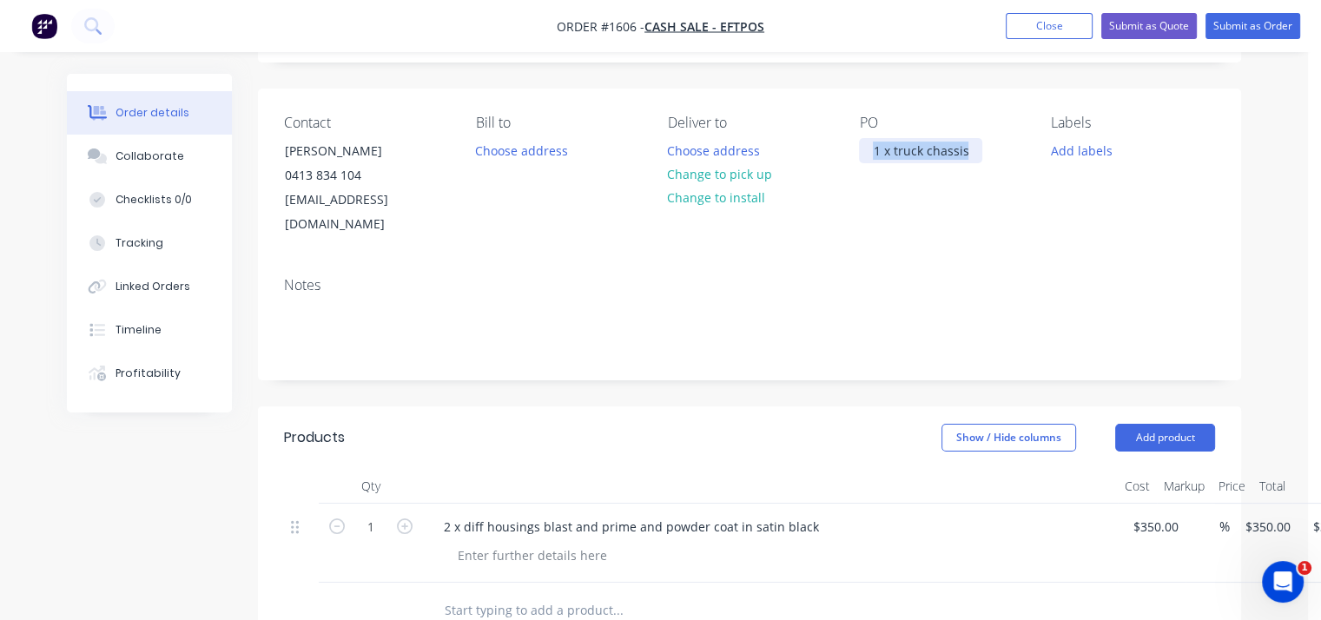
scroll to position [174, 0]
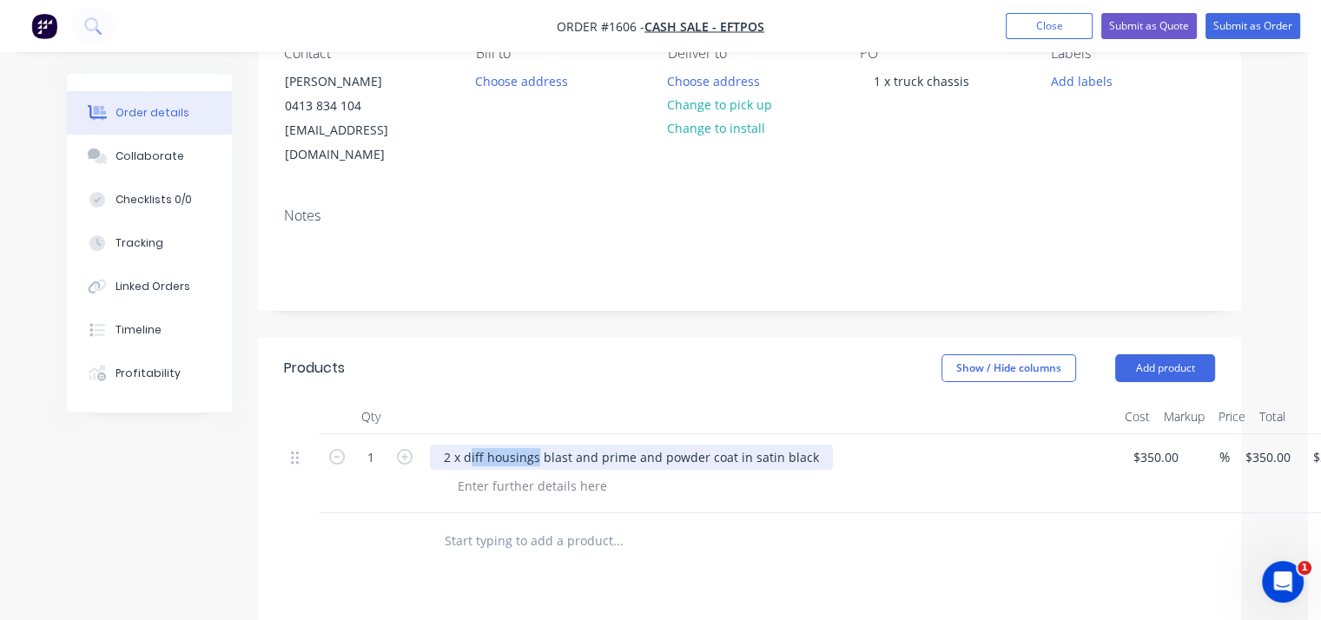
drag, startPoint x: 537, startPoint y: 433, endPoint x: 440, endPoint y: 433, distance: 96.4
click at [440, 445] on div "2 x diff housings blast and prime and powder coat in satin black" at bounding box center [631, 457] width 403 height 25
drag, startPoint x: 535, startPoint y: 432, endPoint x: 431, endPoint y: 433, distance: 104.3
click at [431, 445] on div "2 x diff housings blast and prime and powder coat in satin black" at bounding box center [631, 457] width 403 height 25
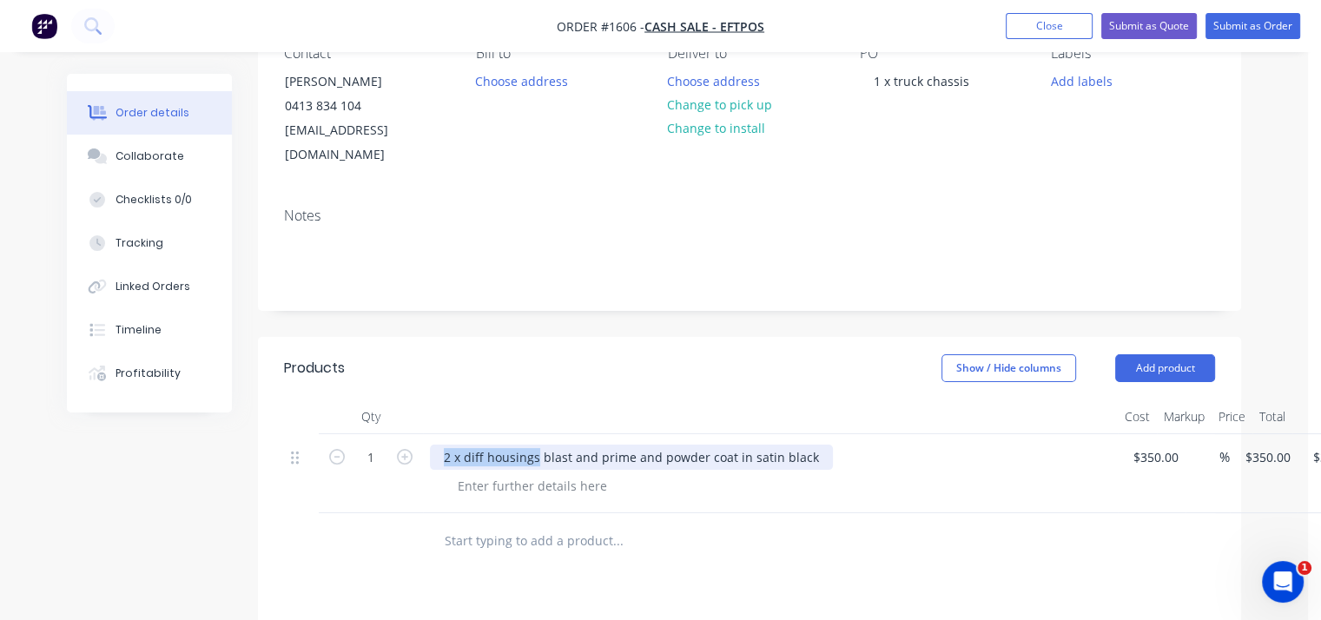
paste div
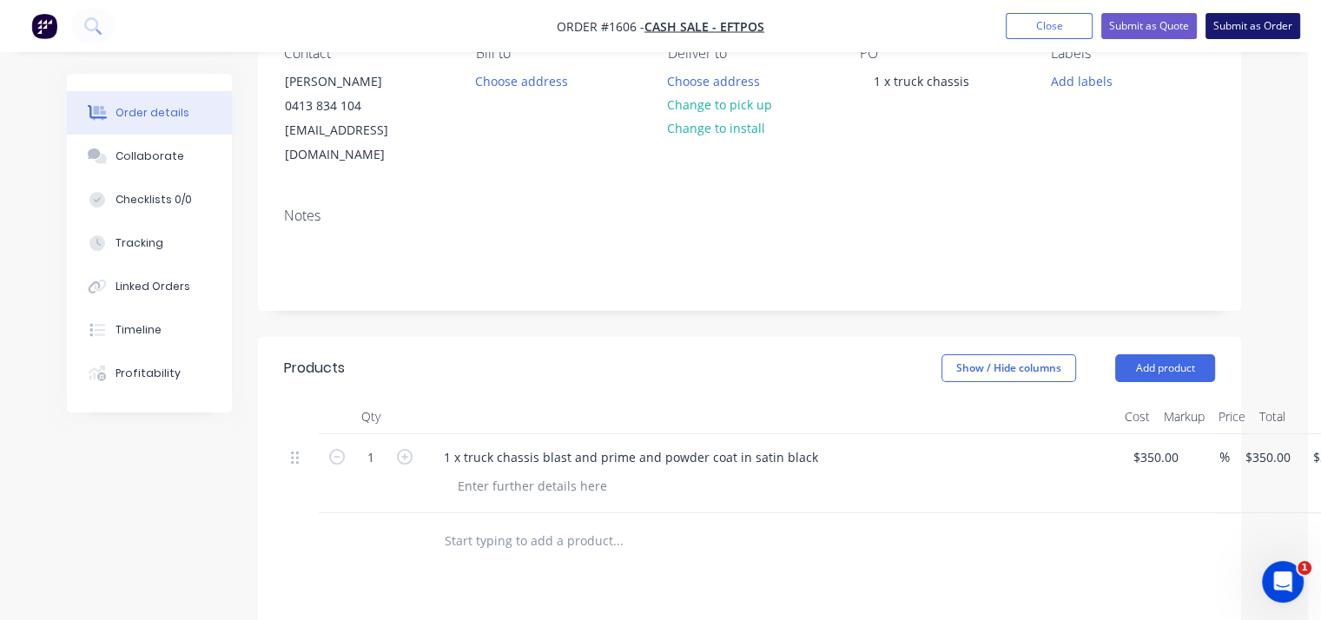
click at [1260, 14] on button "Submit as Order" at bounding box center [1253, 26] width 95 height 26
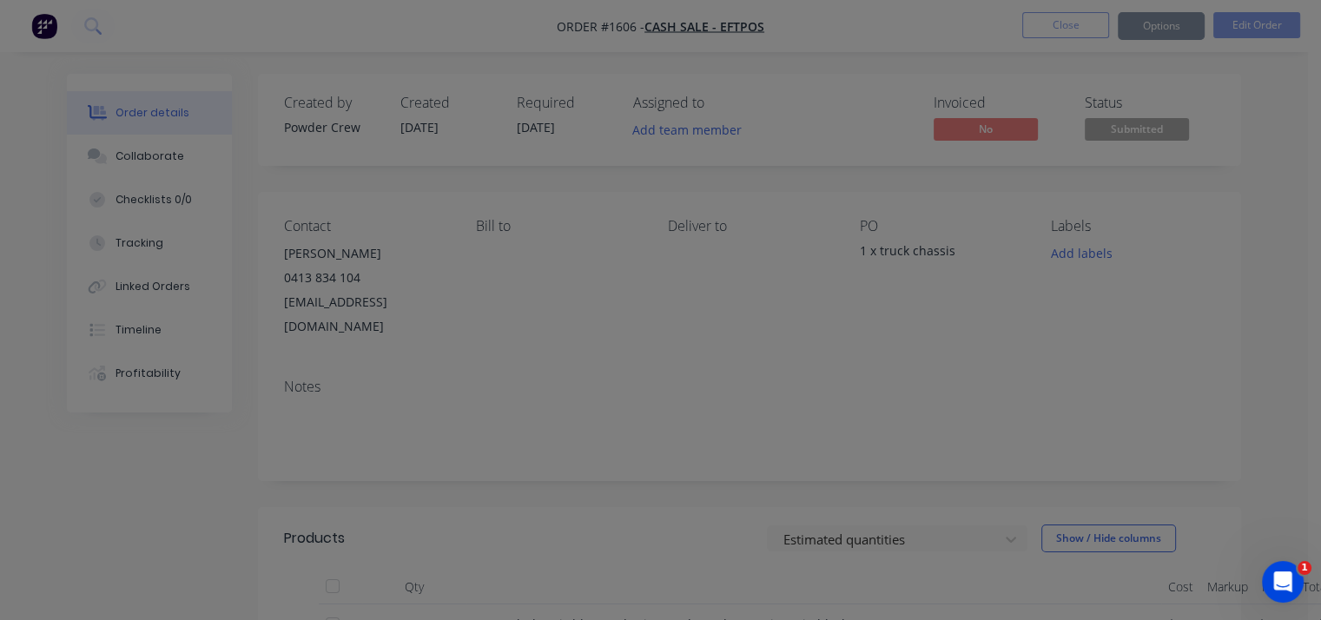
click at [1261, 25] on div "Sending to your accounting package... Loading... This may take a few moments. P…" at bounding box center [660, 310] width 1321 height 620
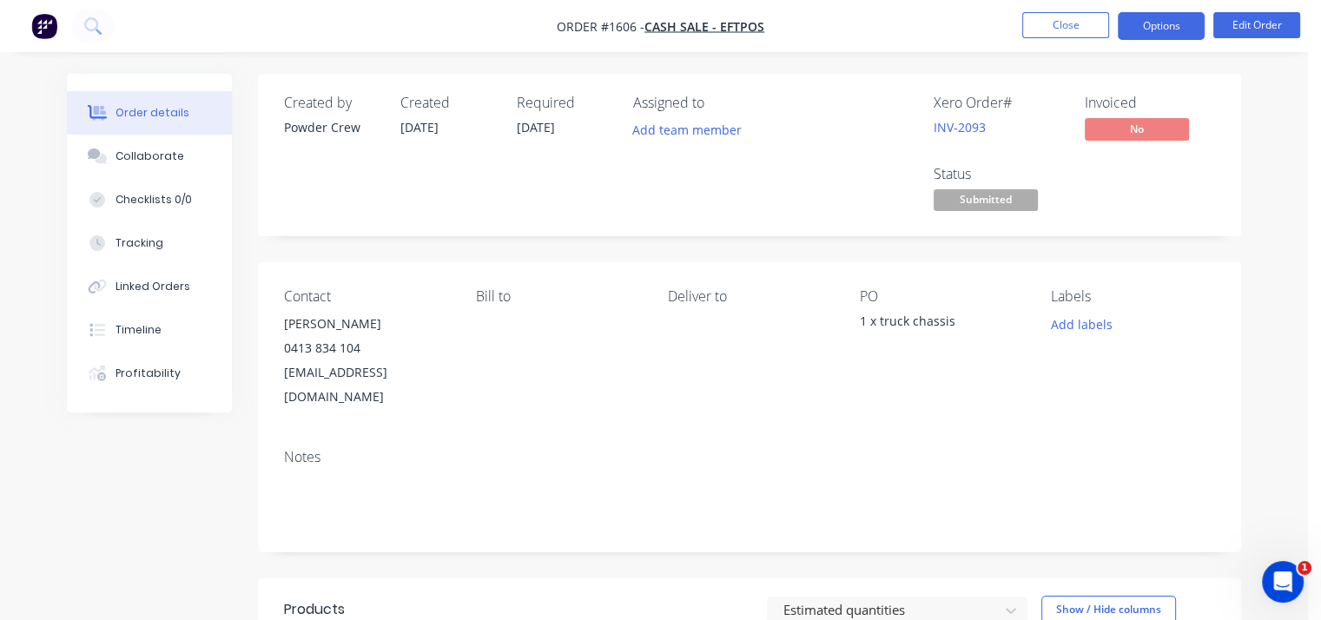
click at [1152, 23] on button "Options" at bounding box center [1161, 26] width 87 height 28
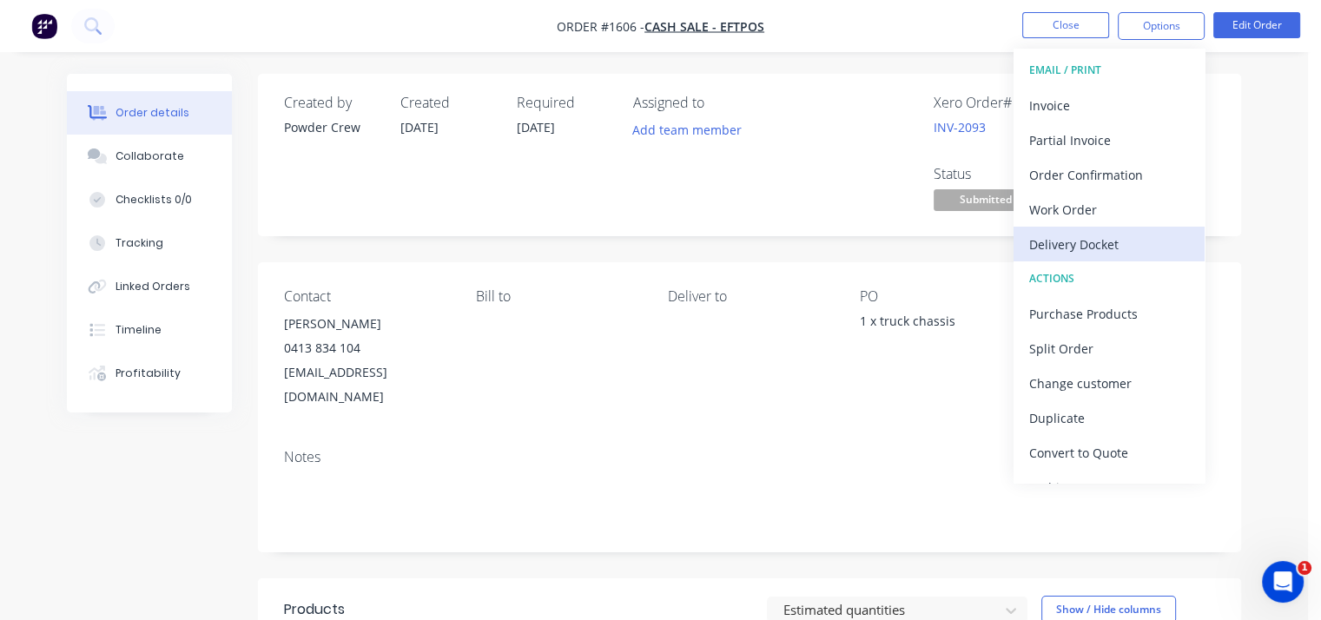
click at [1081, 237] on div "Delivery Docket" at bounding box center [1109, 244] width 160 height 25
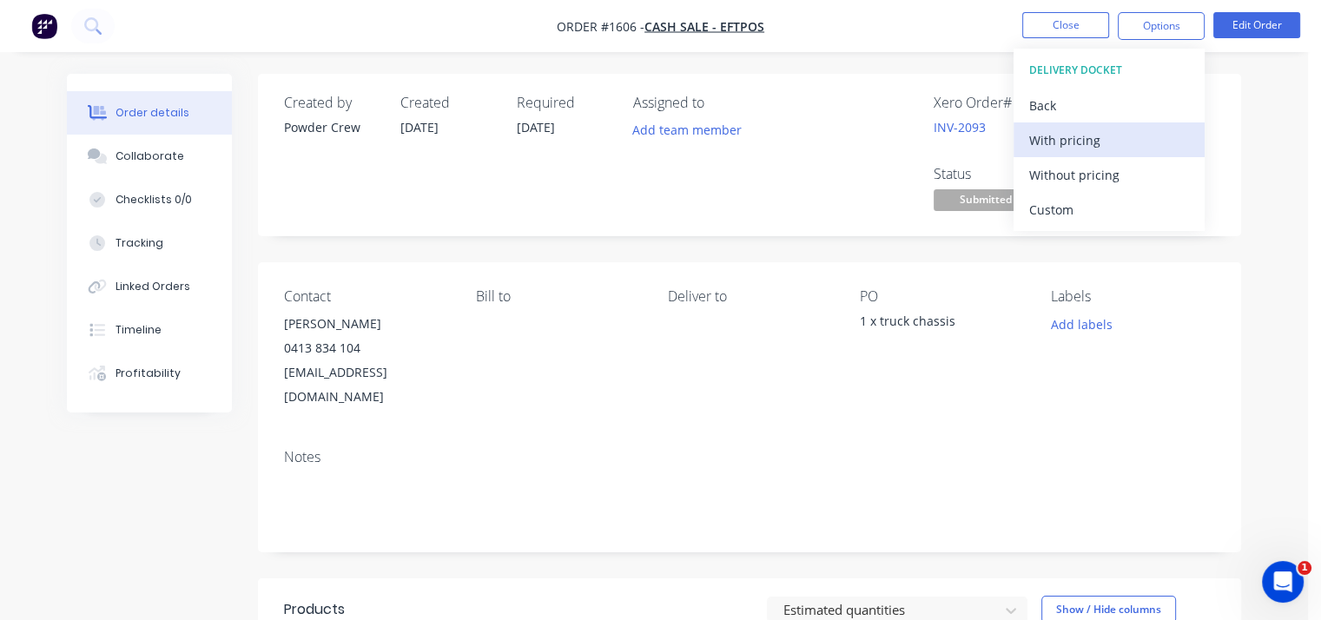
click at [1065, 140] on div "With pricing" at bounding box center [1109, 140] width 160 height 25
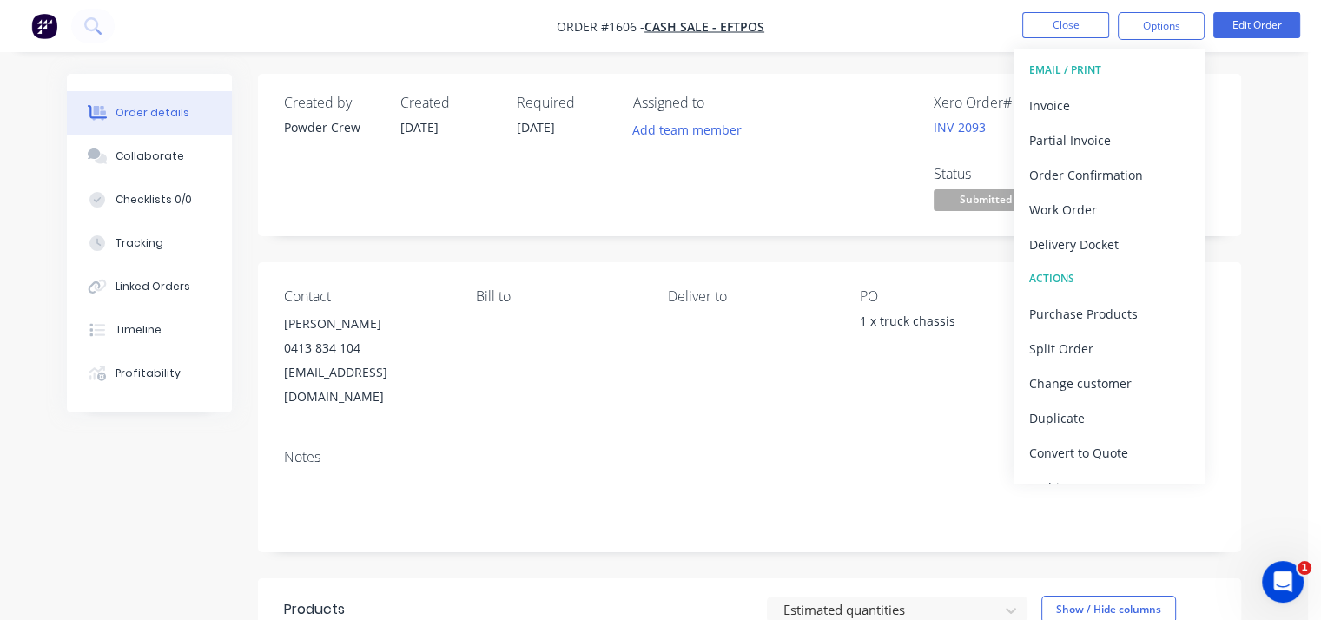
click at [214, 481] on div "Created by Powder Crew Created 02/10/25 Required 02/10/25 Assigned to Add team …" at bounding box center [654, 552] width 1175 height 956
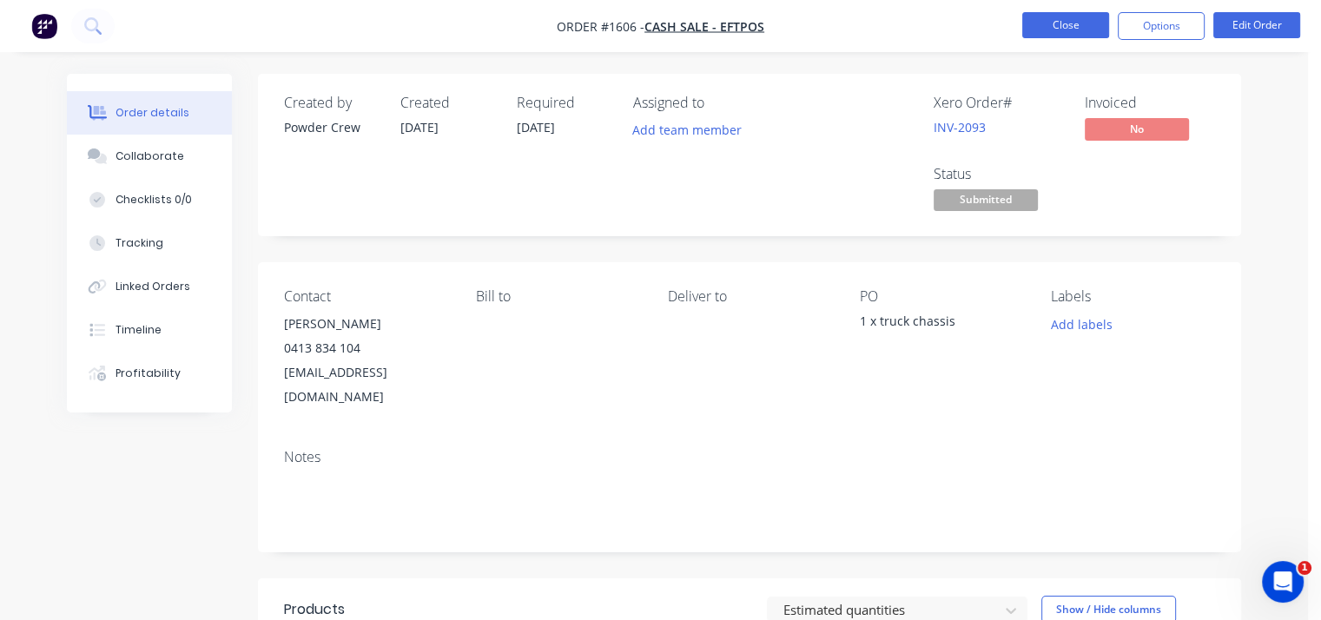
click at [1062, 19] on button "Close" at bounding box center [1065, 25] width 87 height 26
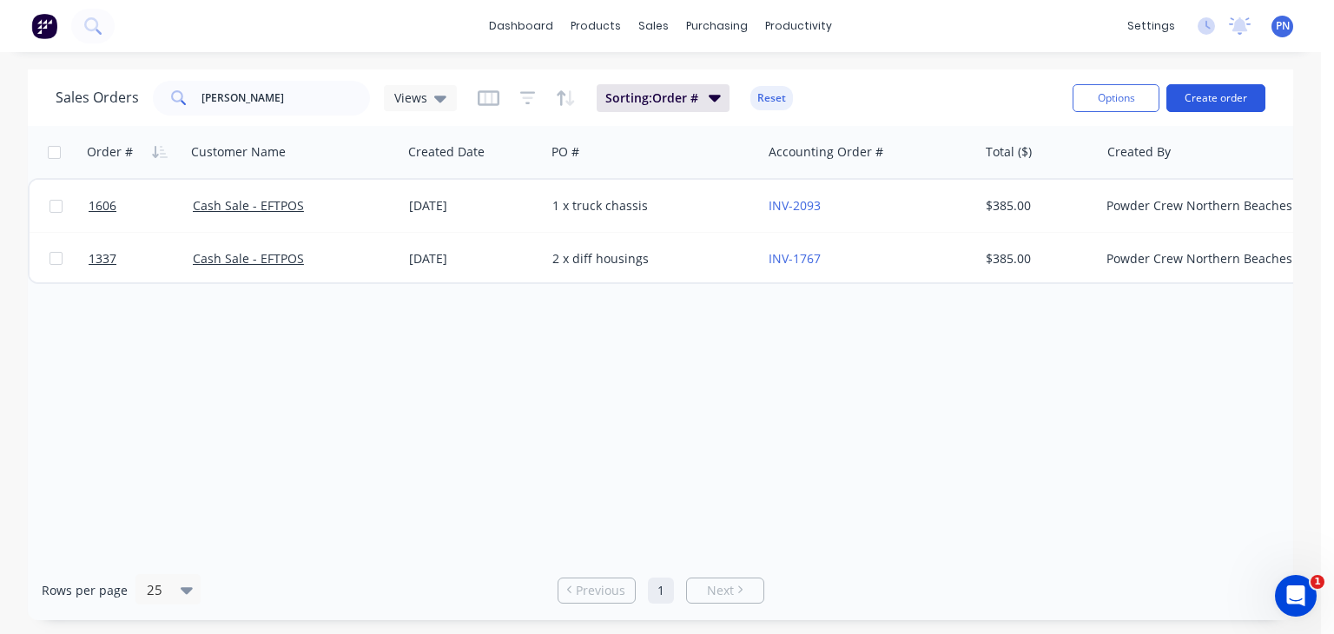
click at [1206, 94] on button "Create order" at bounding box center [1216, 98] width 99 height 28
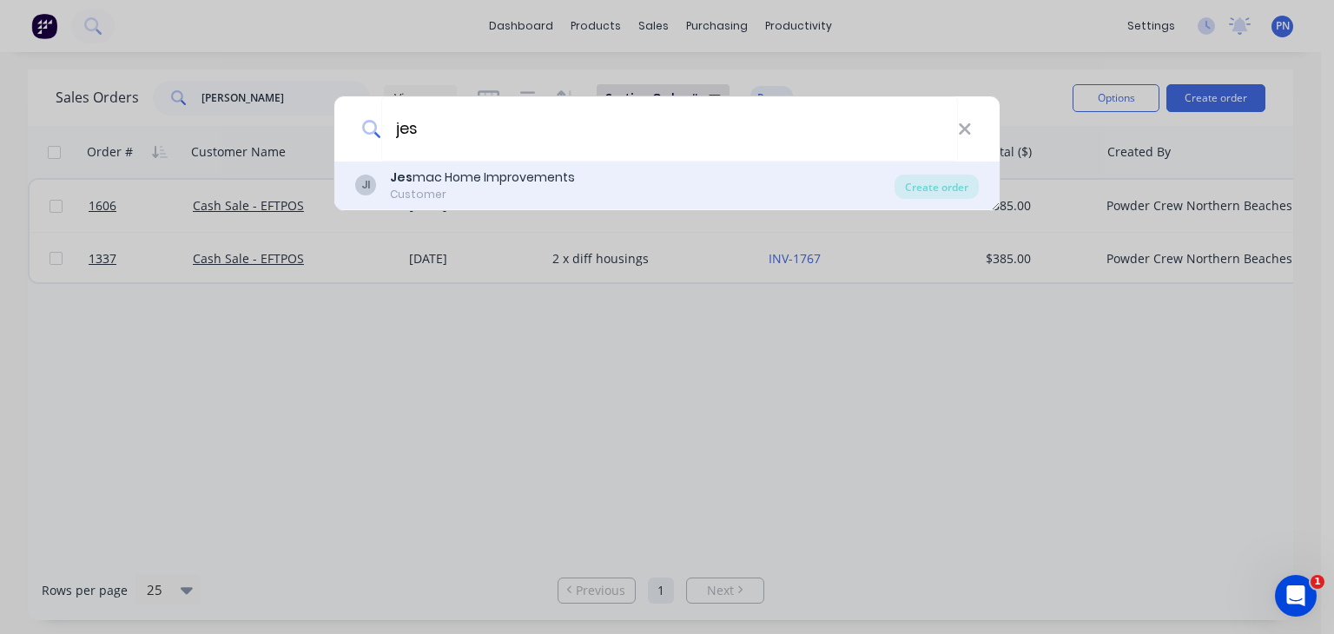
type input "jes"
click at [512, 178] on div "Jes mac Home Improvements" at bounding box center [482, 178] width 185 height 18
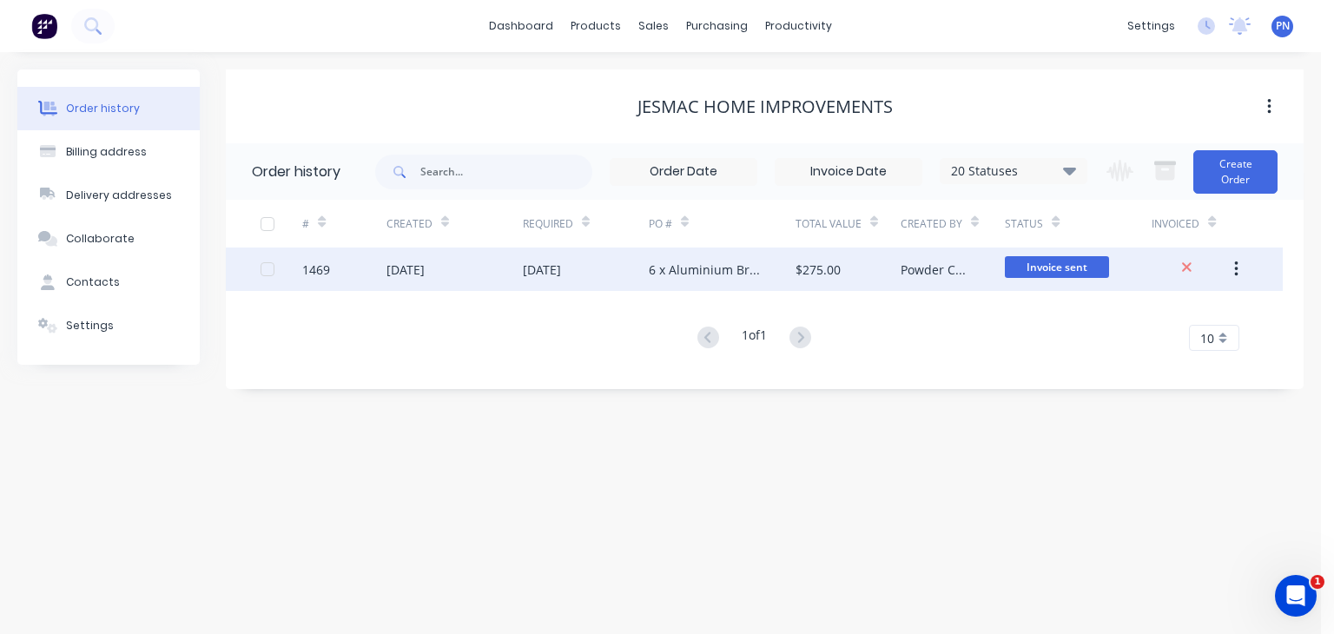
click at [873, 269] on div "$275.00" at bounding box center [848, 269] width 105 height 43
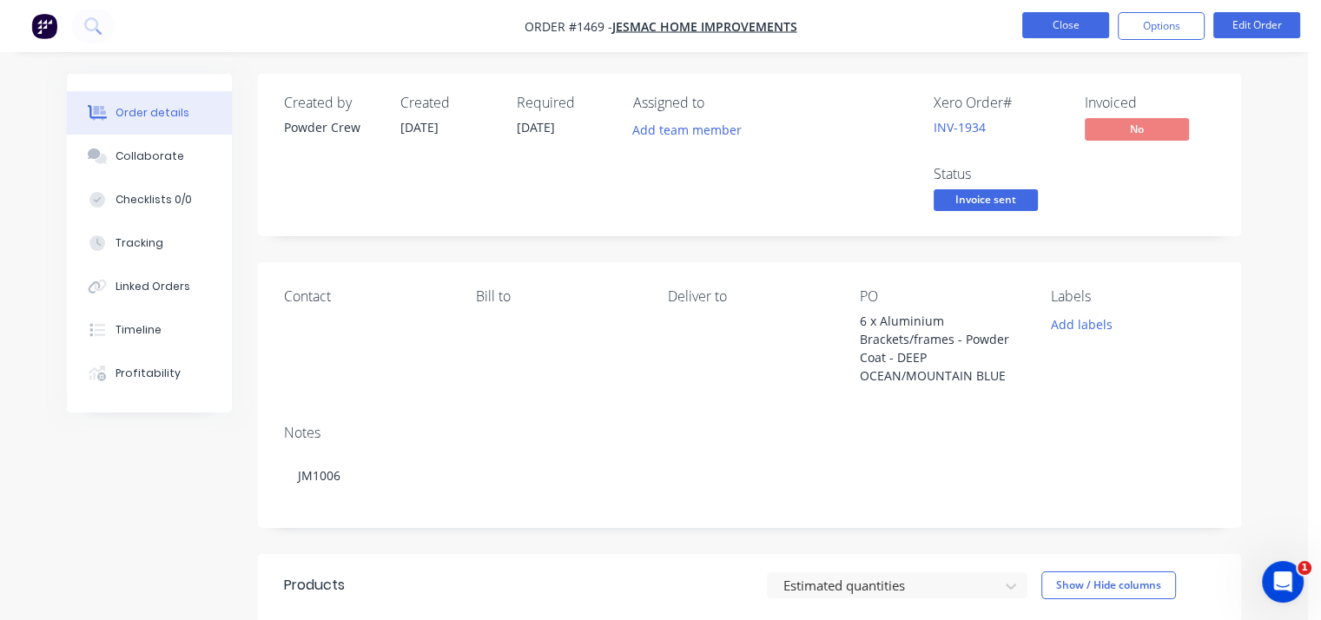
click at [1039, 27] on button "Close" at bounding box center [1065, 25] width 87 height 26
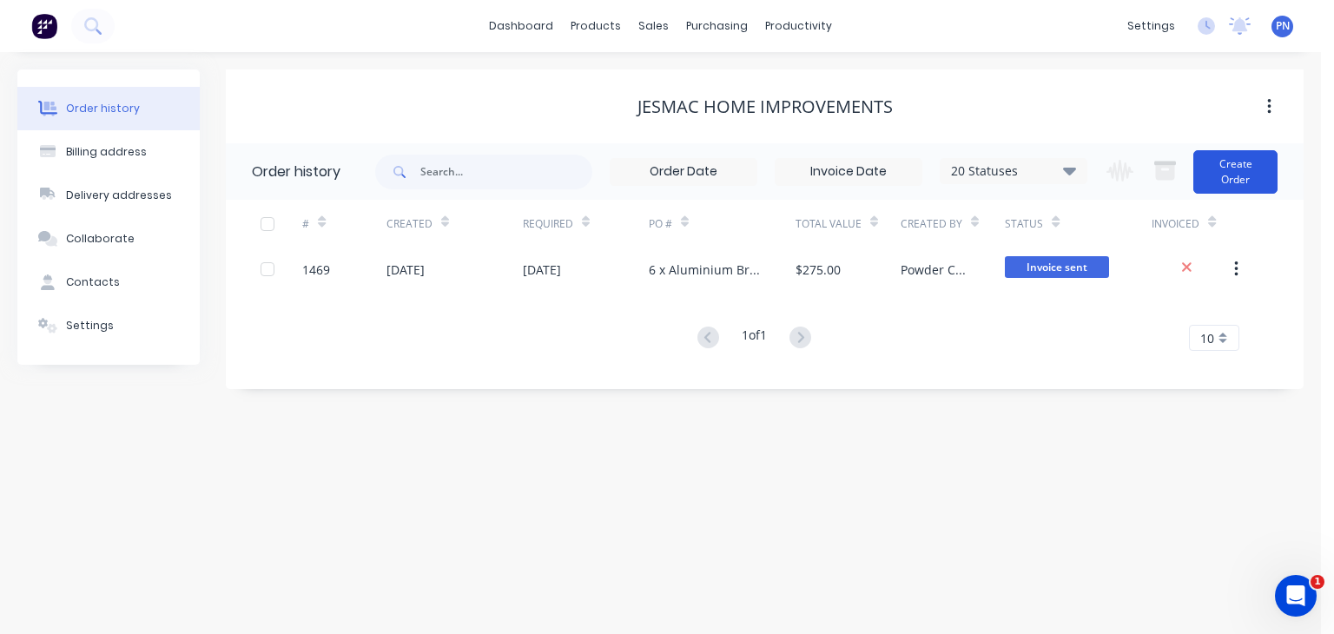
click at [1227, 169] on button "Create Order" at bounding box center [1236, 171] width 84 height 43
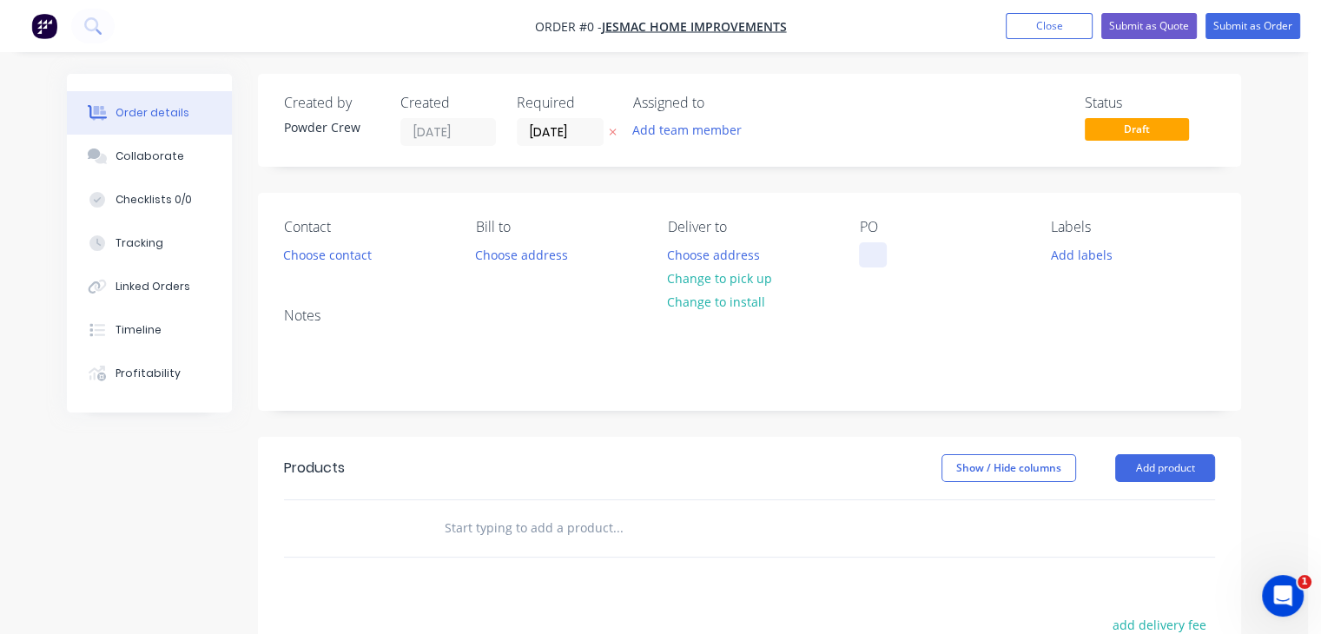
click at [876, 258] on div at bounding box center [873, 254] width 28 height 25
click at [903, 267] on div "1 x skylight flashing" at bounding box center [930, 254] width 142 height 25
copy div "1 x skylight flashing"
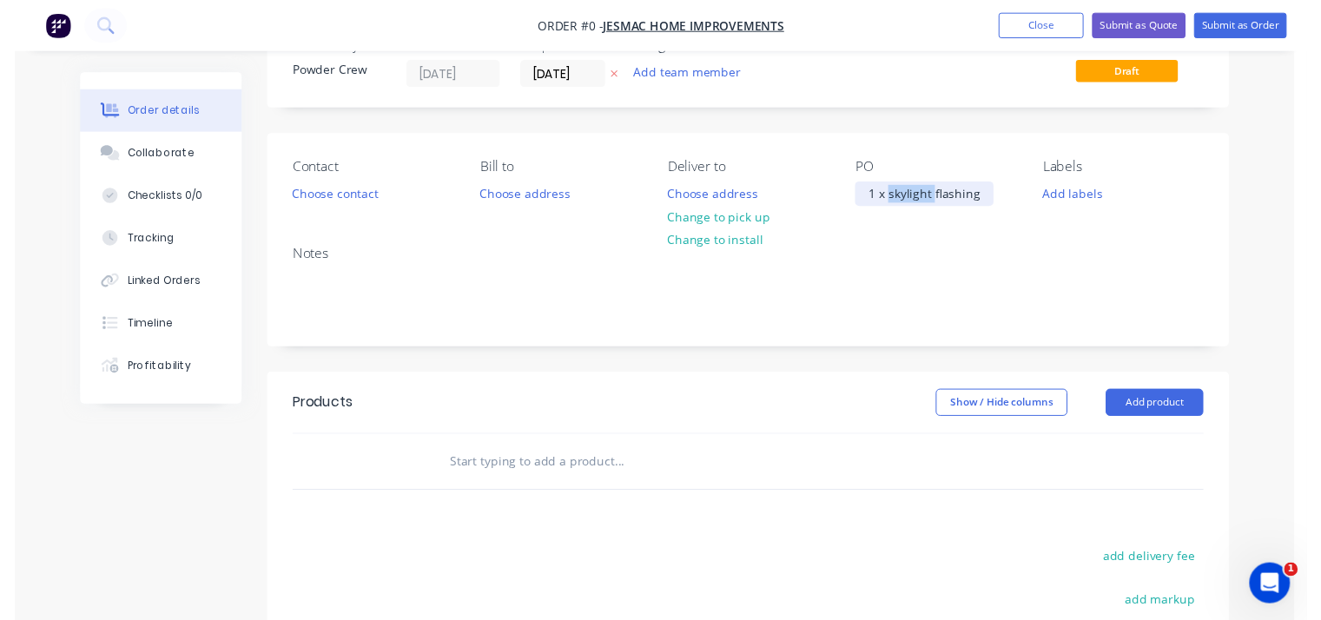
scroll to position [87, 0]
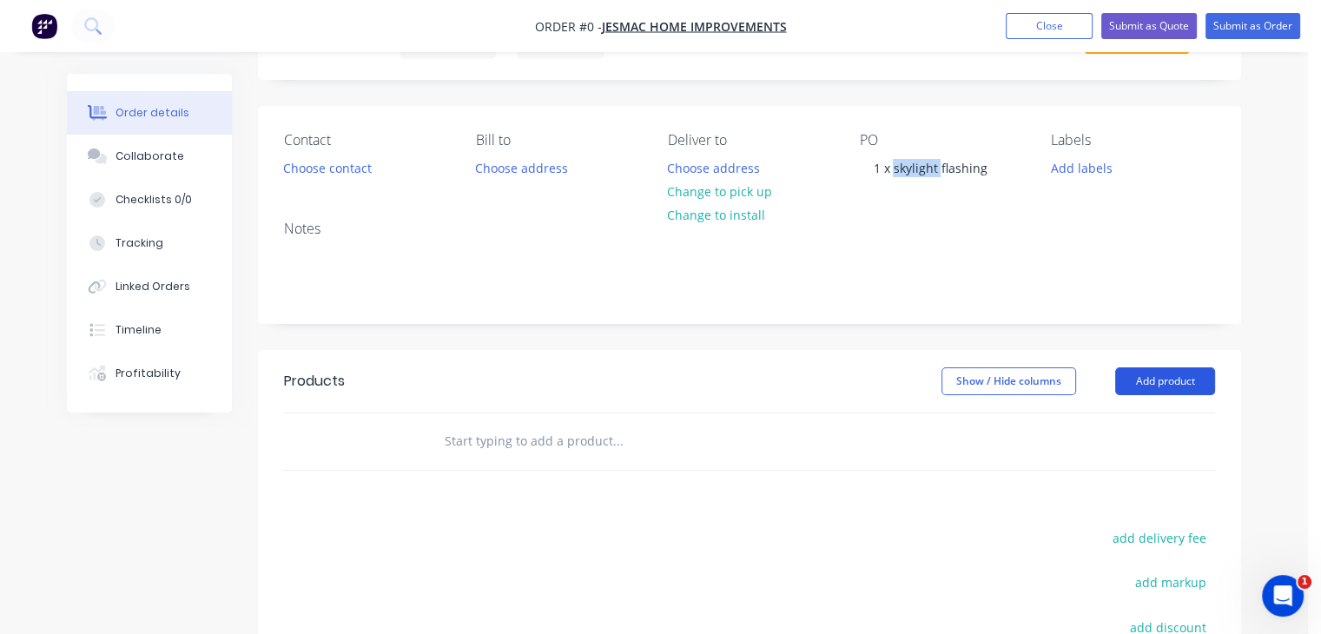
click at [1149, 384] on div "Order details Collaborate Checklists 0/0 Tracking Linked Orders Timeline Profit…" at bounding box center [654, 450] width 1209 height 927
click at [1149, 387] on button "Add product" at bounding box center [1165, 381] width 100 height 28
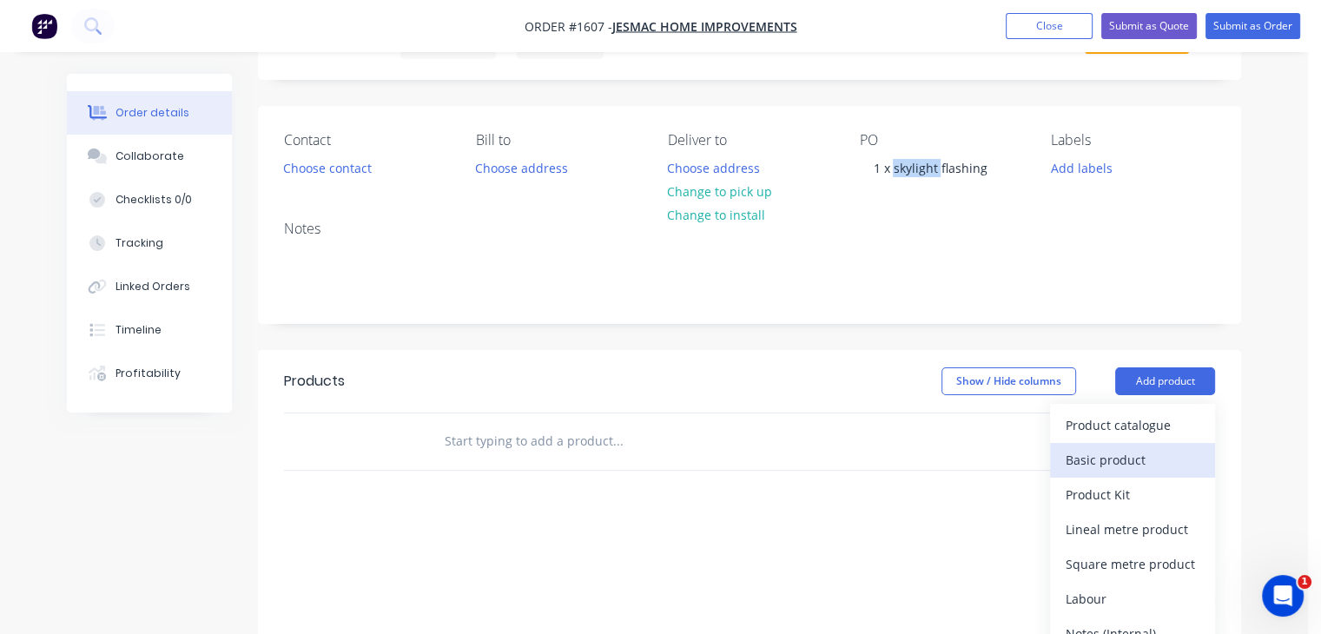
click at [1128, 458] on div "Basic product" at bounding box center [1133, 459] width 134 height 25
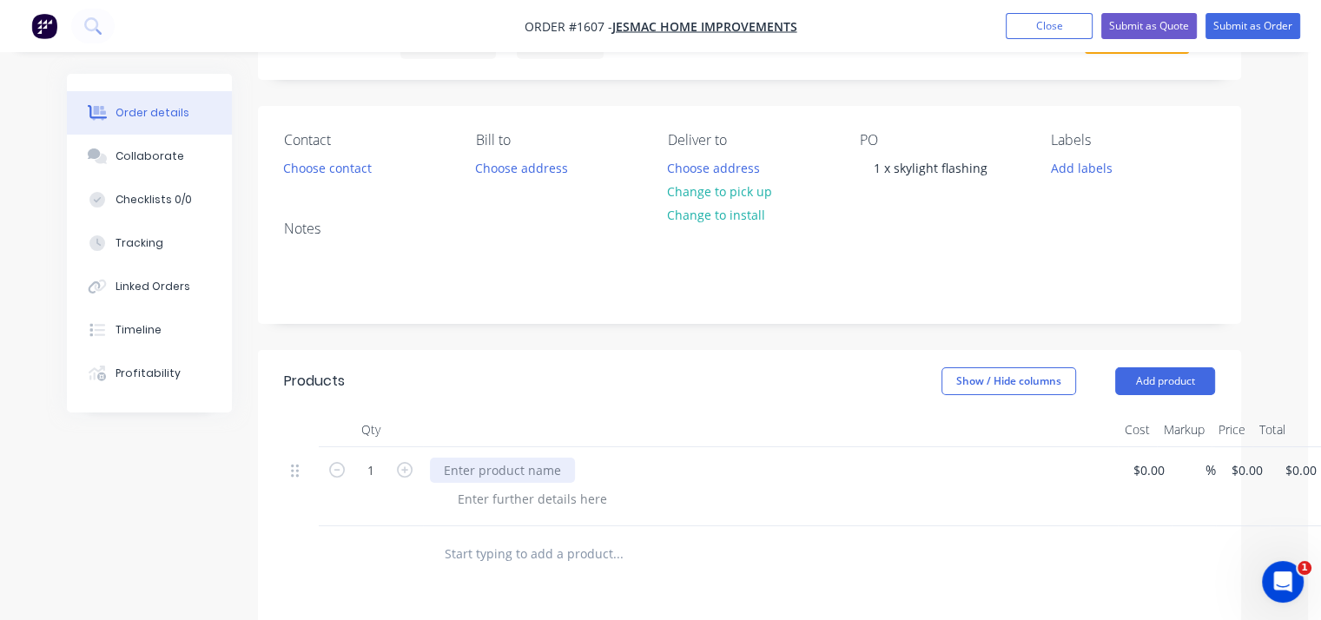
paste div
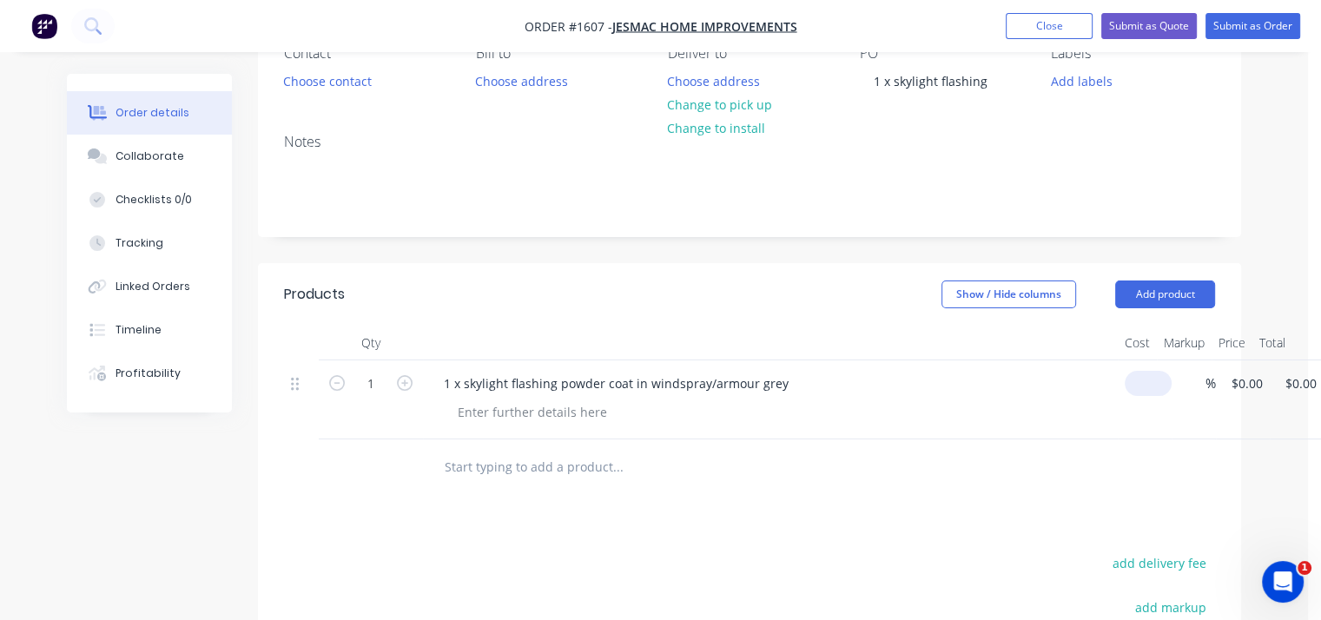
click at [1161, 380] on div "1 1 x skylight flashing powder coat in windspray/armour grey $0.00 % $0.00 $0.0…" at bounding box center [749, 400] width 931 height 79
type input "$250.00"
drag, startPoint x: 990, startPoint y: 473, endPoint x: 999, endPoint y: 463, distance: 13.6
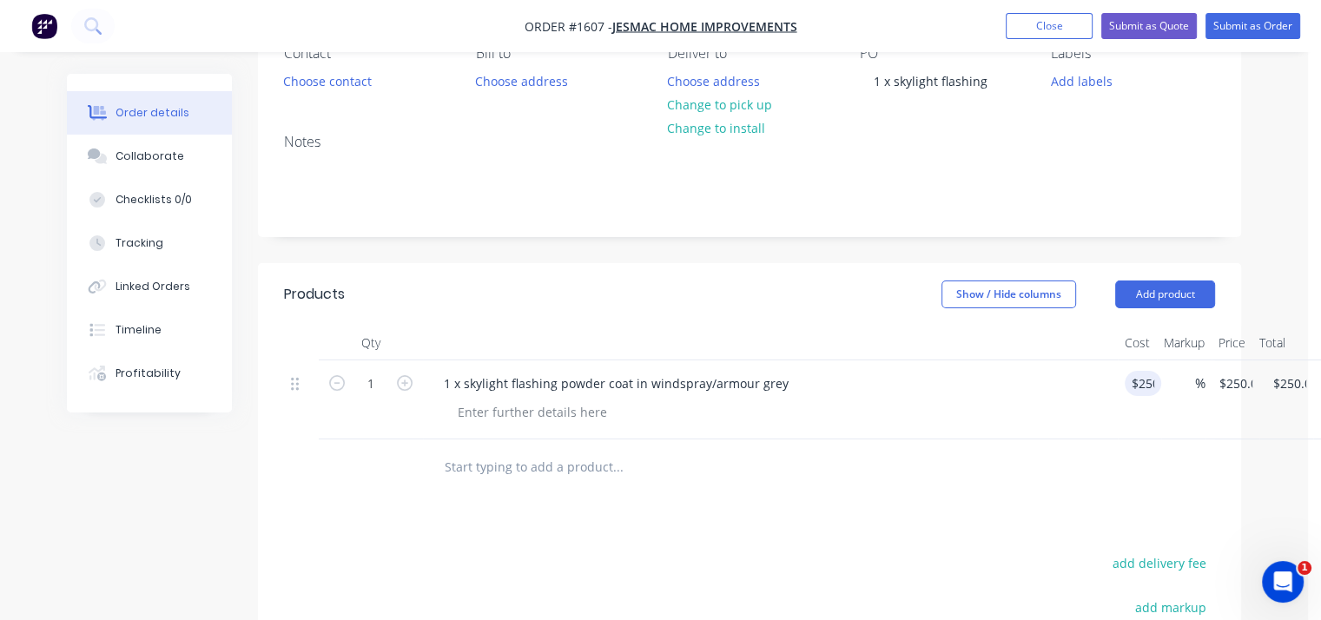
click at [996, 468] on div at bounding box center [736, 467] width 612 height 35
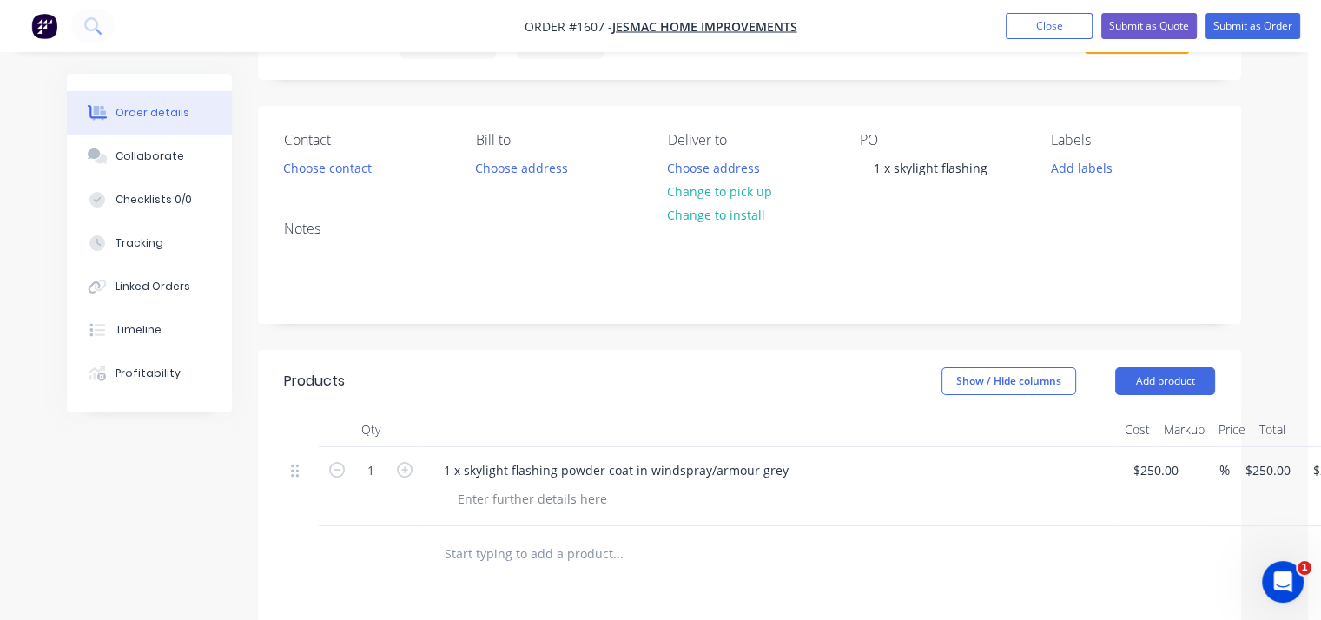
scroll to position [0, 0]
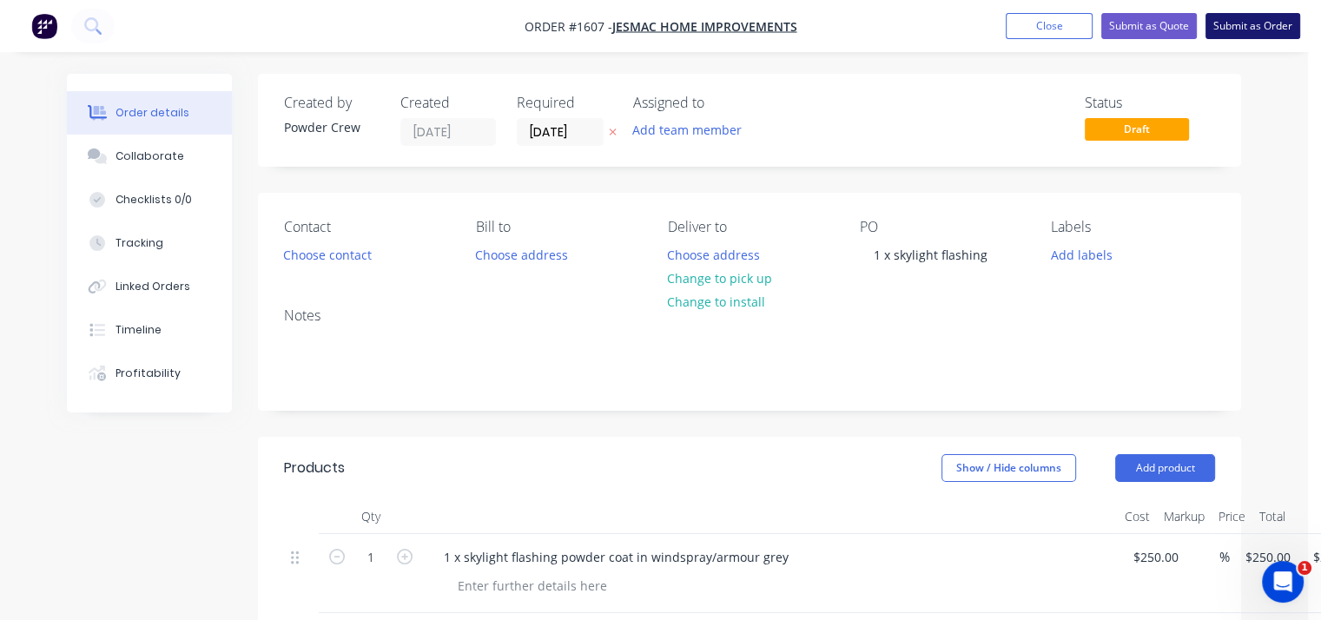
click at [1245, 32] on button "Submit as Order" at bounding box center [1253, 26] width 95 height 26
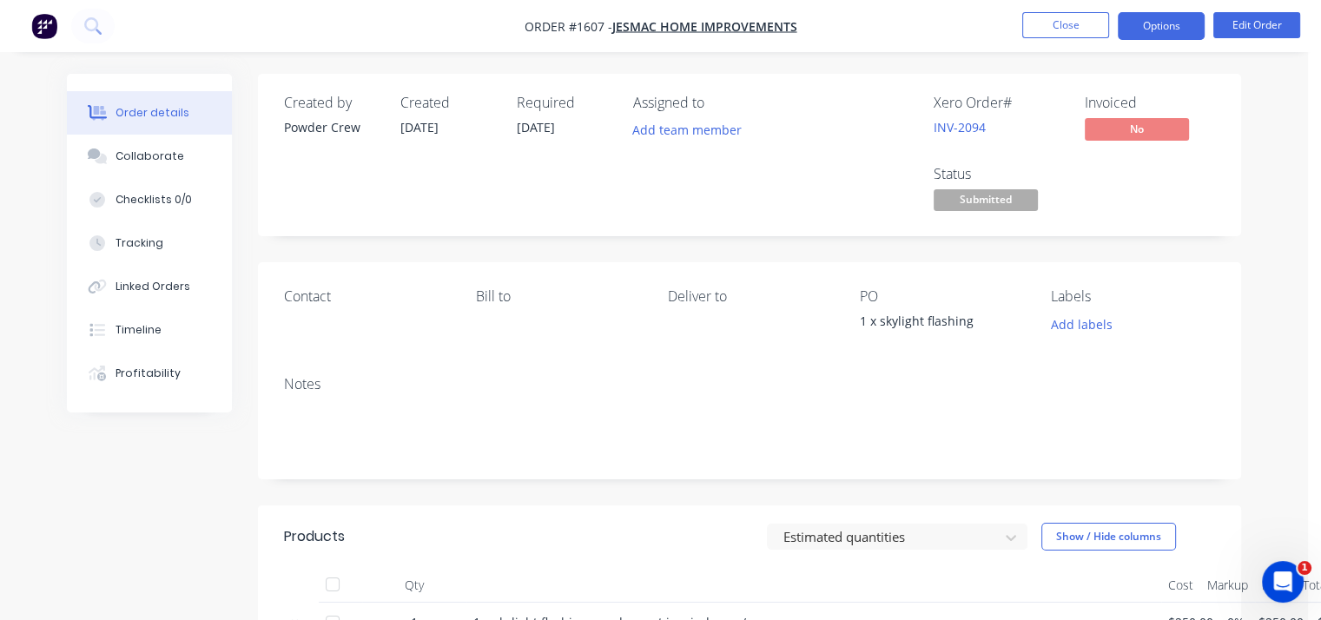
click at [1148, 28] on button "Options" at bounding box center [1161, 26] width 87 height 28
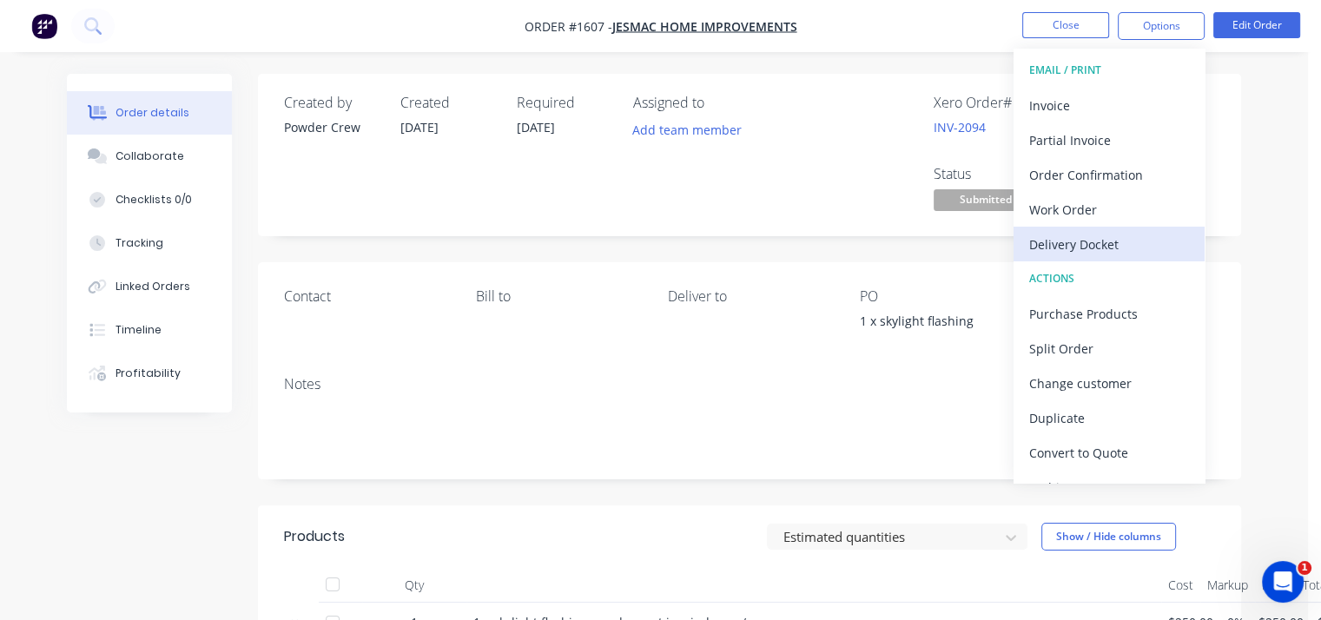
click at [1073, 248] on div "Delivery Docket" at bounding box center [1109, 244] width 160 height 25
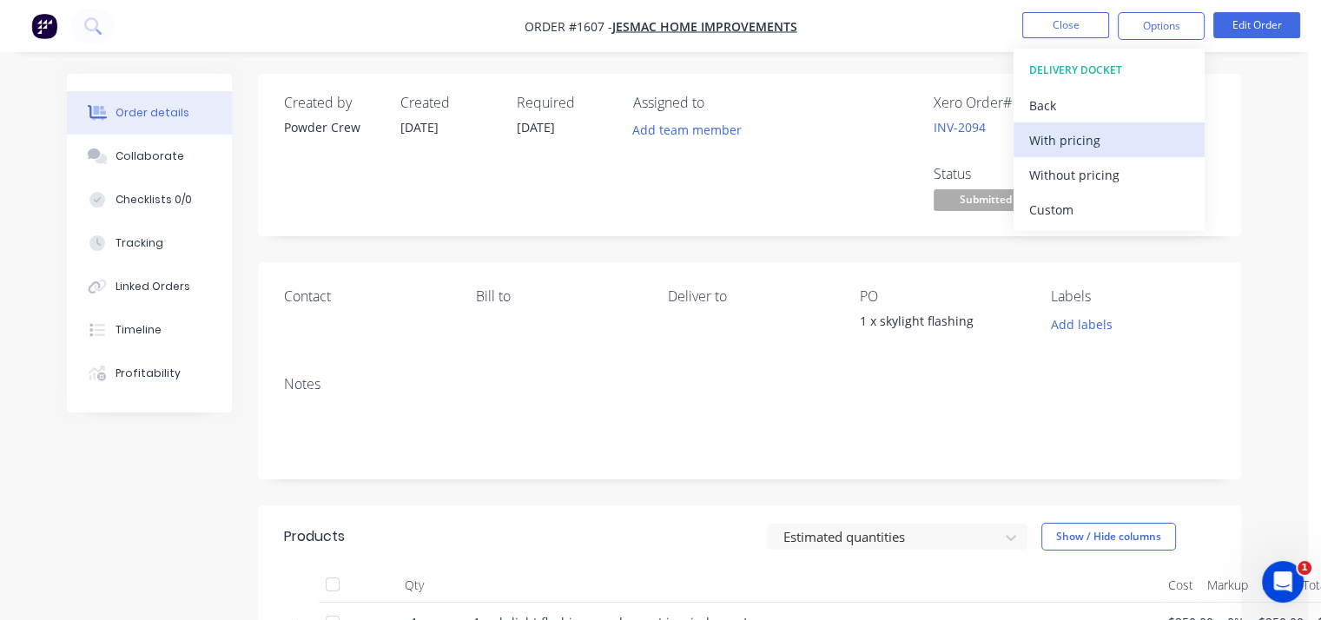
click at [1060, 143] on div "With pricing" at bounding box center [1109, 140] width 160 height 25
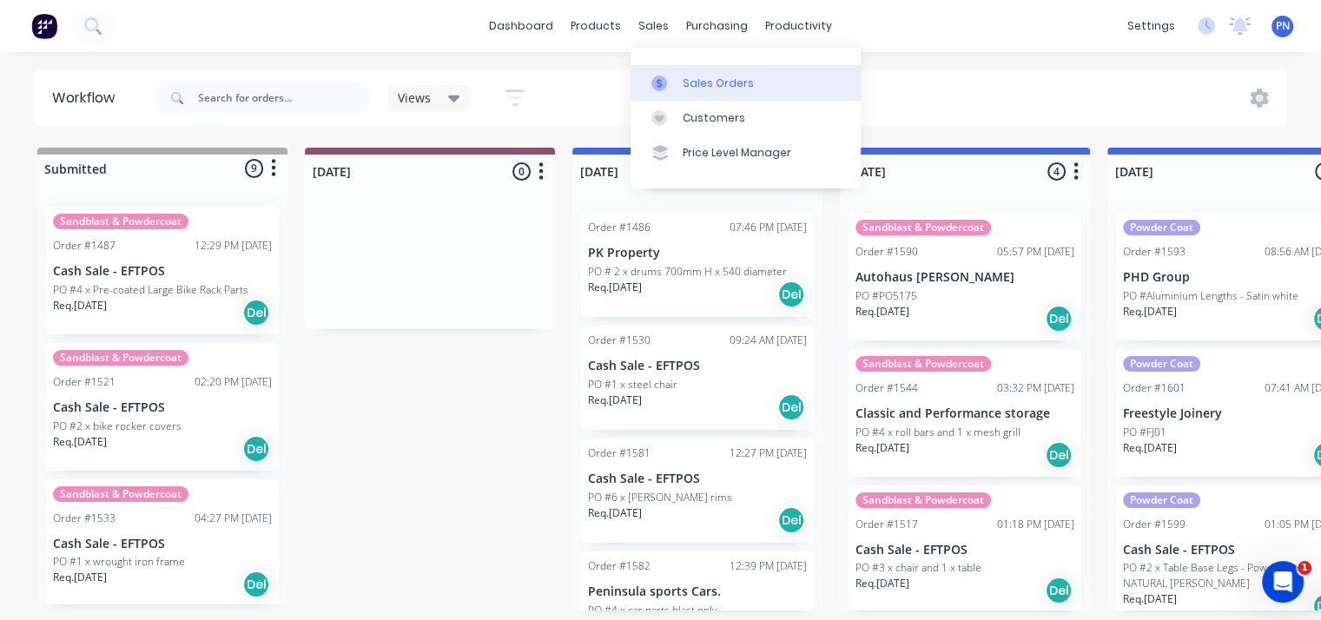
click at [678, 82] on link "Sales Orders" at bounding box center [746, 82] width 230 height 35
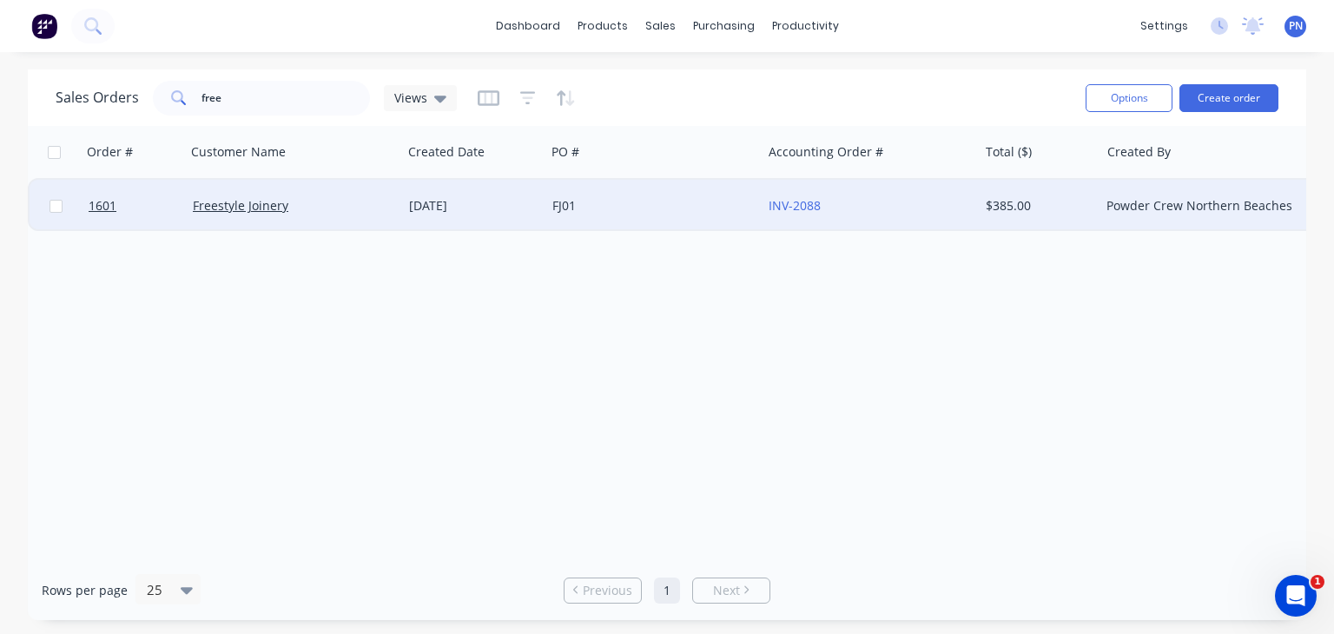
click at [546, 208] on div "FJ01" at bounding box center [654, 206] width 216 height 52
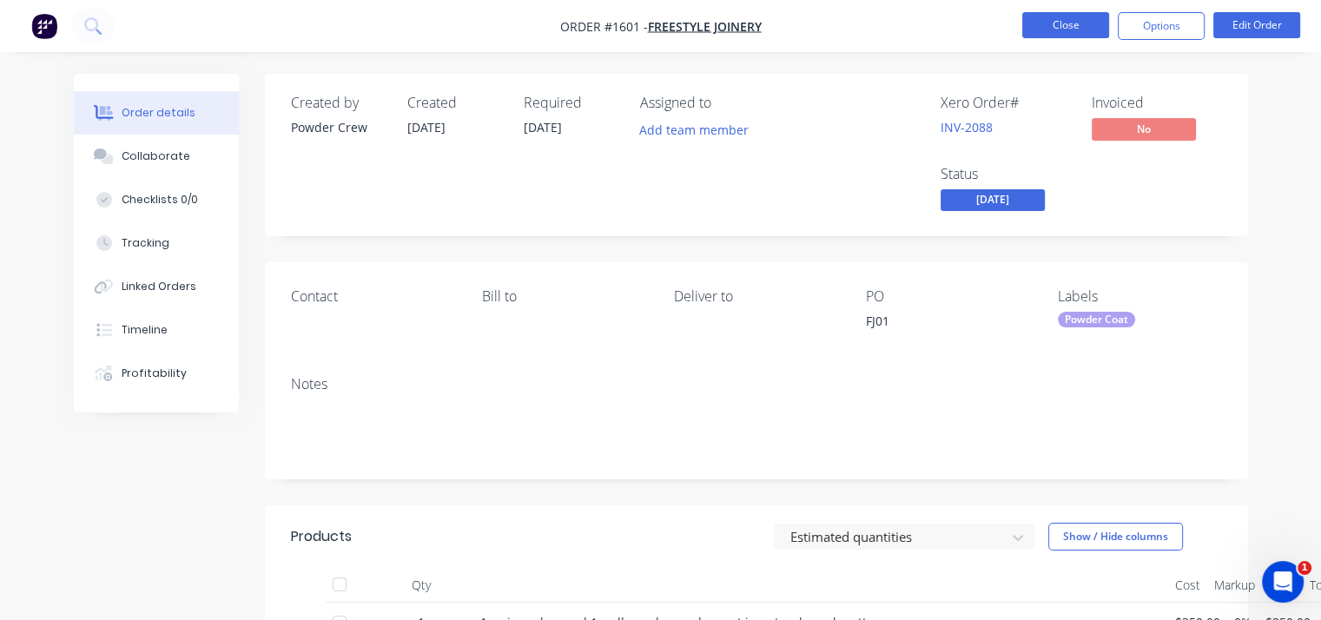
click at [1082, 18] on button "Close" at bounding box center [1065, 25] width 87 height 26
